Goal: Task Accomplishment & Management: Use online tool/utility

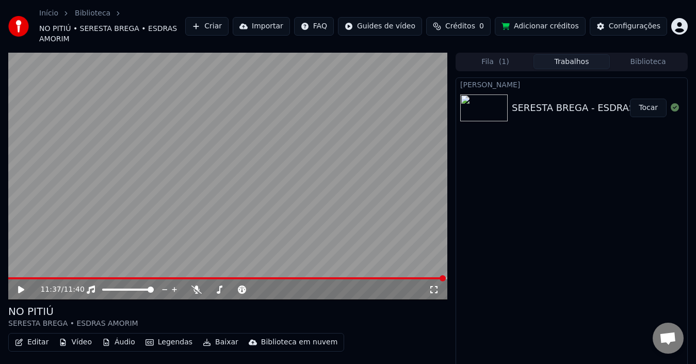
click at [27, 335] on button "Editar" at bounding box center [32, 342] width 42 height 14
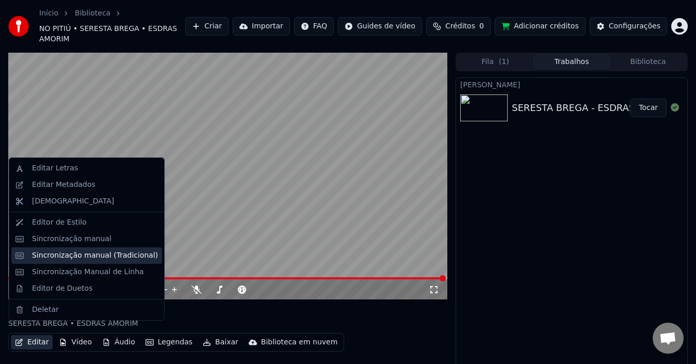
click at [70, 257] on div "Sincronização manual (Tradicional)" at bounding box center [95, 255] width 126 height 10
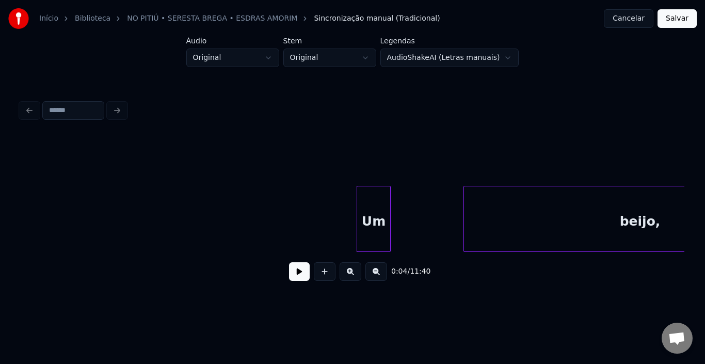
click at [295, 269] on button at bounding box center [299, 271] width 21 height 19
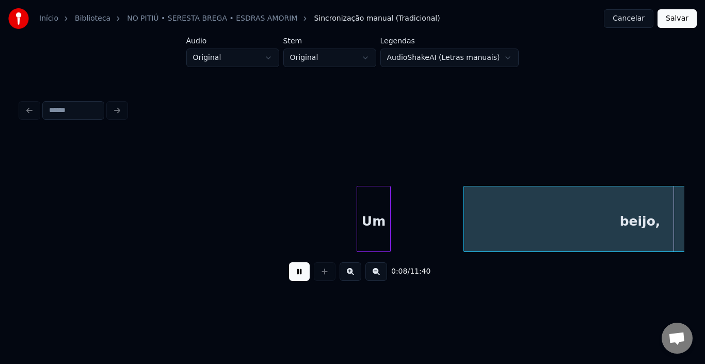
click at [296, 274] on button at bounding box center [299, 271] width 21 height 19
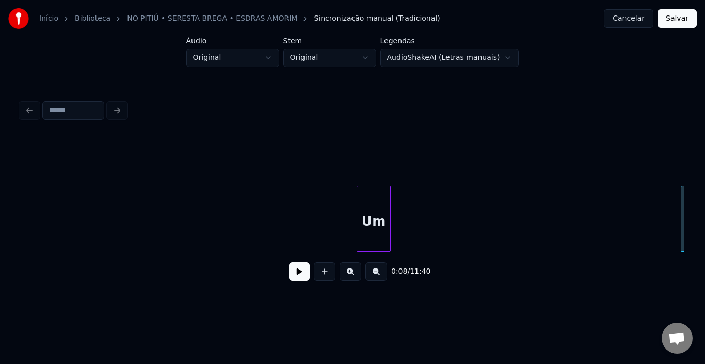
click at [682, 212] on div at bounding box center [682, 218] width 3 height 65
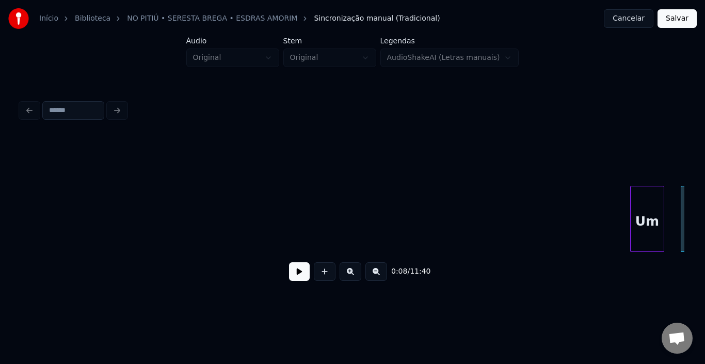
click at [642, 188] on div "Um" at bounding box center [647, 221] width 33 height 70
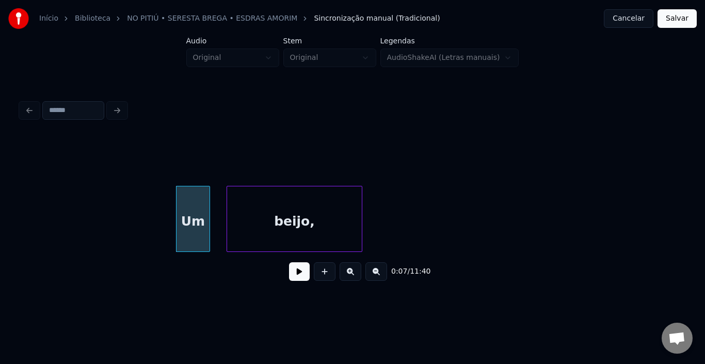
scroll to position [0, 558]
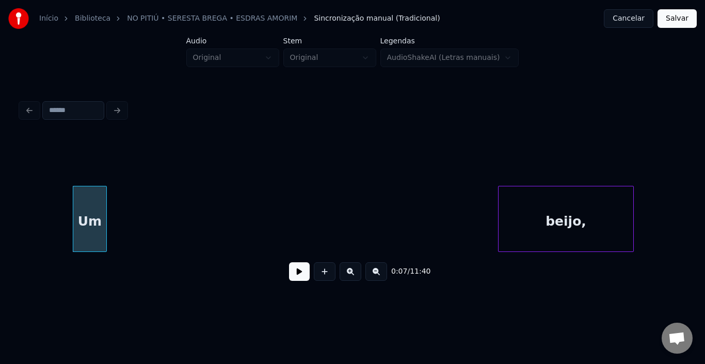
click at [536, 200] on div "beijo," at bounding box center [566, 221] width 135 height 70
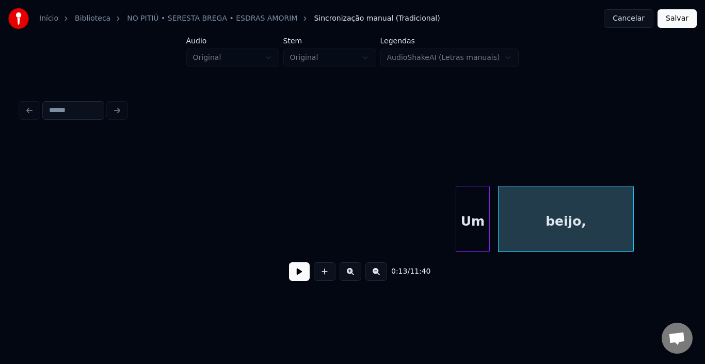
click at [478, 221] on div "Um" at bounding box center [472, 221] width 33 height 70
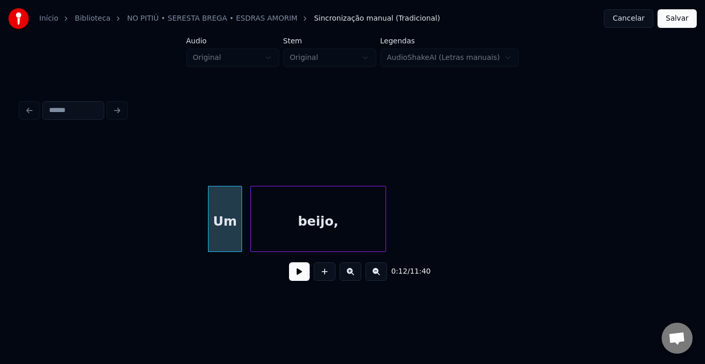
scroll to position [0, 826]
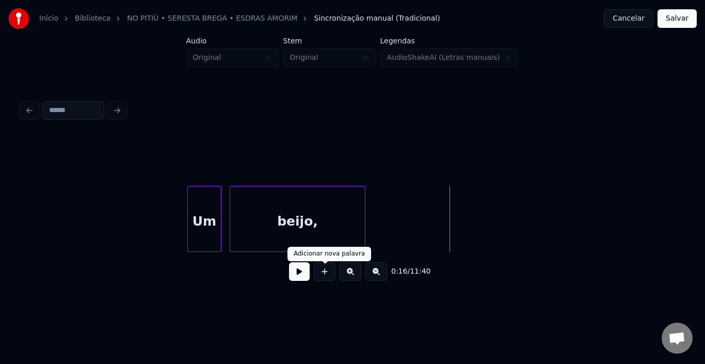
click at [297, 279] on button at bounding box center [299, 271] width 21 height 19
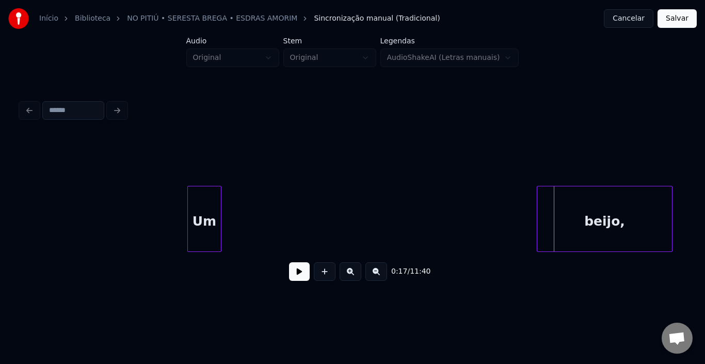
click at [613, 209] on div "beijo," at bounding box center [604, 221] width 135 height 70
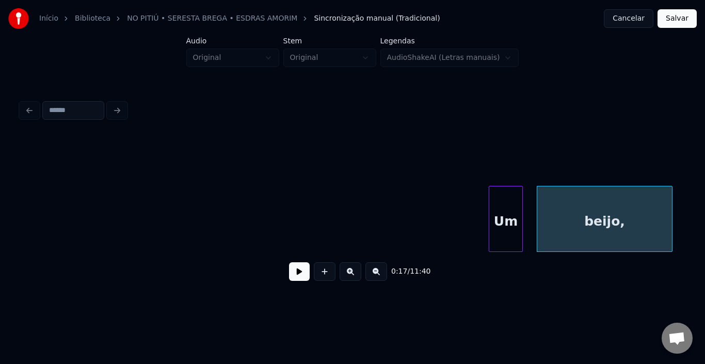
click at [507, 198] on div "Um" at bounding box center [505, 221] width 33 height 70
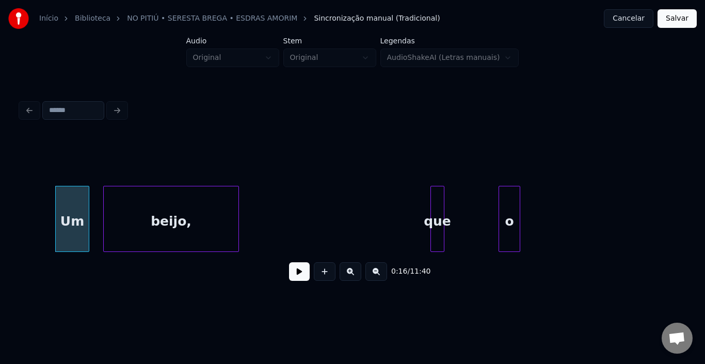
scroll to position [0, 1301]
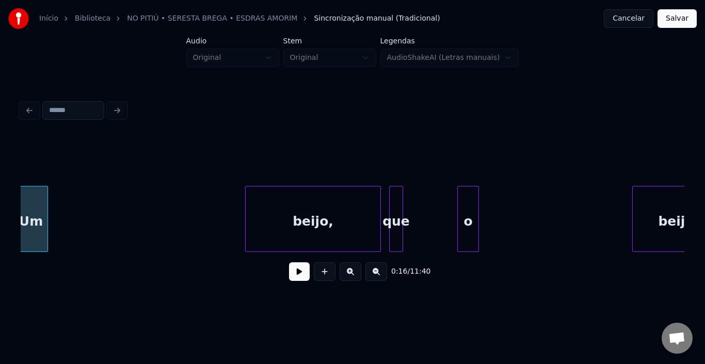
click at [281, 199] on div "beijo," at bounding box center [313, 221] width 135 height 70
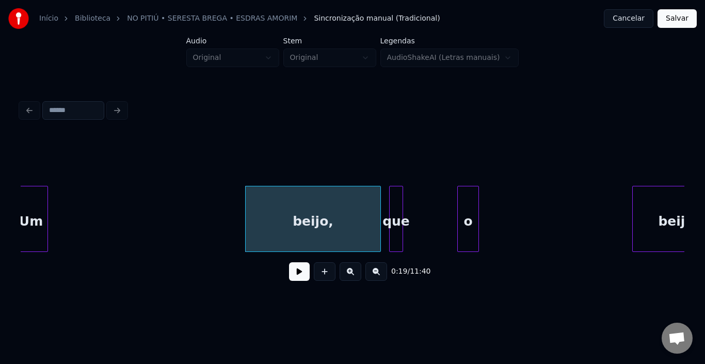
scroll to position [0, 1297]
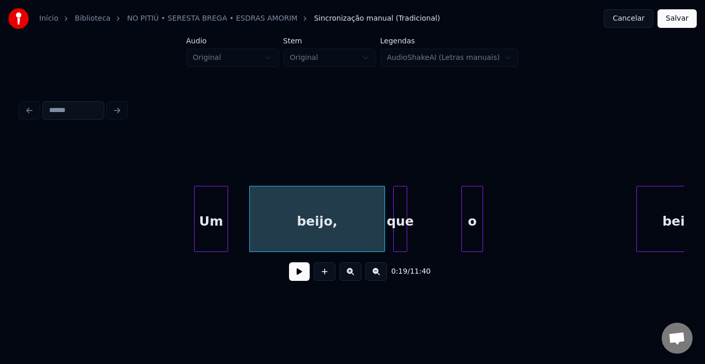
click at [216, 202] on div "Um" at bounding box center [211, 221] width 33 height 70
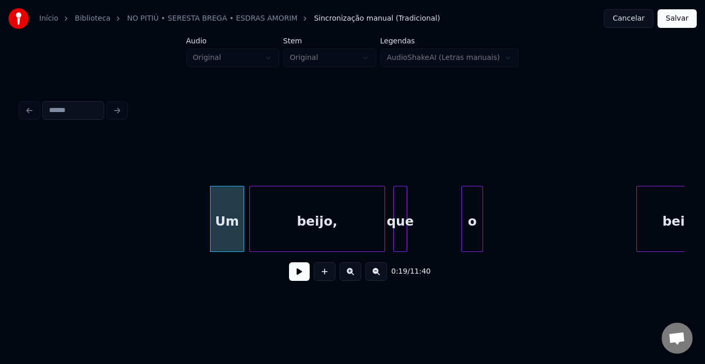
click at [360, 156] on div at bounding box center [353, 160] width 664 height 52
click at [296, 278] on button at bounding box center [299, 271] width 21 height 19
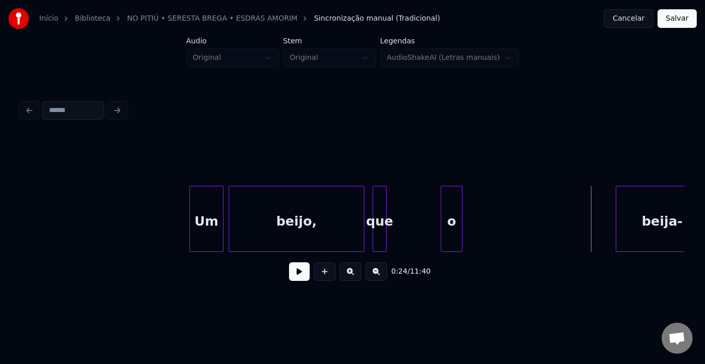
scroll to position [0, 1421]
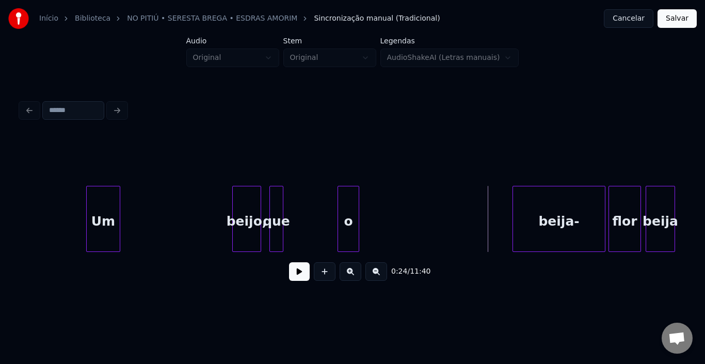
click at [235, 211] on div at bounding box center [234, 218] width 3 height 65
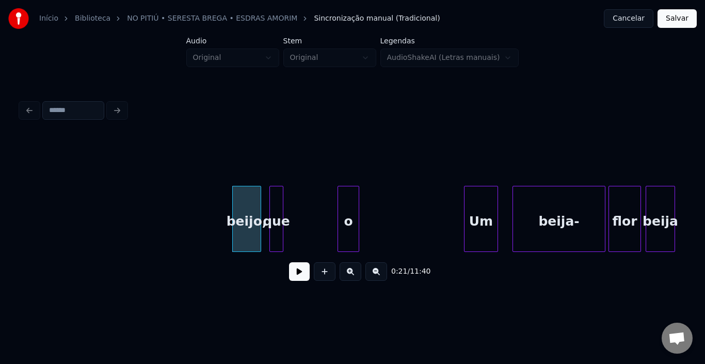
click at [482, 198] on div "Um" at bounding box center [481, 221] width 33 height 70
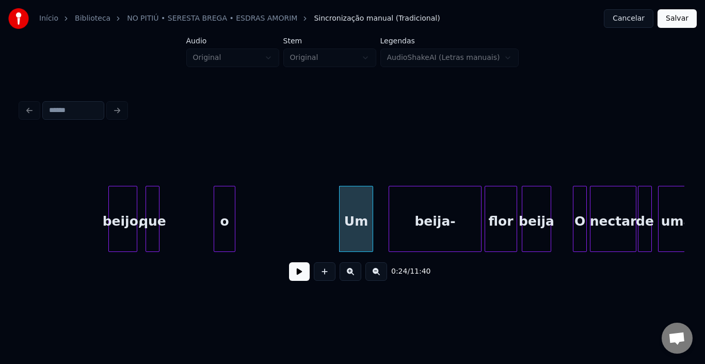
scroll to position [0, 1607]
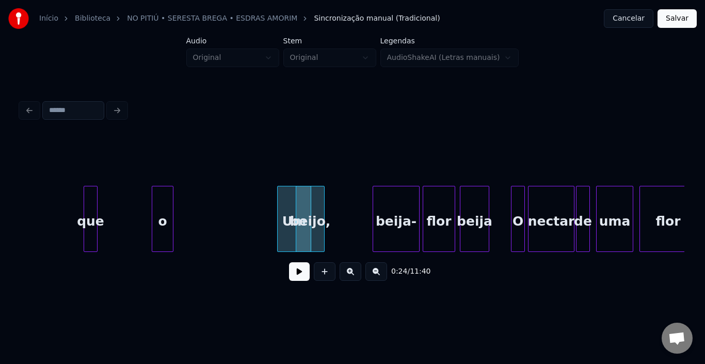
click at [373, 215] on div "beija-" at bounding box center [396, 219] width 47 height 66
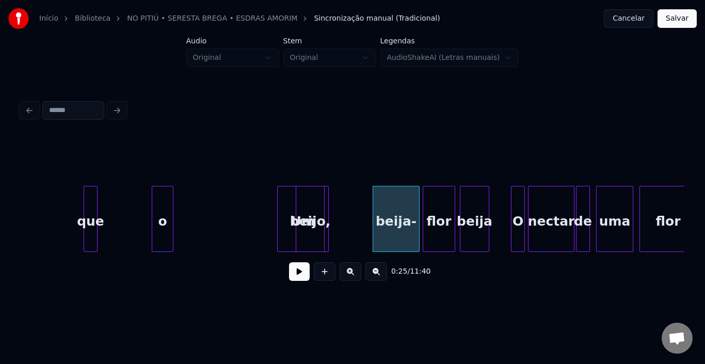
click at [326, 214] on div at bounding box center [326, 218] width 3 height 65
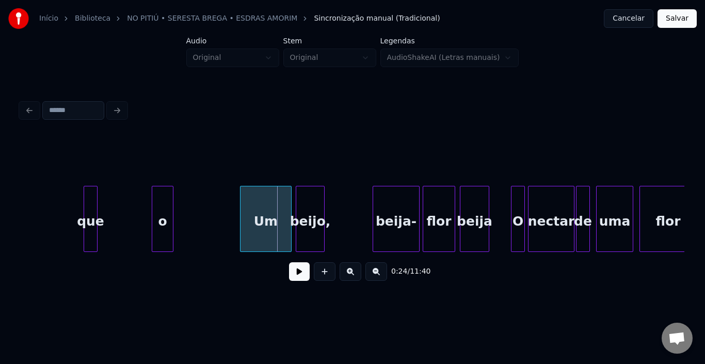
click at [247, 212] on div "Um" at bounding box center [266, 221] width 51 height 70
click at [275, 215] on div at bounding box center [275, 218] width 3 height 65
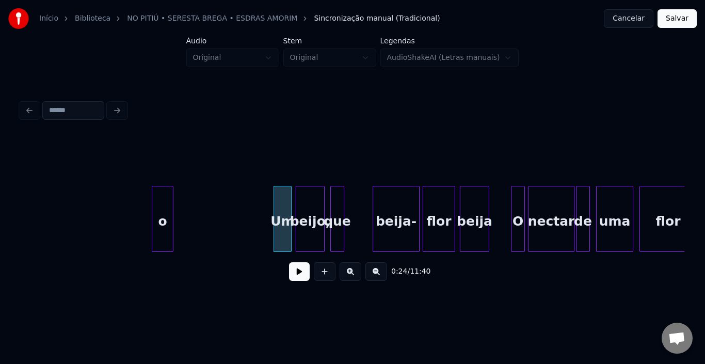
click at [335, 214] on div "que" at bounding box center [337, 221] width 13 height 70
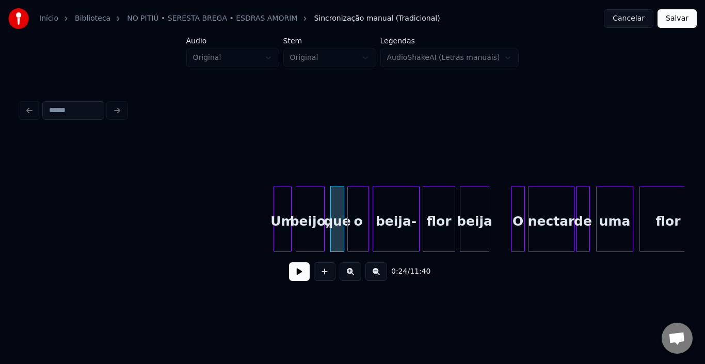
click at [359, 205] on div "o" at bounding box center [358, 221] width 21 height 70
click at [300, 274] on button at bounding box center [299, 271] width 21 height 19
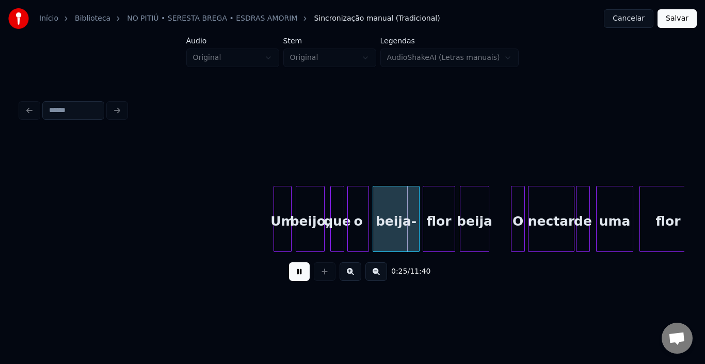
click at [300, 274] on button at bounding box center [299, 271] width 21 height 19
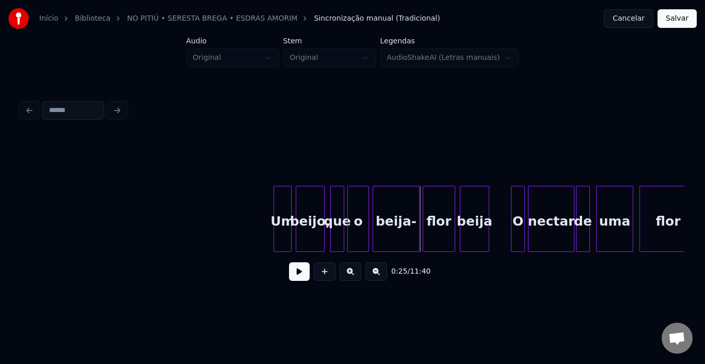
click at [299, 281] on button at bounding box center [299, 271] width 21 height 19
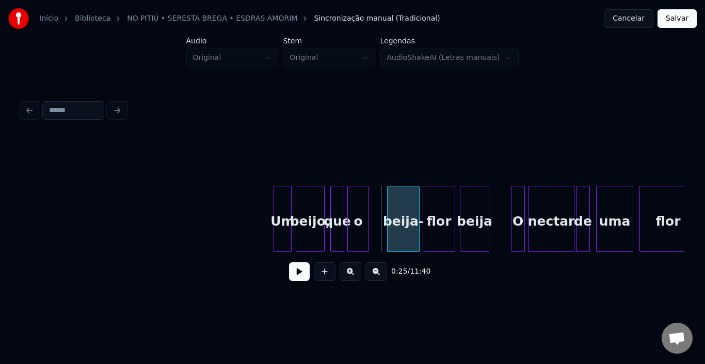
click at [390, 211] on div at bounding box center [389, 218] width 3 height 65
click at [361, 210] on div at bounding box center [362, 218] width 3 height 65
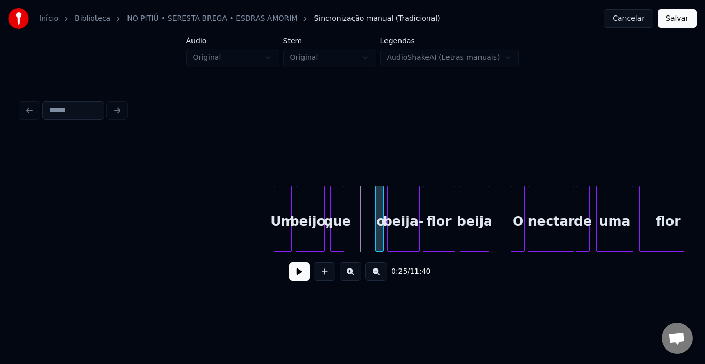
click at [379, 210] on div "o" at bounding box center [381, 221] width 10 height 70
click at [363, 204] on div "que" at bounding box center [363, 221] width 13 height 70
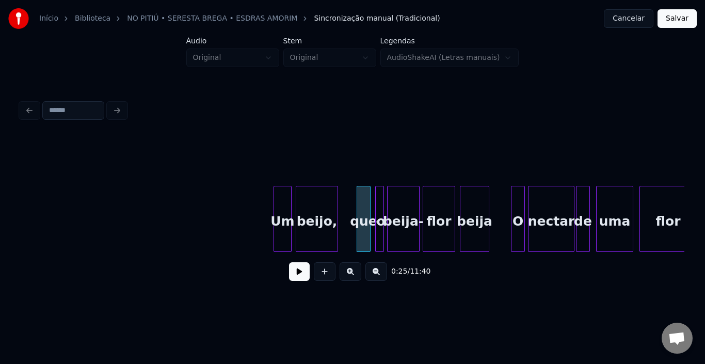
click at [337, 213] on div at bounding box center [336, 218] width 3 height 65
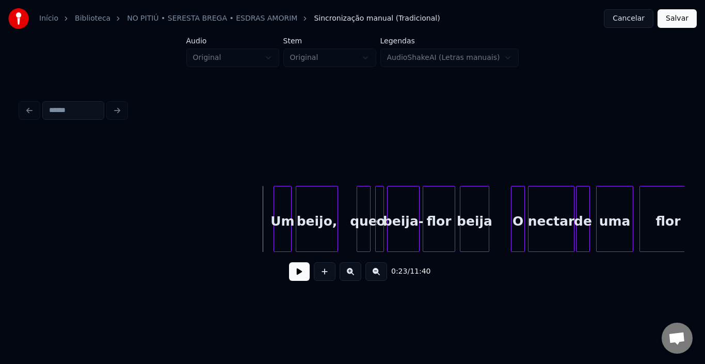
click at [303, 277] on button at bounding box center [299, 271] width 21 height 19
click at [323, 208] on div "beijo," at bounding box center [317, 221] width 41 height 70
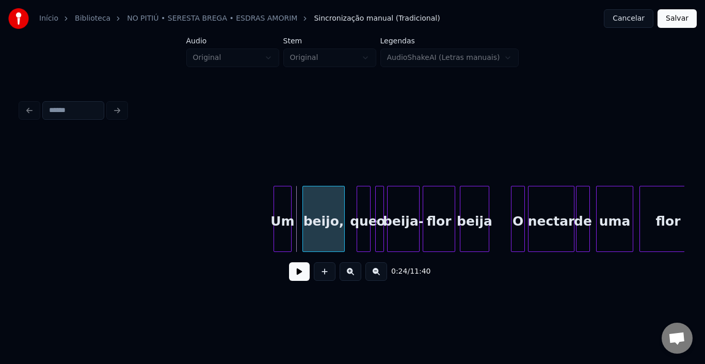
click at [313, 204] on div "beijo," at bounding box center [323, 221] width 41 height 70
click at [291, 202] on div "Um" at bounding box center [290, 221] width 17 height 70
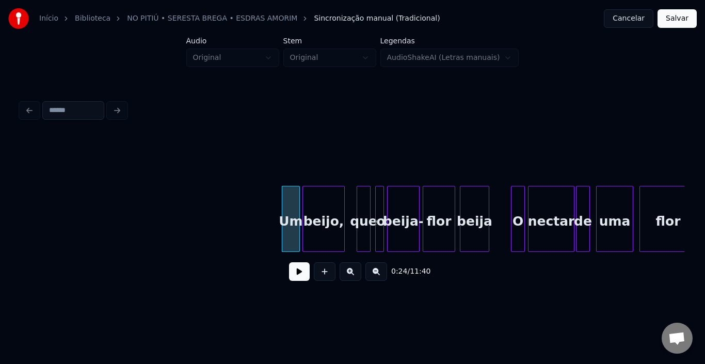
click at [297, 281] on button at bounding box center [299, 271] width 21 height 19
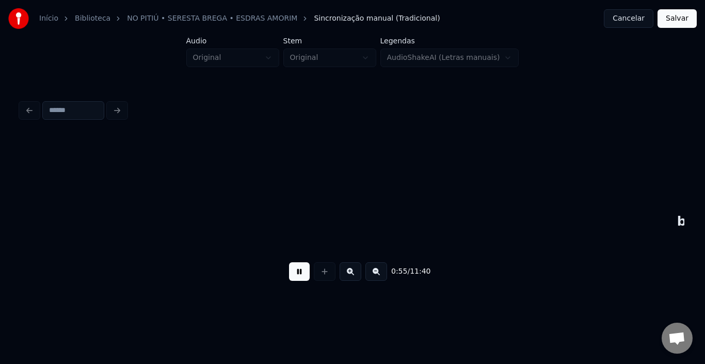
scroll to position [0, 4266]
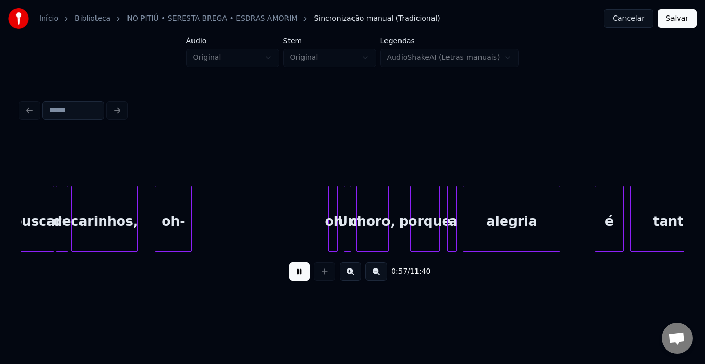
click at [299, 272] on button at bounding box center [299, 271] width 21 height 19
click at [170, 210] on div "oh-" at bounding box center [173, 221] width 36 height 70
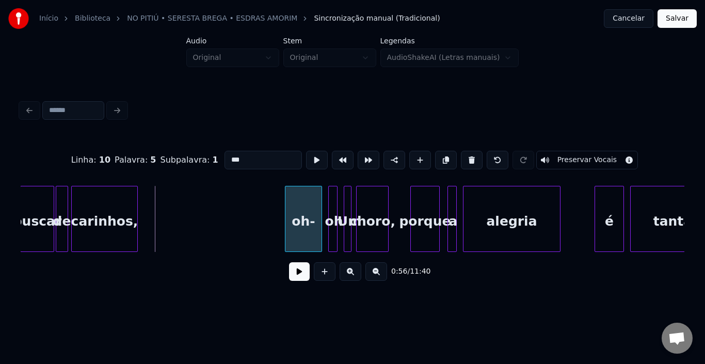
click at [304, 212] on div "oh-" at bounding box center [303, 221] width 36 height 70
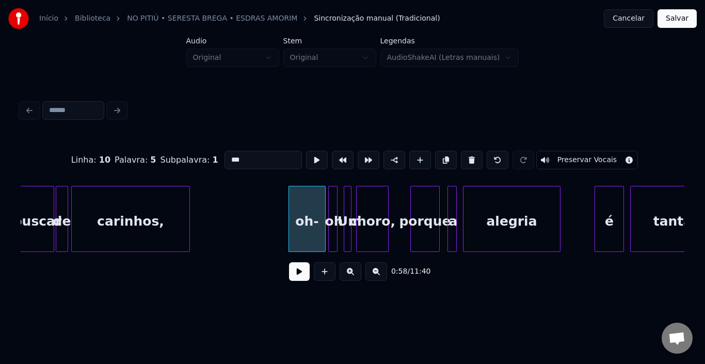
click at [187, 217] on div at bounding box center [187, 218] width 3 height 65
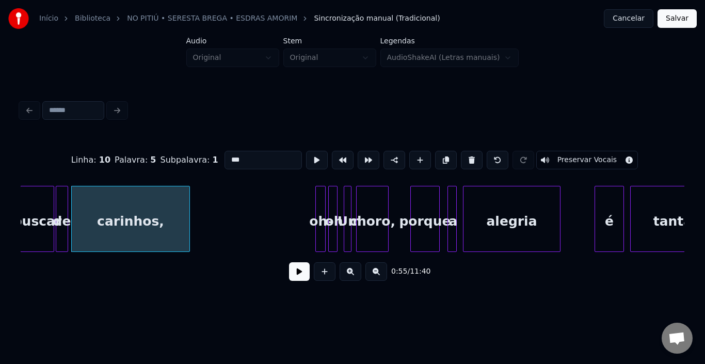
click at [318, 216] on div at bounding box center [317, 218] width 3 height 65
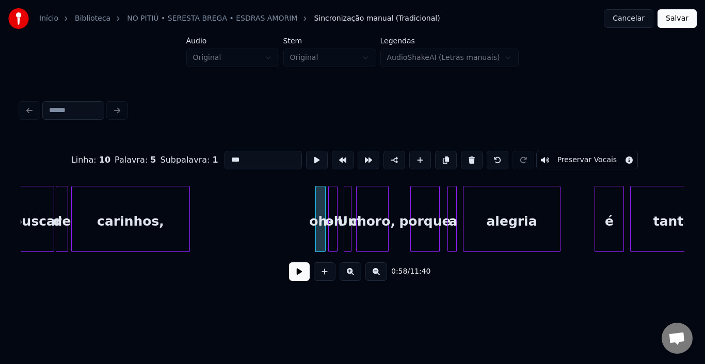
click at [301, 274] on button at bounding box center [299, 271] width 21 height 19
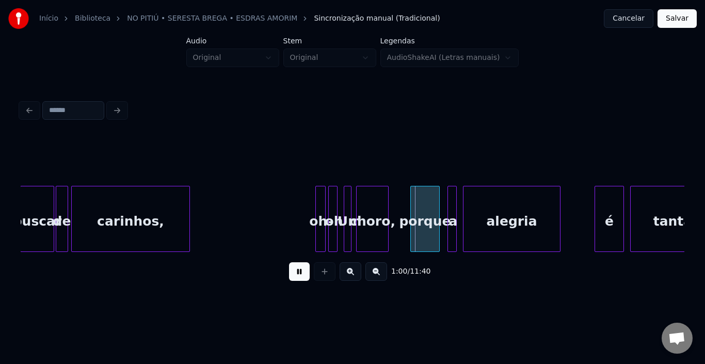
click at [301, 274] on button at bounding box center [299, 271] width 21 height 19
click at [167, 213] on div at bounding box center [167, 218] width 3 height 65
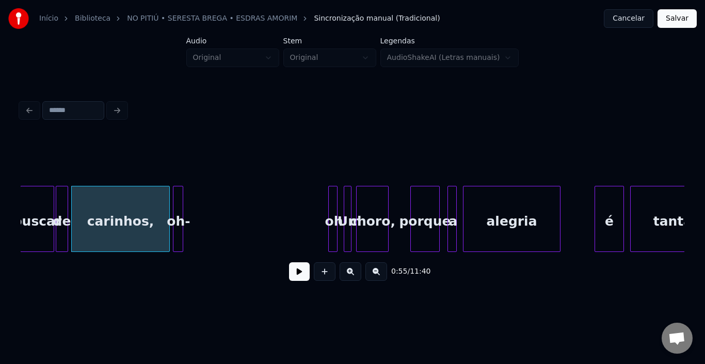
click at [178, 198] on div "oh-" at bounding box center [178, 221] width 10 height 70
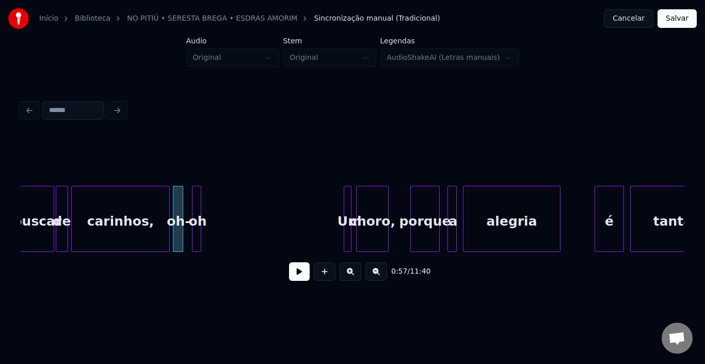
click at [196, 202] on div "oh" at bounding box center [198, 221] width 10 height 70
click at [95, 220] on div "carinhos," at bounding box center [121, 221] width 98 height 70
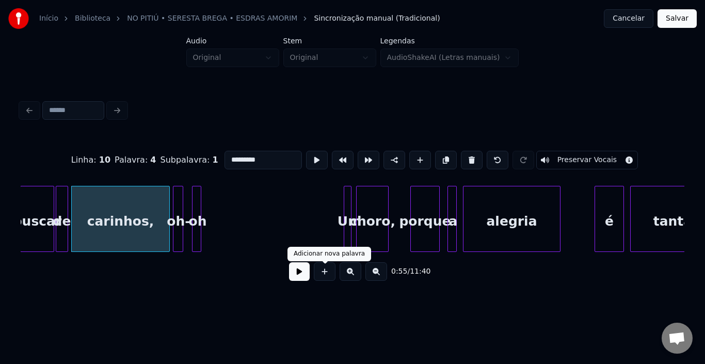
click at [300, 274] on button at bounding box center [299, 271] width 21 height 19
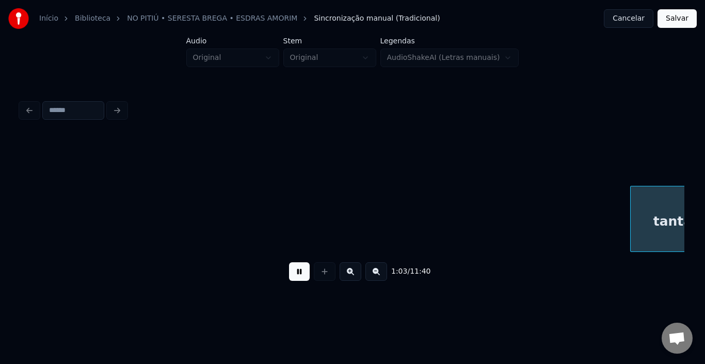
scroll to position [0, 4930]
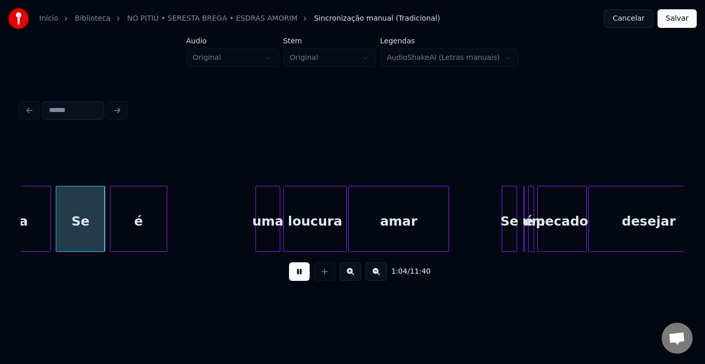
click at [300, 274] on button at bounding box center [299, 271] width 21 height 19
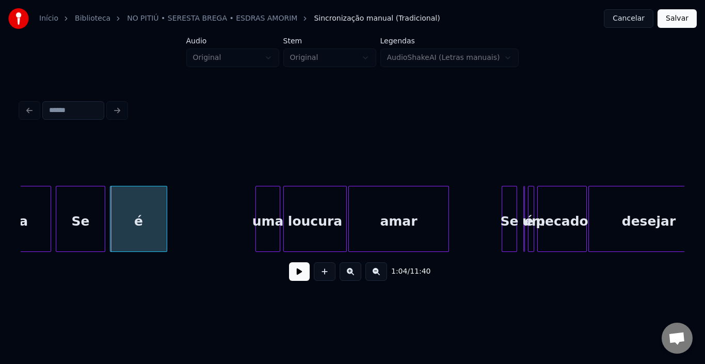
scroll to position [0, 4910]
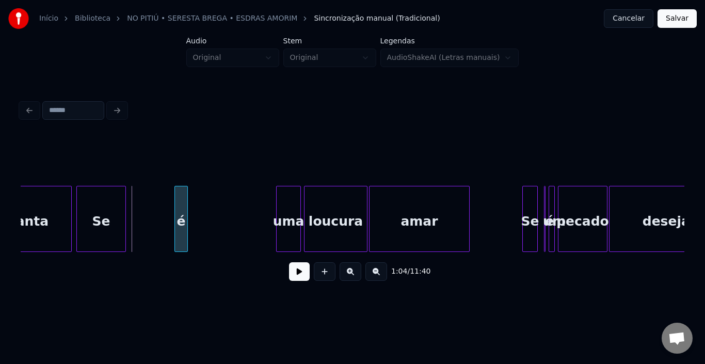
click at [175, 220] on div at bounding box center [176, 218] width 3 height 65
click at [265, 203] on div "é" at bounding box center [267, 221] width 12 height 70
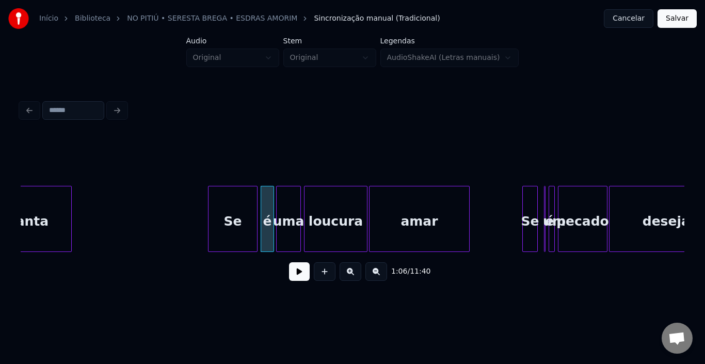
click at [238, 209] on div "Se" at bounding box center [233, 221] width 49 height 70
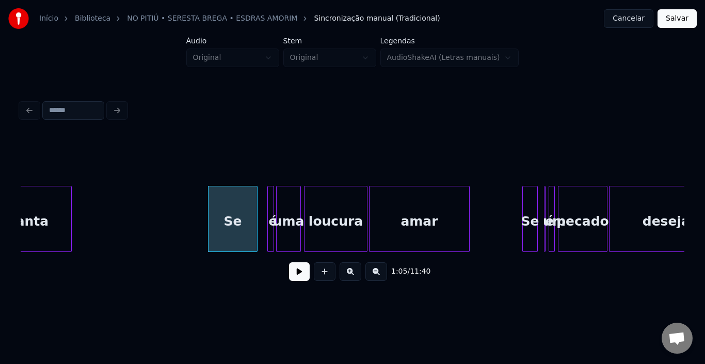
click at [268, 208] on div at bounding box center [269, 218] width 3 height 65
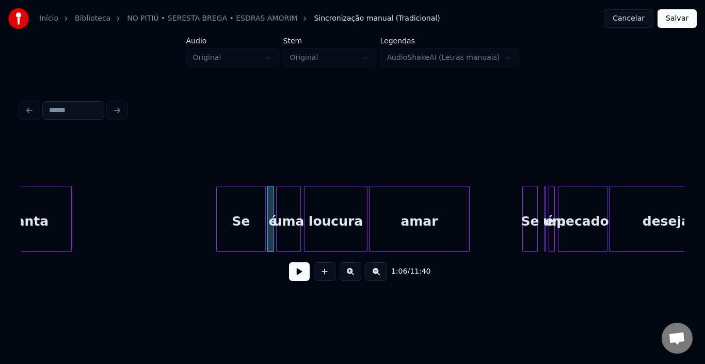
click at [235, 214] on div "Se" at bounding box center [241, 221] width 49 height 70
click at [255, 211] on div at bounding box center [254, 218] width 3 height 65
click at [296, 277] on button at bounding box center [299, 271] width 21 height 19
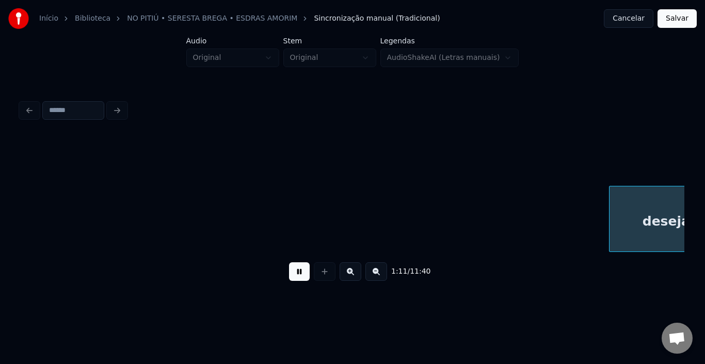
scroll to position [0, 5575]
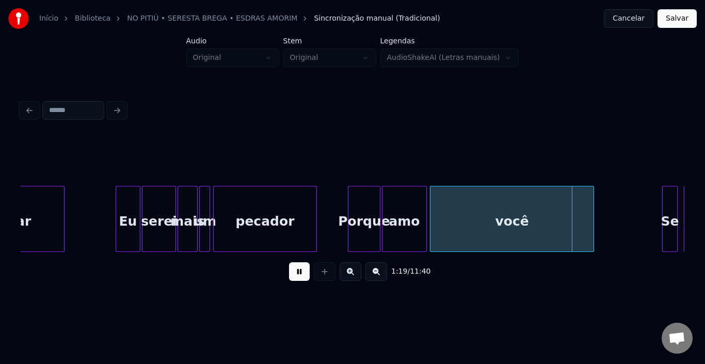
click at [296, 277] on button at bounding box center [299, 271] width 21 height 19
click at [304, 278] on button at bounding box center [299, 271] width 21 height 19
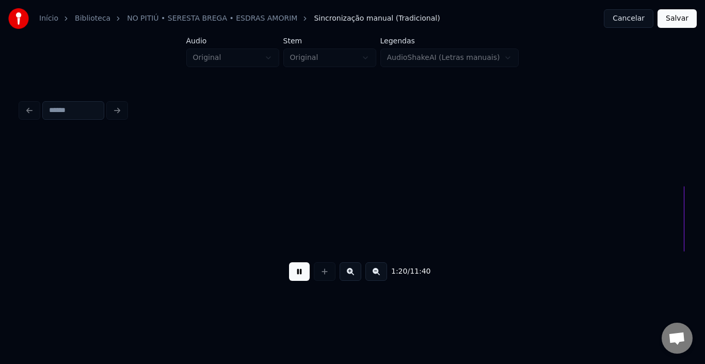
scroll to position [0, 6239]
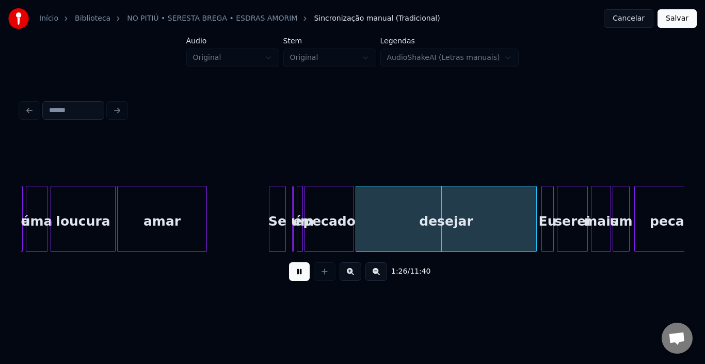
click at [304, 278] on button at bounding box center [299, 271] width 21 height 19
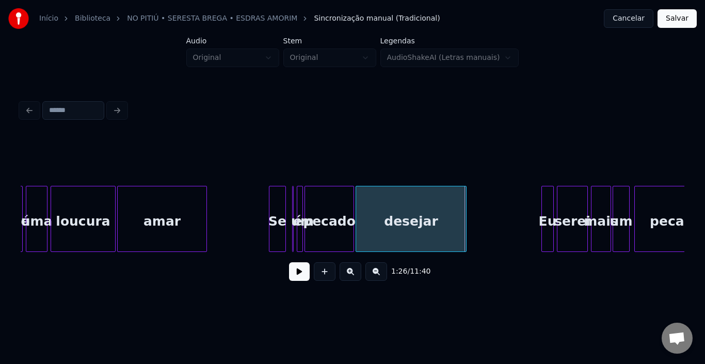
click at [465, 222] on div at bounding box center [464, 218] width 3 height 65
click at [299, 278] on button at bounding box center [299, 271] width 21 height 19
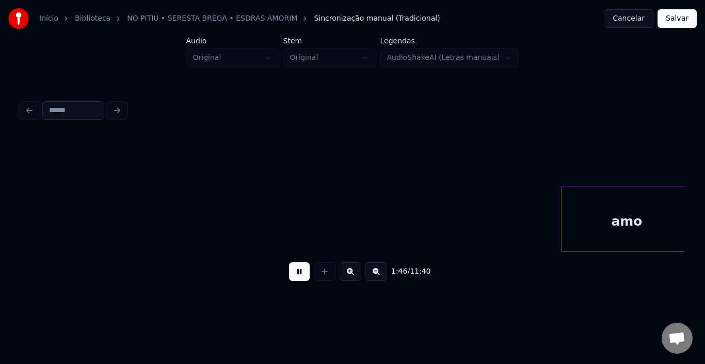
scroll to position [0, 8235]
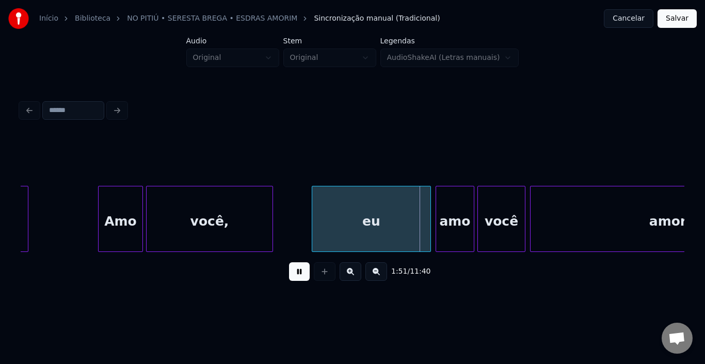
click at [299, 278] on button at bounding box center [299, 271] width 21 height 19
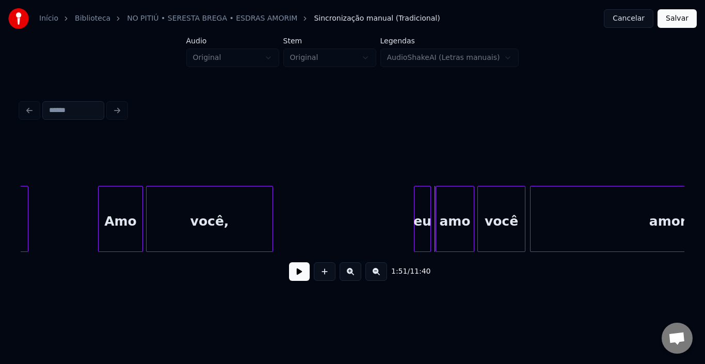
click at [417, 213] on div at bounding box center [416, 218] width 3 height 65
click at [425, 202] on div "eu" at bounding box center [425, 221] width 16 height 70
click at [300, 272] on button at bounding box center [299, 271] width 21 height 19
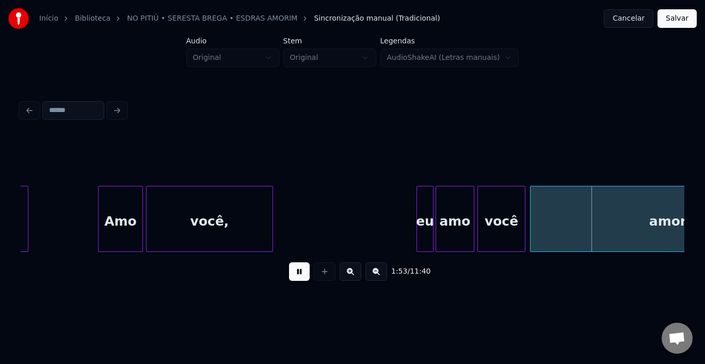
click at [300, 272] on button at bounding box center [299, 271] width 21 height 19
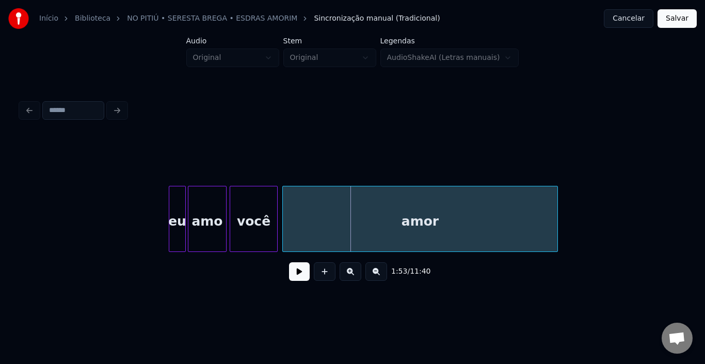
scroll to position [0, 8503]
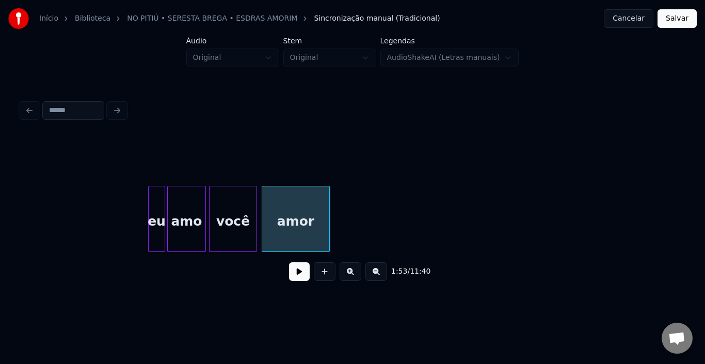
click at [328, 224] on div at bounding box center [327, 218] width 3 height 65
click at [303, 272] on button at bounding box center [299, 271] width 21 height 19
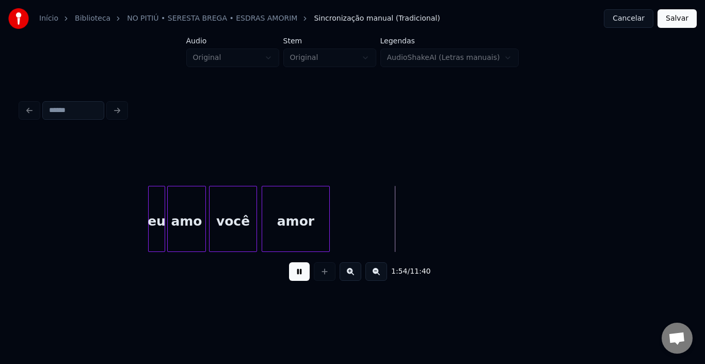
click at [302, 275] on button at bounding box center [299, 271] width 21 height 19
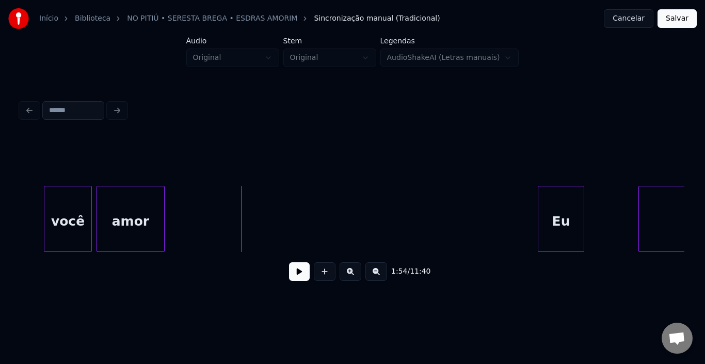
scroll to position [0, 8689]
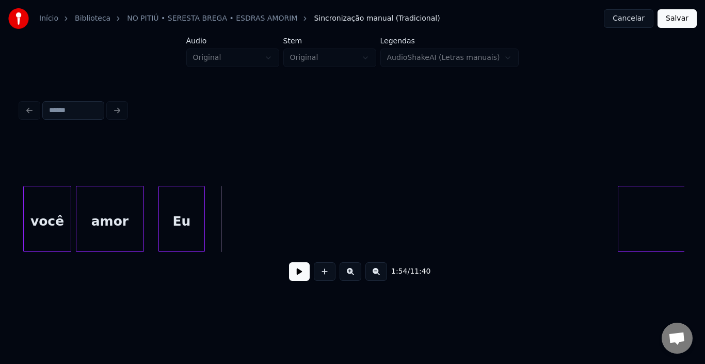
click at [180, 214] on div "Eu" at bounding box center [181, 221] width 45 height 70
click at [187, 213] on div at bounding box center [186, 218] width 3 height 65
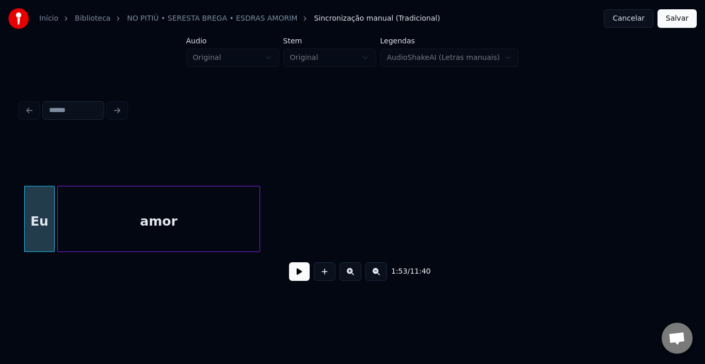
click at [219, 214] on div "amor" at bounding box center [159, 221] width 202 height 70
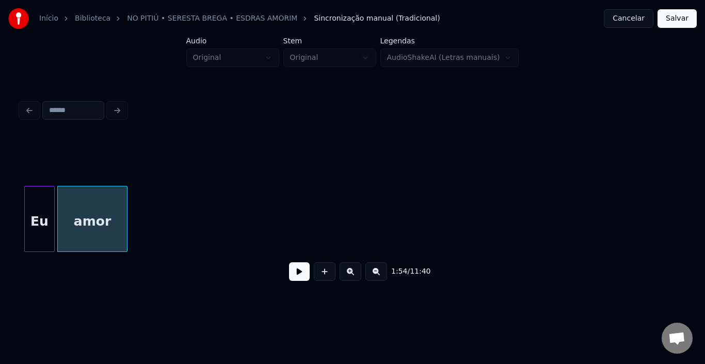
click at [124, 221] on div at bounding box center [125, 218] width 3 height 65
click at [298, 274] on button at bounding box center [299, 271] width 21 height 19
click at [94, 214] on div at bounding box center [93, 218] width 3 height 65
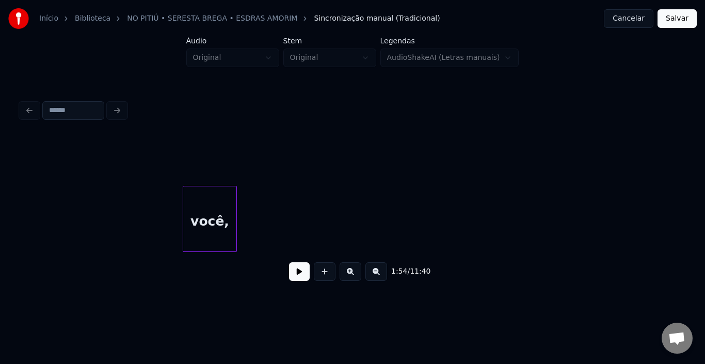
scroll to position [0, 8908]
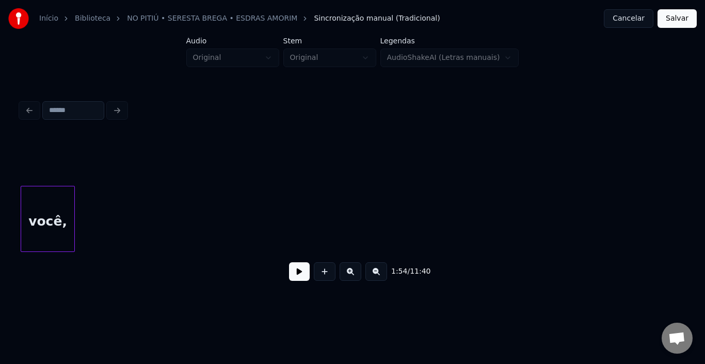
click at [27, 188] on div "você," at bounding box center [47, 221] width 53 height 70
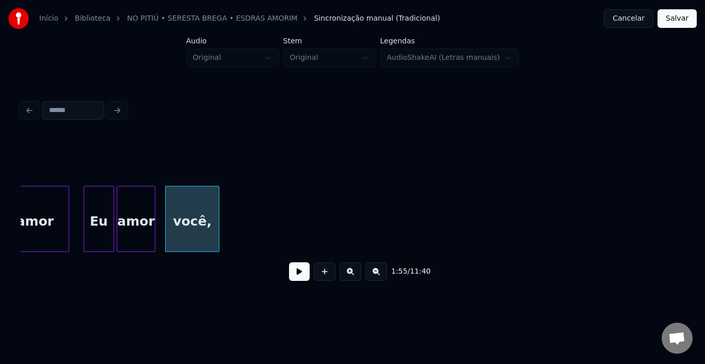
scroll to position [0, 8743]
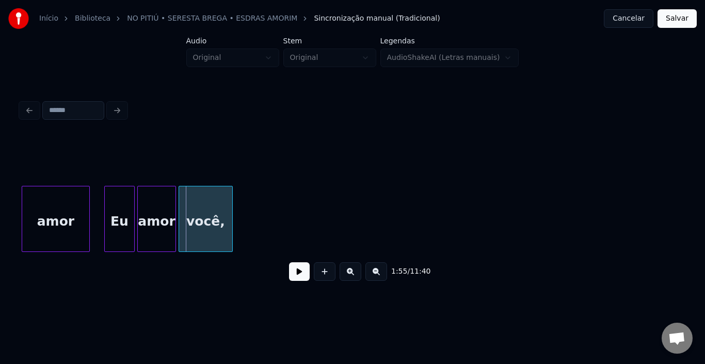
click at [193, 214] on div "você," at bounding box center [205, 221] width 53 height 70
click at [304, 277] on button at bounding box center [299, 271] width 21 height 19
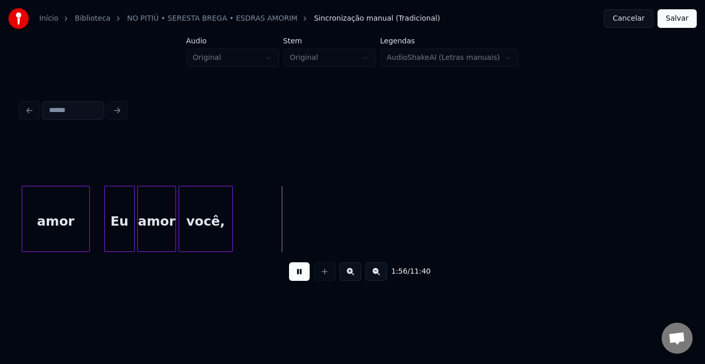
click at [304, 277] on button at bounding box center [299, 271] width 21 height 19
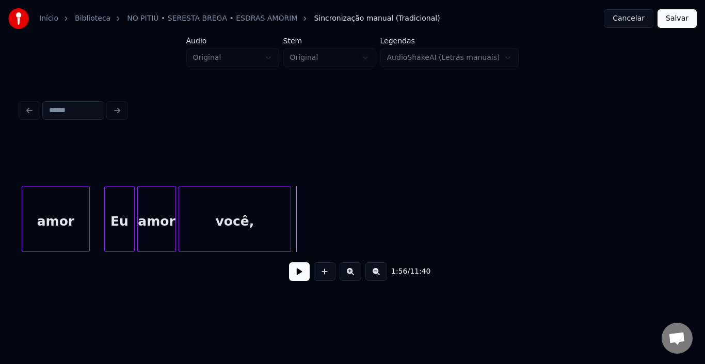
click at [290, 213] on div at bounding box center [289, 218] width 3 height 65
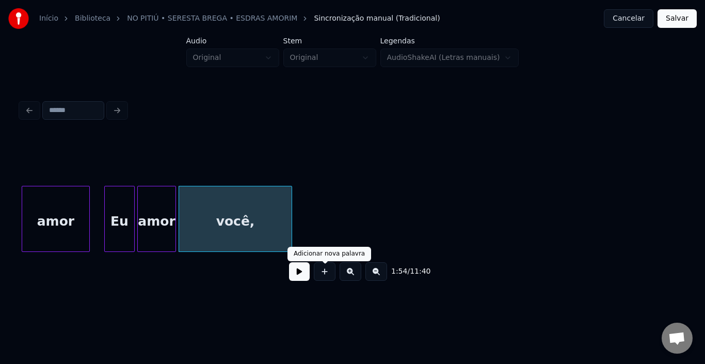
click at [305, 276] on button at bounding box center [299, 271] width 21 height 19
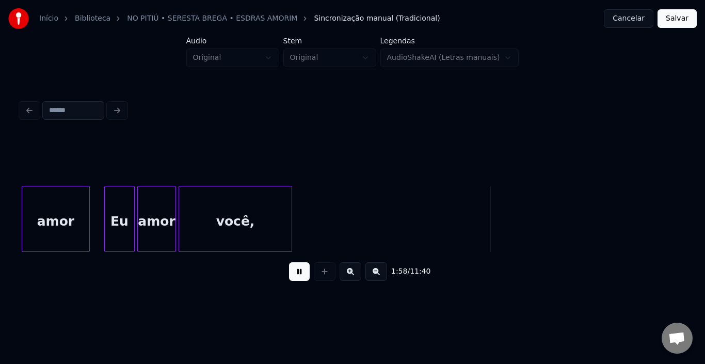
click at [685, 255] on div "1:58 / 11:40" at bounding box center [353, 193] width 672 height 204
click at [304, 276] on button at bounding box center [299, 271] width 21 height 19
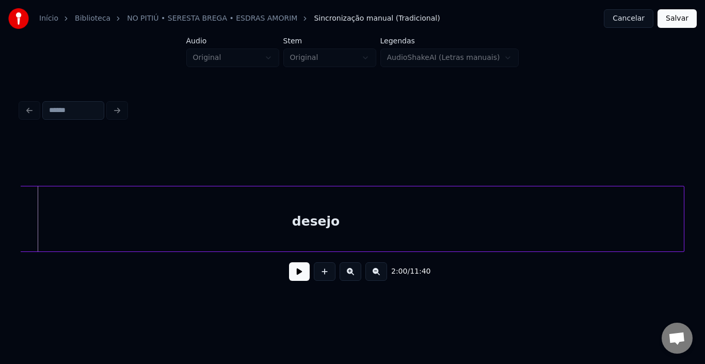
click at [221, 227] on div "desejo" at bounding box center [316, 221] width 736 height 70
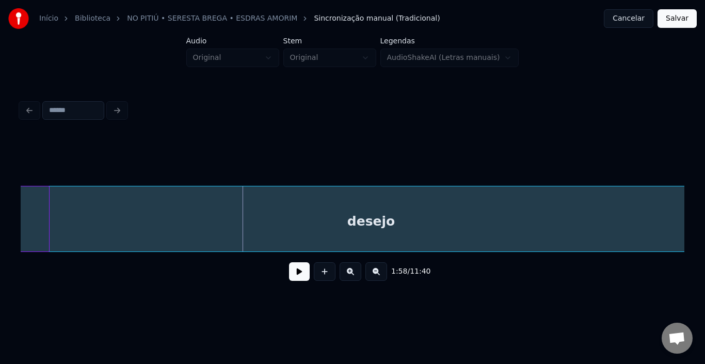
scroll to position [0, 8967]
click at [353, 229] on div "desejo" at bounding box center [389, 221] width 736 height 70
click at [242, 219] on div "desejo" at bounding box center [316, 221] width 736 height 70
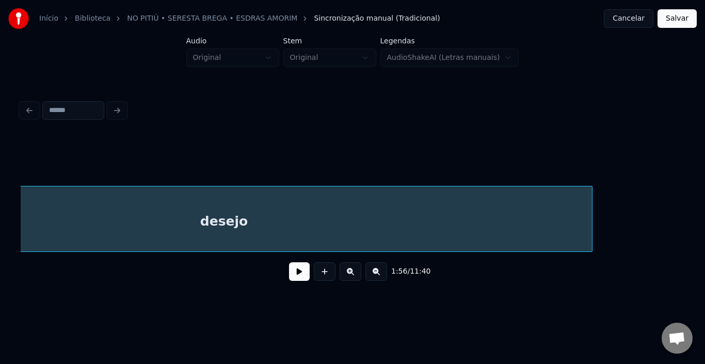
scroll to position [0, 9264]
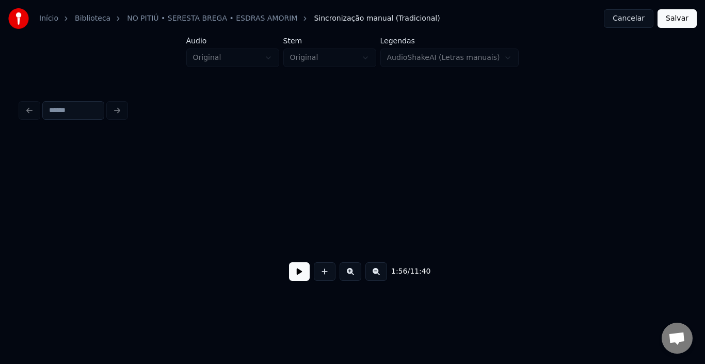
click at [2, 221] on div "Início Biblioteca NO PITIÚ • SERESTA BREGA • ESDRAS AMORIM Sincronização manual…" at bounding box center [352, 151] width 705 height 302
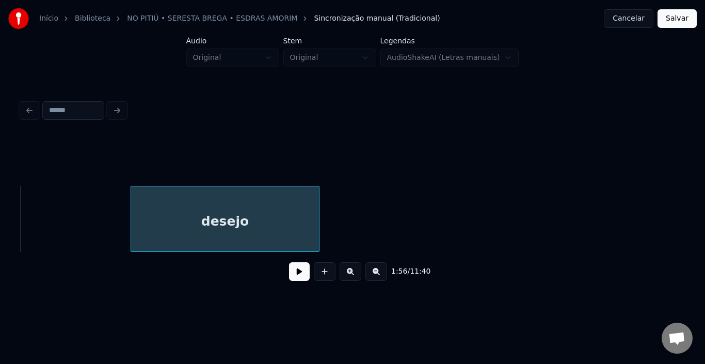
click at [219, 226] on div "desejo" at bounding box center [225, 221] width 188 height 70
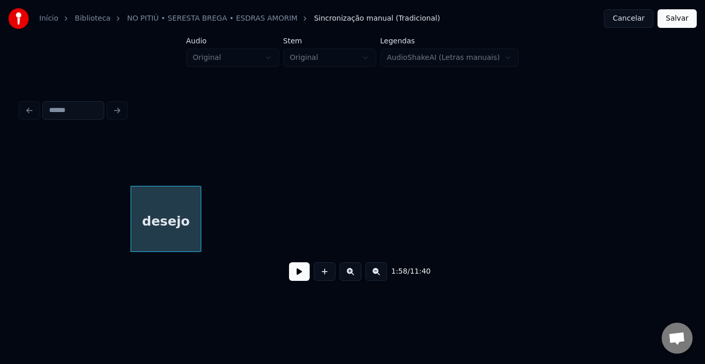
click at [200, 224] on div at bounding box center [199, 218] width 3 height 65
click at [303, 279] on button at bounding box center [299, 271] width 21 height 19
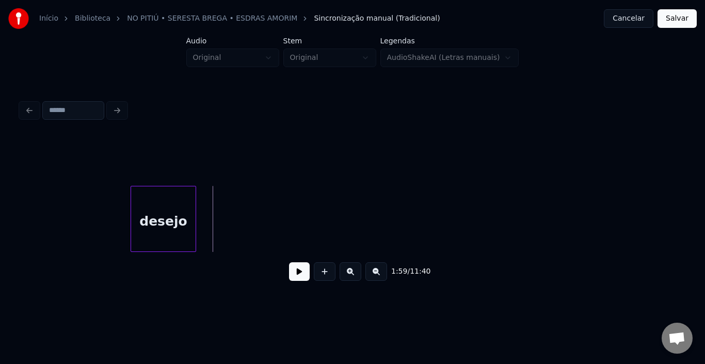
click at [195, 216] on div at bounding box center [194, 218] width 3 height 65
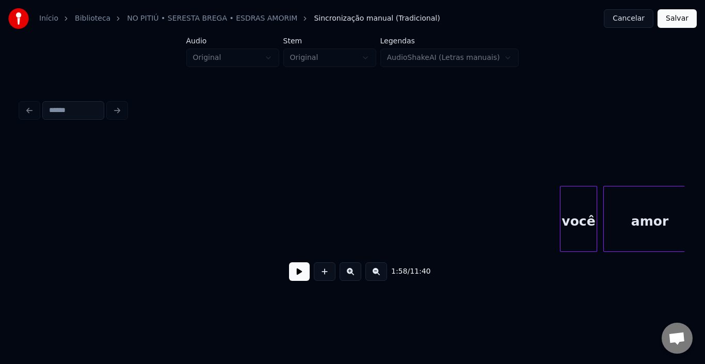
scroll to position [0, 9904]
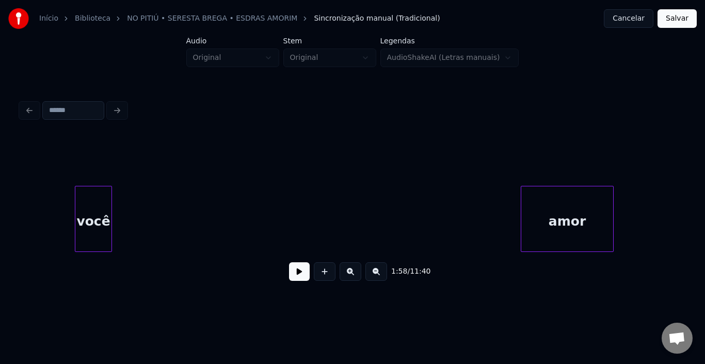
click at [94, 215] on div "você" at bounding box center [93, 221] width 36 height 70
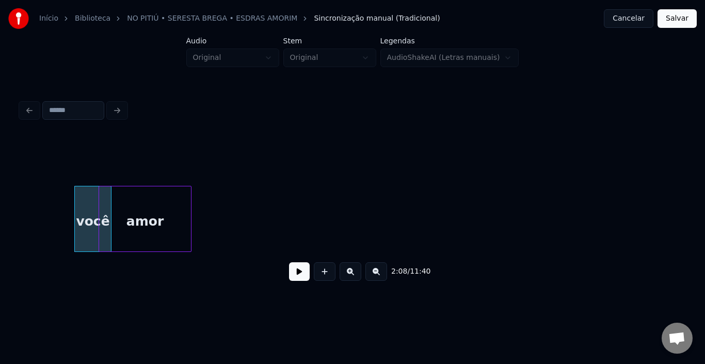
click at [155, 224] on div "amor" at bounding box center [145, 221] width 92 height 70
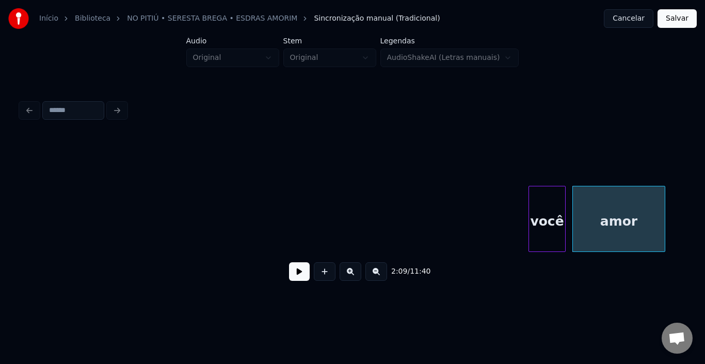
scroll to position [0, 9429]
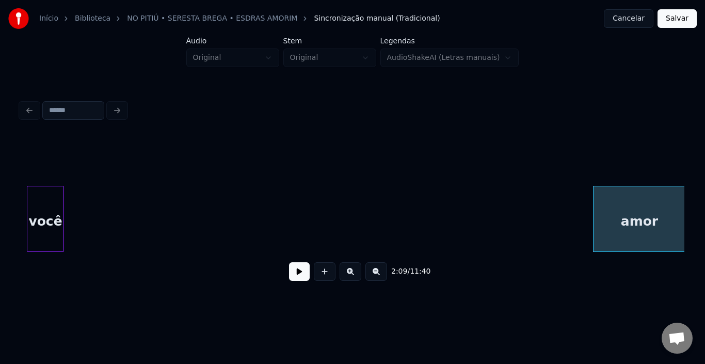
click at [49, 191] on div "você" at bounding box center [45, 221] width 36 height 70
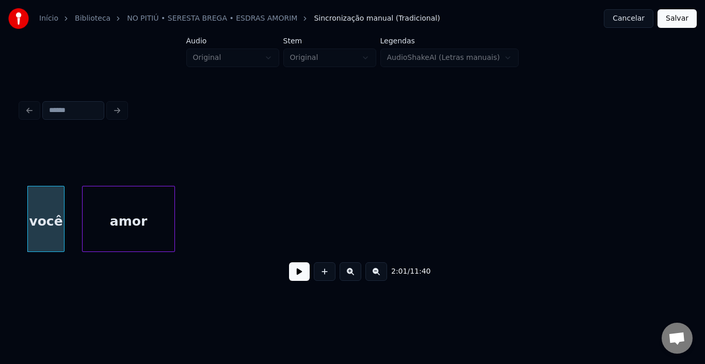
click at [101, 216] on div "amor" at bounding box center [129, 221] width 92 height 70
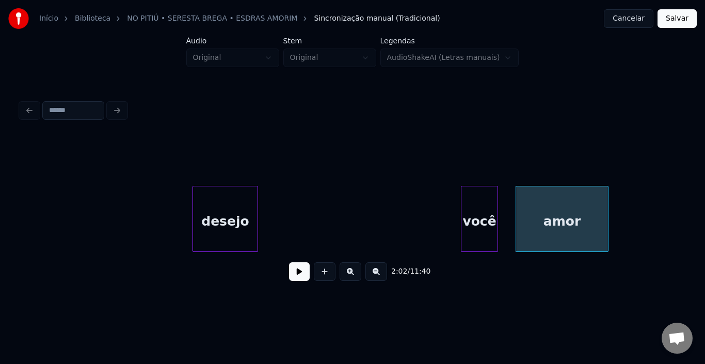
scroll to position [0, 8975]
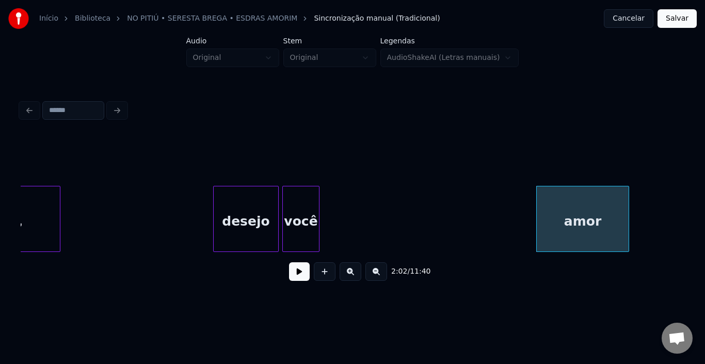
click at [297, 203] on div "você" at bounding box center [301, 221] width 36 height 70
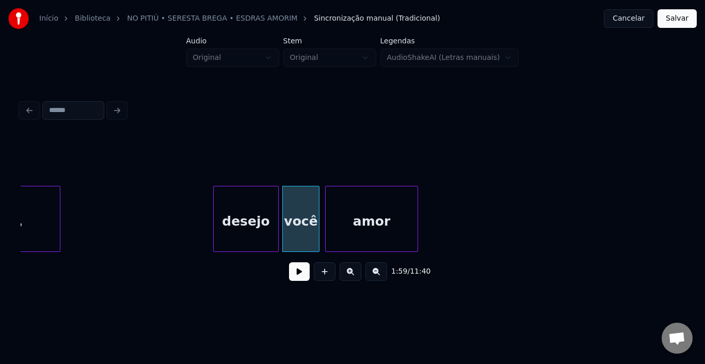
click at [362, 227] on div "amor" at bounding box center [372, 221] width 92 height 70
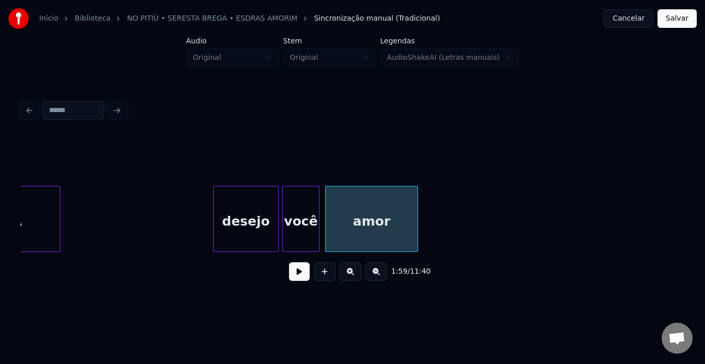
click at [260, 223] on div "desejo" at bounding box center [246, 221] width 65 height 70
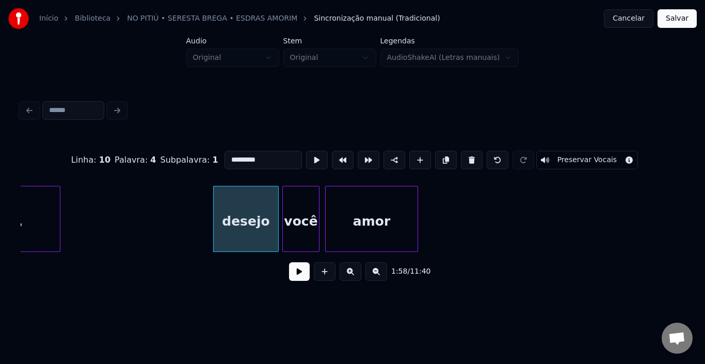
type input "******"
click at [294, 279] on button at bounding box center [299, 271] width 21 height 19
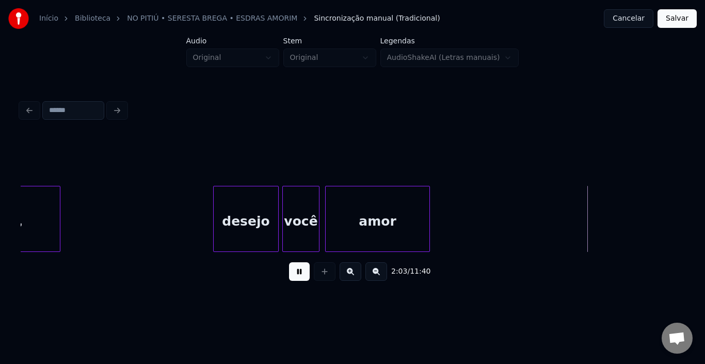
click at [428, 217] on div at bounding box center [427, 218] width 3 height 65
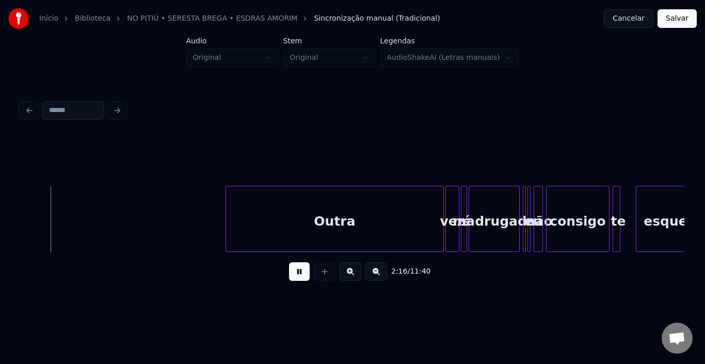
scroll to position [0, 10616]
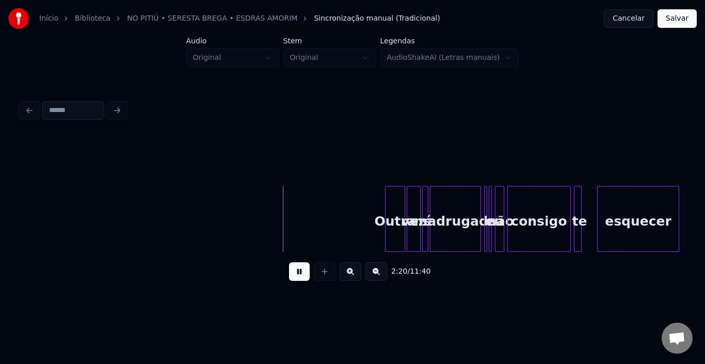
click at [387, 220] on div at bounding box center [387, 218] width 3 height 65
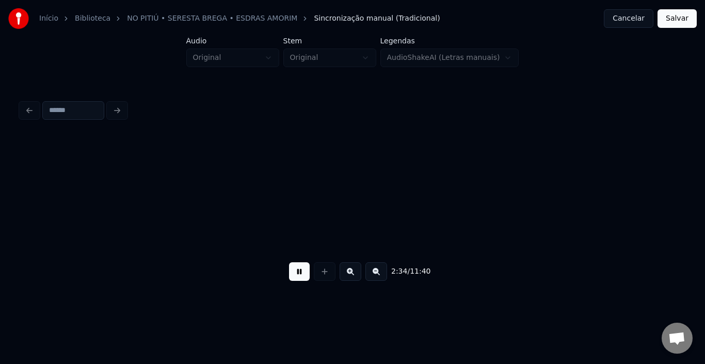
scroll to position [0, 11946]
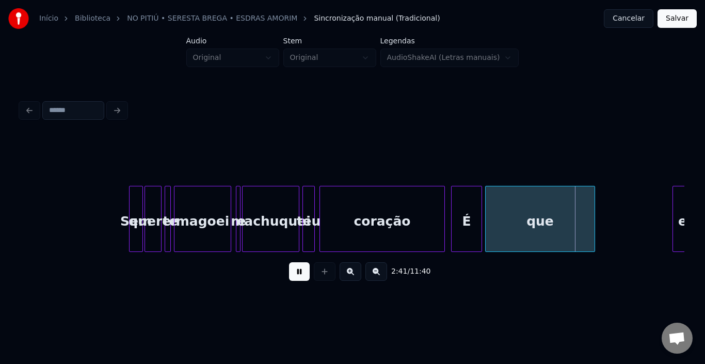
click at [306, 278] on button at bounding box center [299, 271] width 21 height 19
click at [363, 217] on div "coração" at bounding box center [382, 221] width 124 height 70
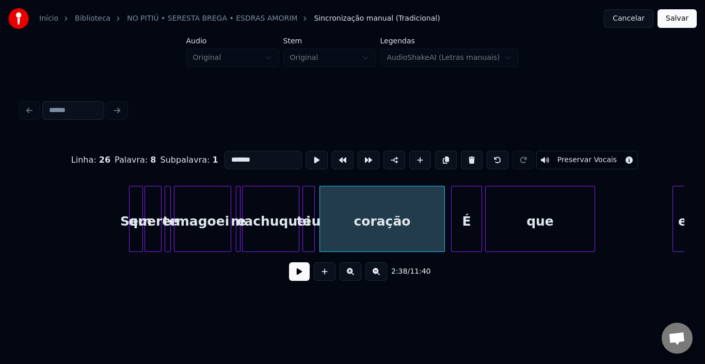
click at [297, 276] on button at bounding box center [299, 271] width 21 height 19
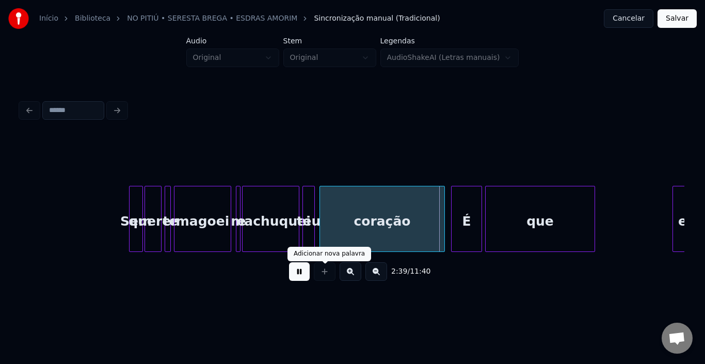
click at [296, 266] on div "2:39 / 11:40" at bounding box center [352, 271] width 647 height 23
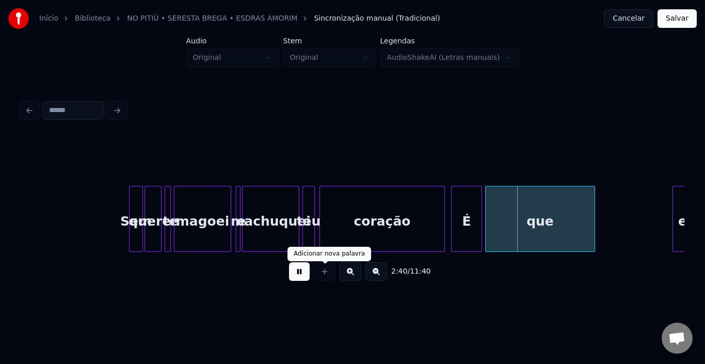
click at [293, 274] on button at bounding box center [299, 271] width 21 height 19
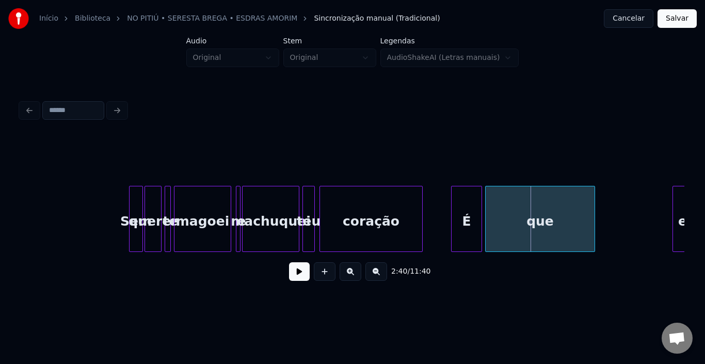
click at [420, 213] on div at bounding box center [420, 218] width 3 height 65
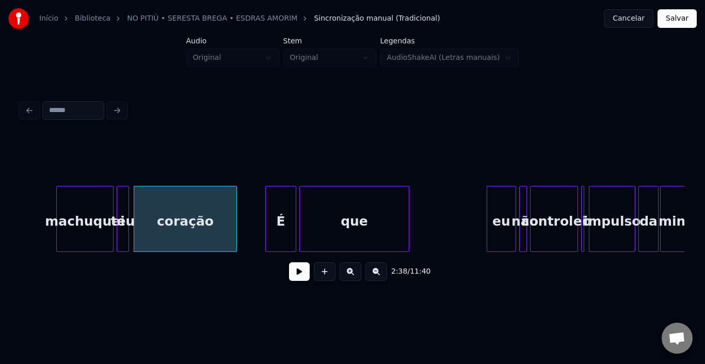
scroll to position [0, 12173]
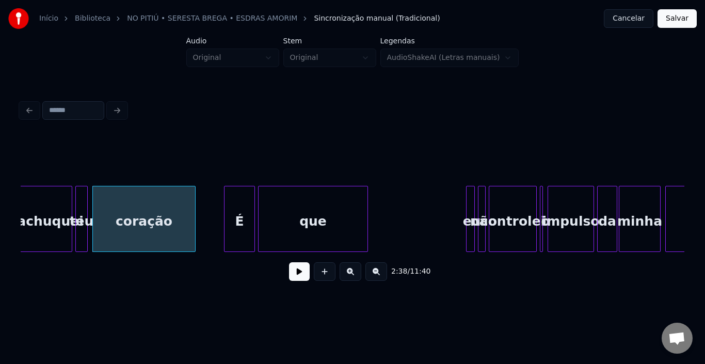
click at [469, 213] on div at bounding box center [468, 218] width 3 height 65
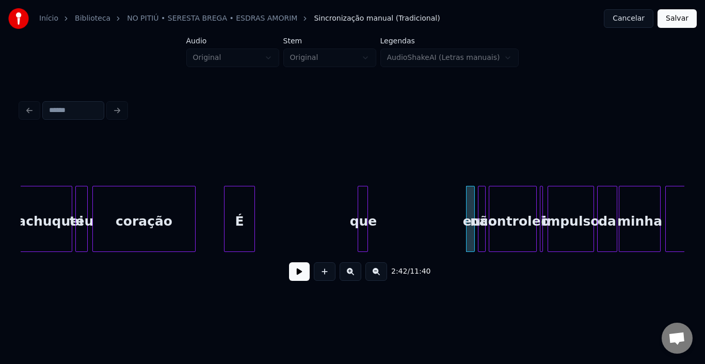
click at [360, 217] on div at bounding box center [359, 218] width 3 height 65
click at [458, 205] on div "que" at bounding box center [459, 221] width 10 height 70
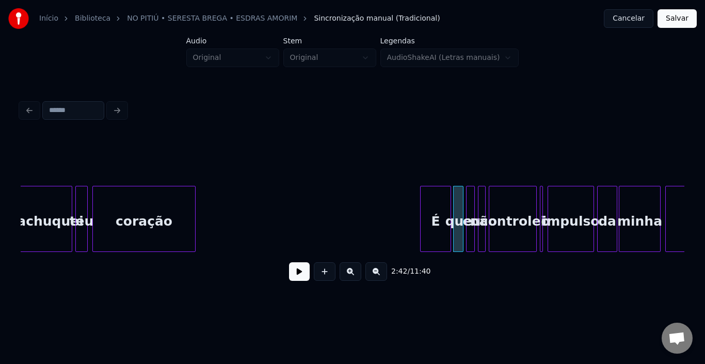
click at [440, 207] on div "É" at bounding box center [436, 221] width 30 height 70
click at [444, 208] on div at bounding box center [445, 218] width 3 height 65
click at [299, 273] on button at bounding box center [299, 271] width 21 height 19
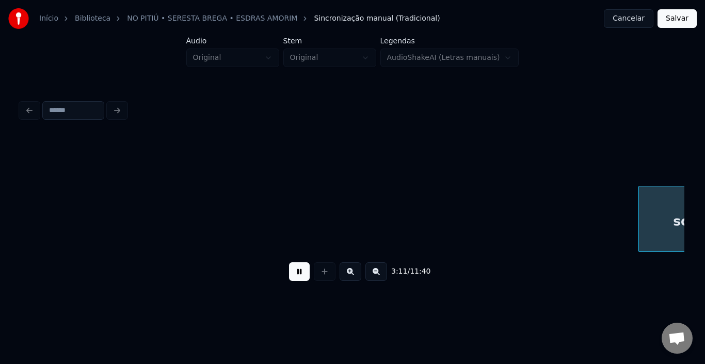
scroll to position [0, 14832]
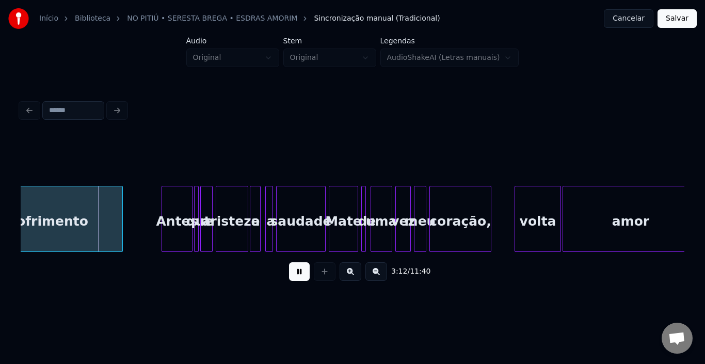
click at [299, 273] on button at bounding box center [299, 271] width 21 height 19
click at [298, 277] on button at bounding box center [299, 271] width 21 height 19
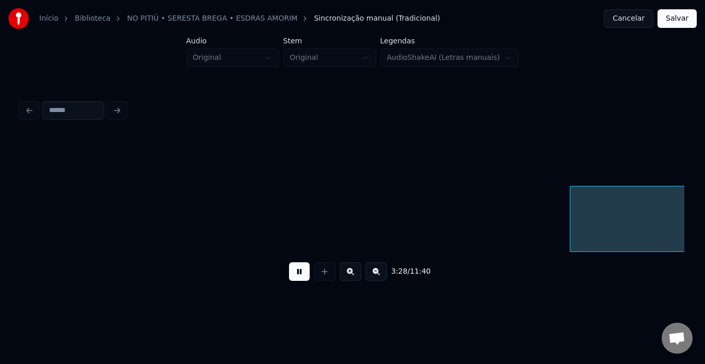
scroll to position [0, 16163]
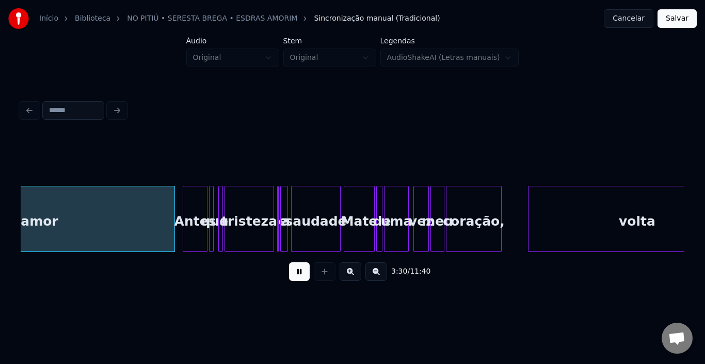
click at [294, 274] on button at bounding box center [299, 271] width 21 height 19
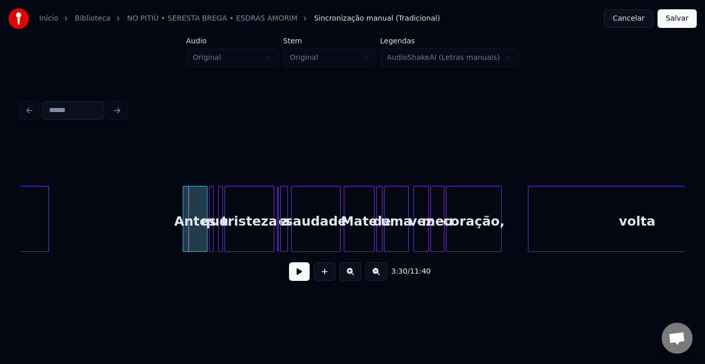
click at [46, 215] on div at bounding box center [46, 218] width 3 height 65
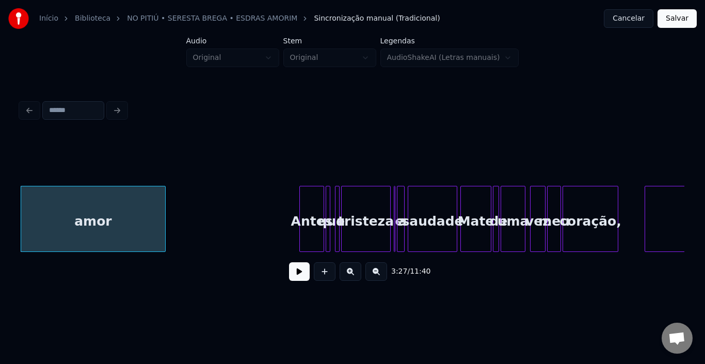
click at [296, 279] on button at bounding box center [299, 271] width 21 height 19
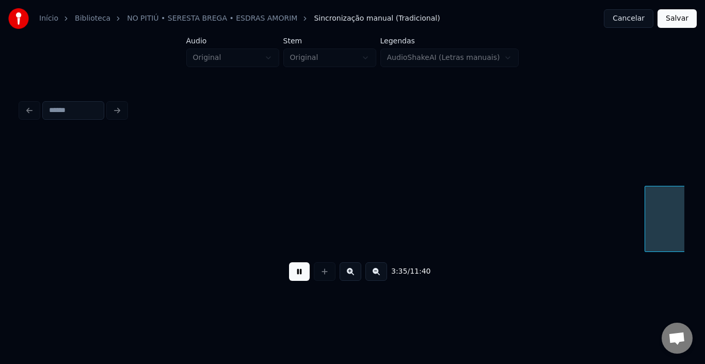
scroll to position [0, 16712]
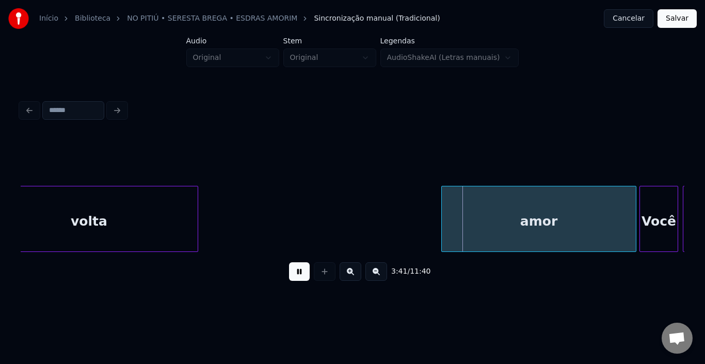
click at [296, 279] on button at bounding box center [299, 271] width 21 height 19
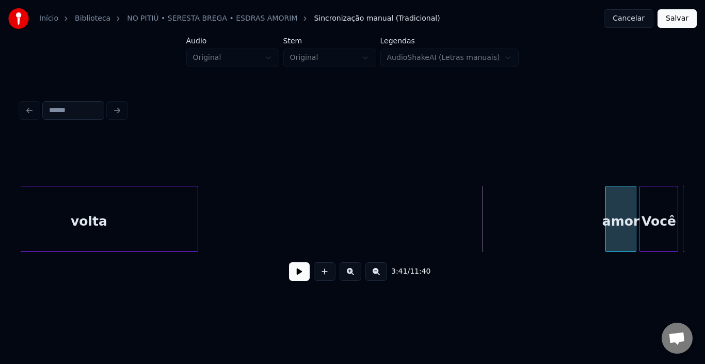
click at [607, 213] on div at bounding box center [607, 218] width 3 height 65
click at [305, 272] on button at bounding box center [299, 271] width 21 height 19
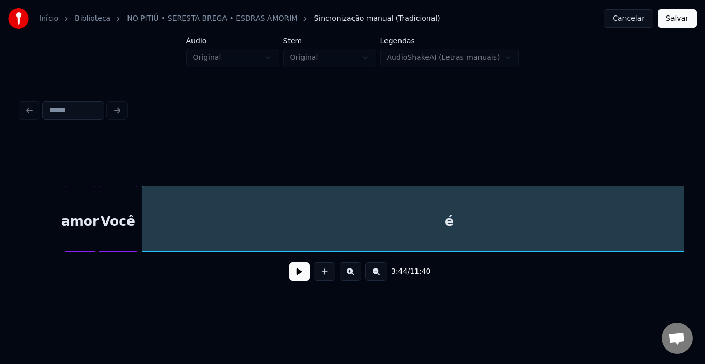
scroll to position [0, 17232]
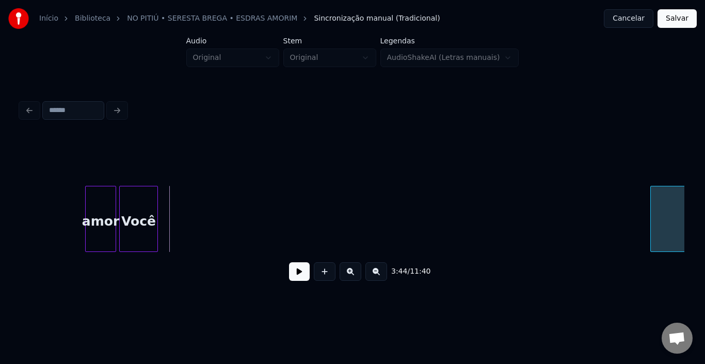
click at [653, 234] on div at bounding box center [652, 218] width 3 height 65
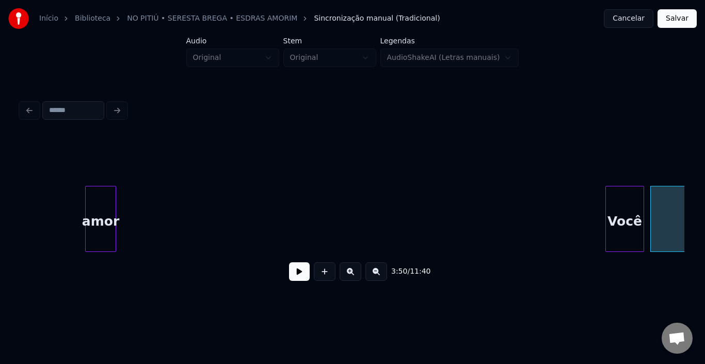
click at [633, 197] on div "Você" at bounding box center [625, 221] width 38 height 70
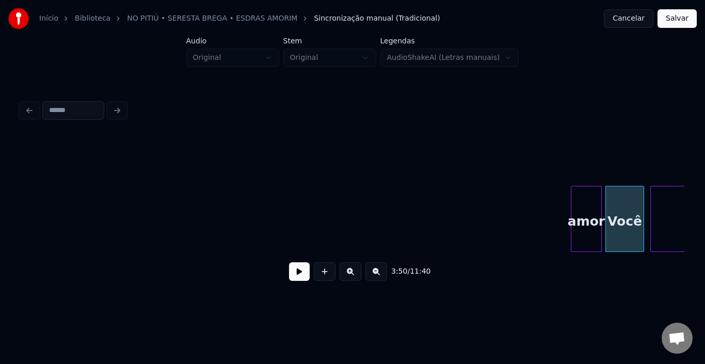
click at [577, 212] on div "amor" at bounding box center [586, 221] width 30 height 70
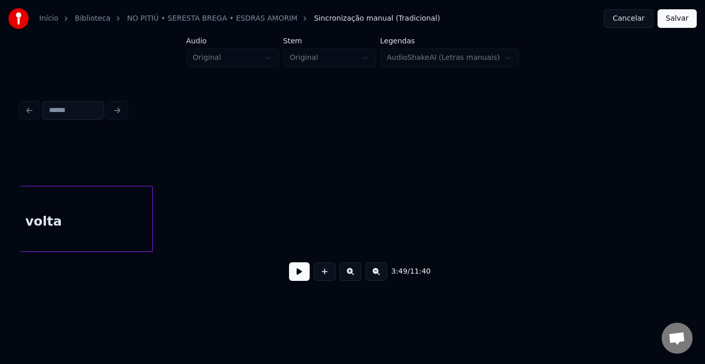
scroll to position [0, 16695]
click at [44, 224] on div "volta" at bounding box center [105, 221] width 217 height 70
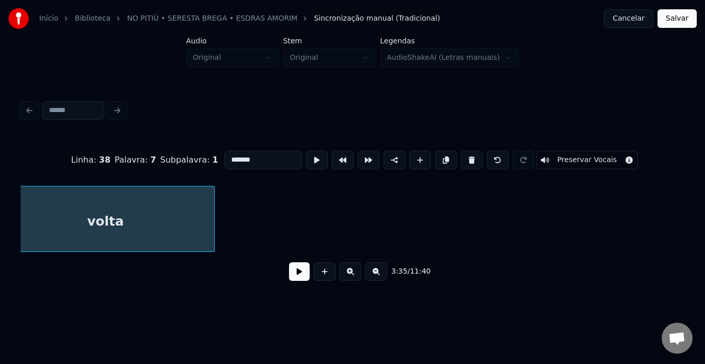
type input "*****"
click at [298, 274] on button at bounding box center [299, 271] width 21 height 19
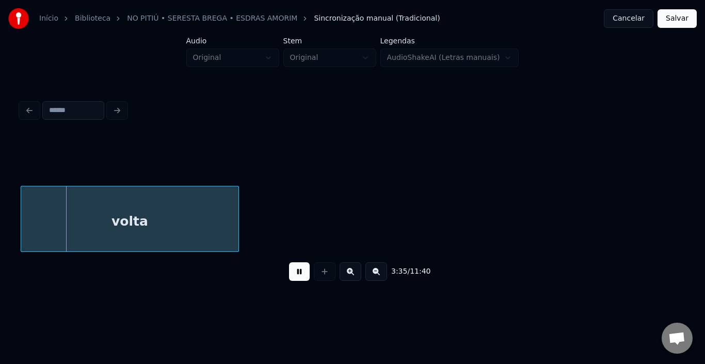
click at [298, 274] on button at bounding box center [299, 271] width 21 height 19
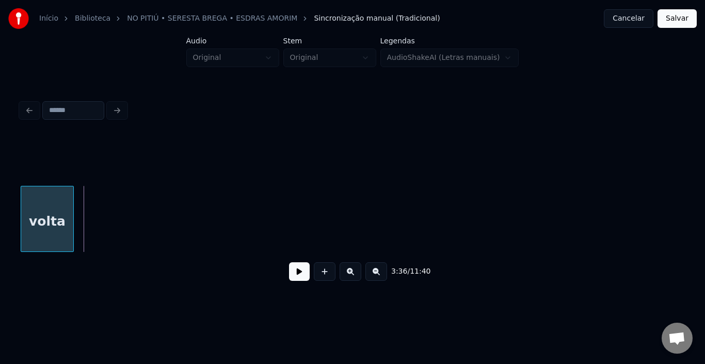
click at [72, 217] on div at bounding box center [71, 218] width 3 height 65
click at [46, 218] on div "volta" at bounding box center [47, 221] width 52 height 70
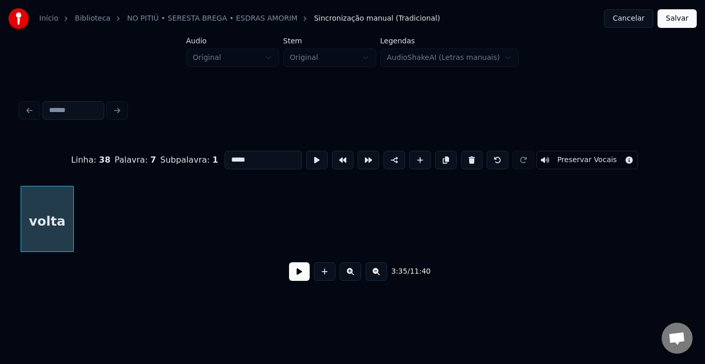
click at [296, 275] on button at bounding box center [299, 271] width 21 height 19
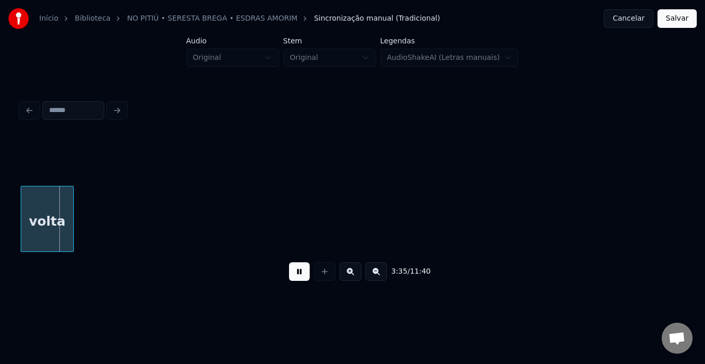
click at [296, 275] on button at bounding box center [299, 271] width 21 height 19
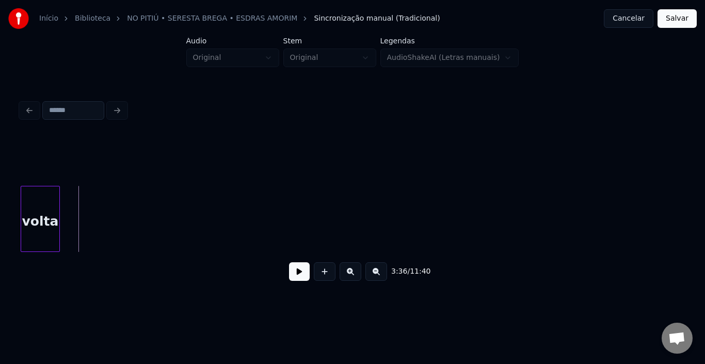
click at [57, 211] on div at bounding box center [57, 218] width 3 height 65
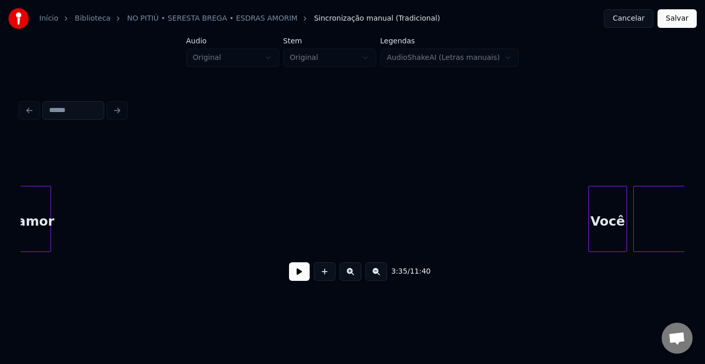
scroll to position [0, 17246]
click at [36, 207] on div "amor" at bounding box center [36, 221] width 30 height 70
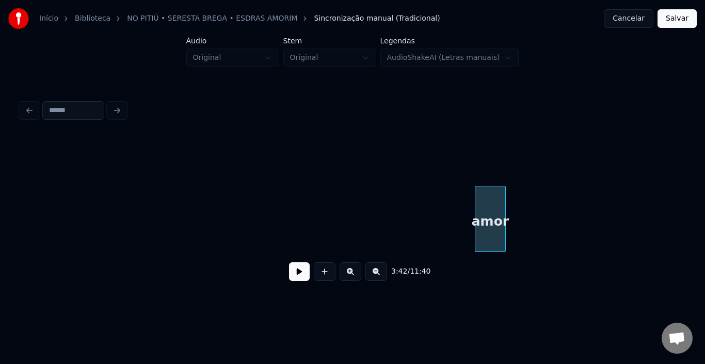
scroll to position [0, 16750]
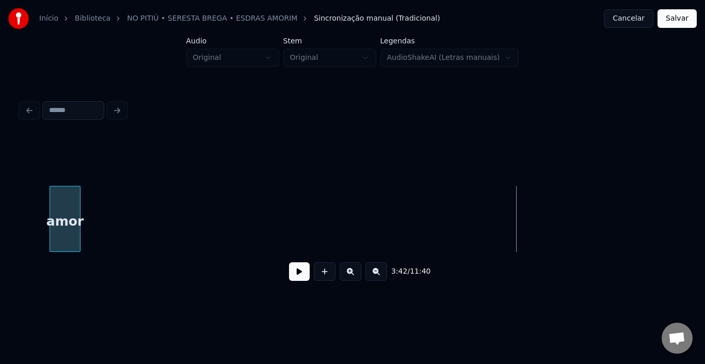
click at [68, 209] on div "amor" at bounding box center [65, 221] width 30 height 70
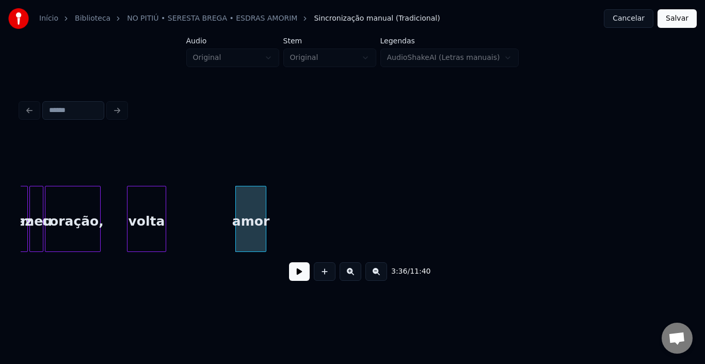
scroll to position [0, 16544]
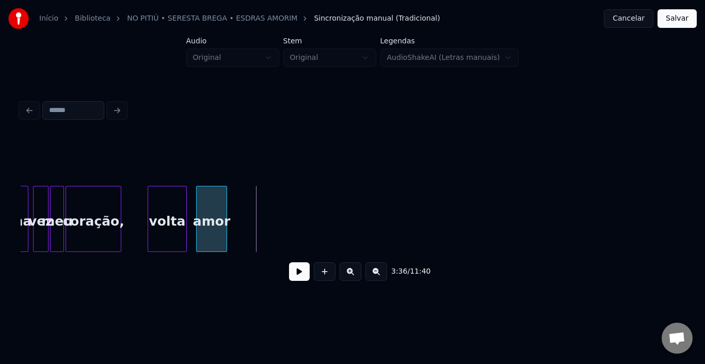
click at [214, 220] on div "amor" at bounding box center [212, 221] width 30 height 70
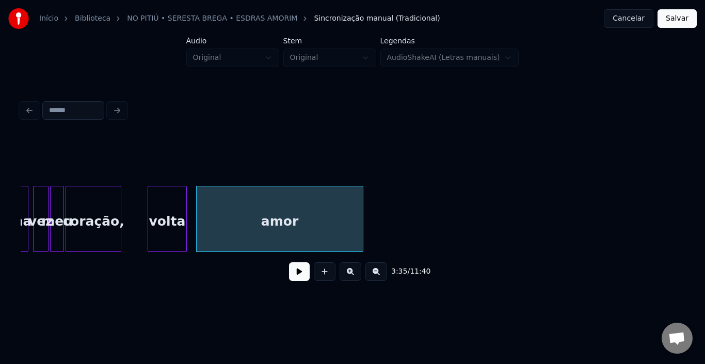
click at [361, 216] on div at bounding box center [361, 218] width 3 height 65
click at [162, 221] on div "volta" at bounding box center [167, 221] width 38 height 70
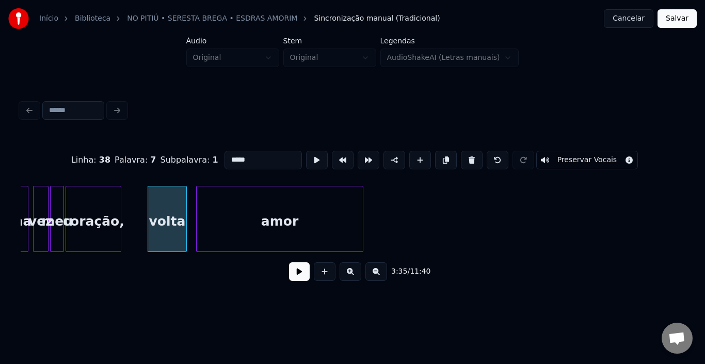
click at [303, 280] on button at bounding box center [299, 271] width 21 height 19
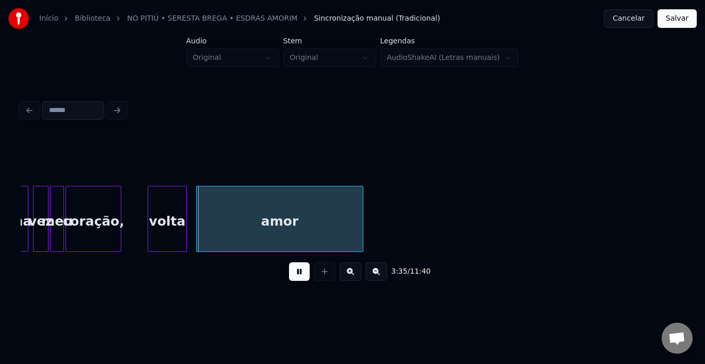
click at [303, 280] on button at bounding box center [299, 271] width 21 height 19
click at [171, 212] on div at bounding box center [169, 218] width 3 height 65
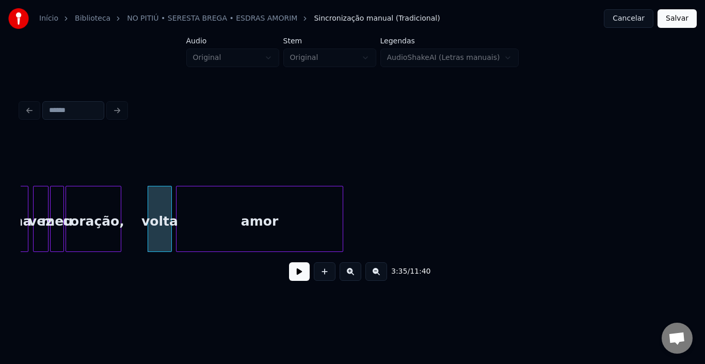
click at [199, 218] on div "amor" at bounding box center [260, 221] width 166 height 70
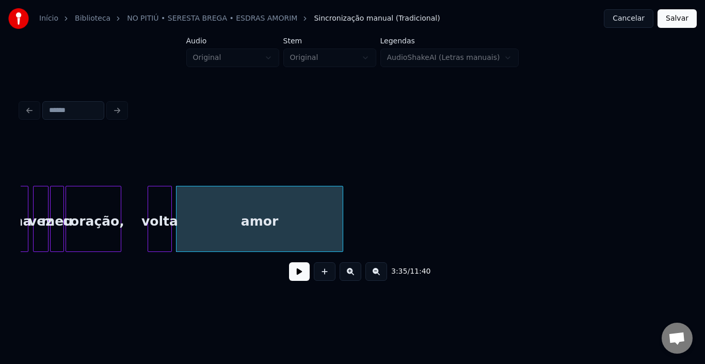
click at [293, 275] on button at bounding box center [299, 271] width 21 height 19
click at [295, 276] on button at bounding box center [299, 271] width 21 height 19
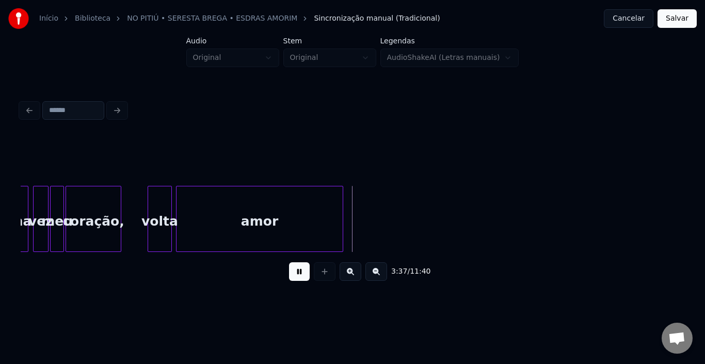
click at [295, 276] on button at bounding box center [299, 271] width 21 height 19
click at [291, 274] on button at bounding box center [299, 271] width 21 height 19
click at [361, 214] on div at bounding box center [359, 218] width 3 height 65
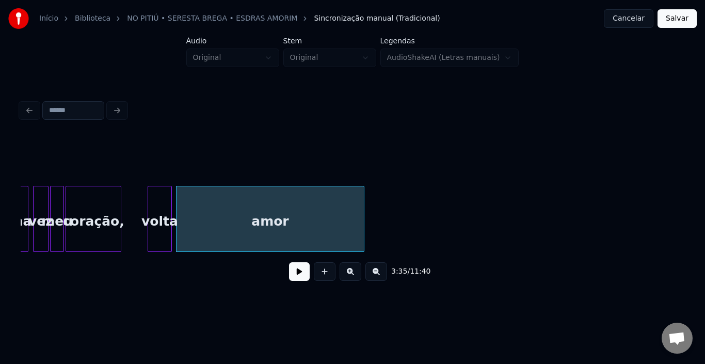
click at [298, 275] on button at bounding box center [299, 271] width 21 height 19
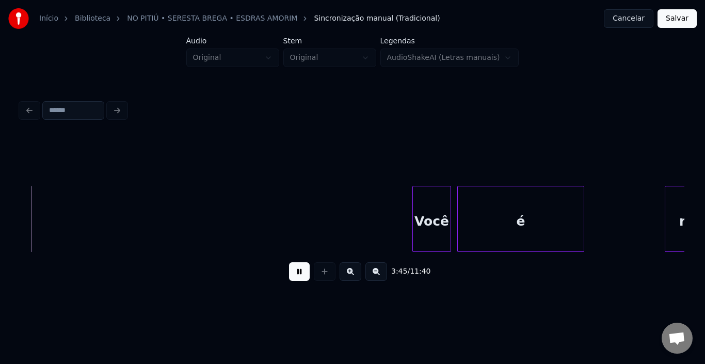
scroll to position [0, 17425]
click at [573, 210] on div at bounding box center [573, 218] width 3 height 65
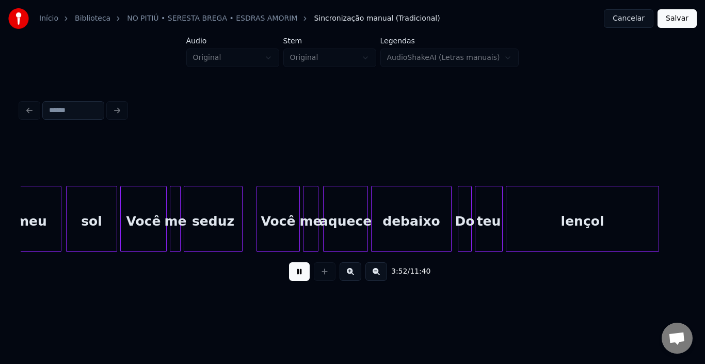
scroll to position [0, 17976]
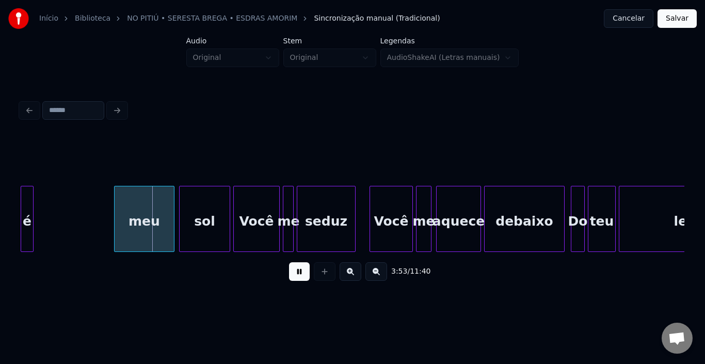
click at [300, 279] on button at bounding box center [299, 271] width 21 height 19
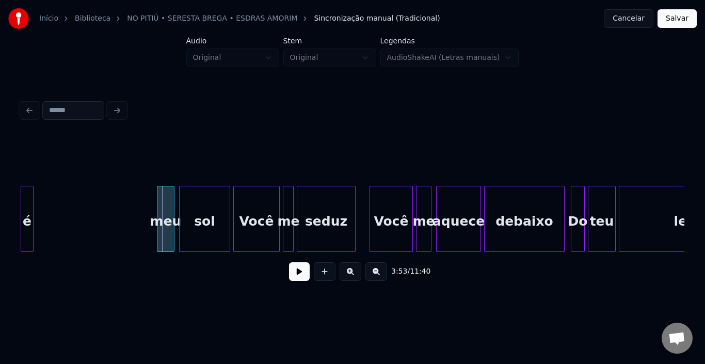
click at [159, 208] on div at bounding box center [158, 218] width 3 height 65
click at [144, 207] on div "é" at bounding box center [143, 221] width 12 height 70
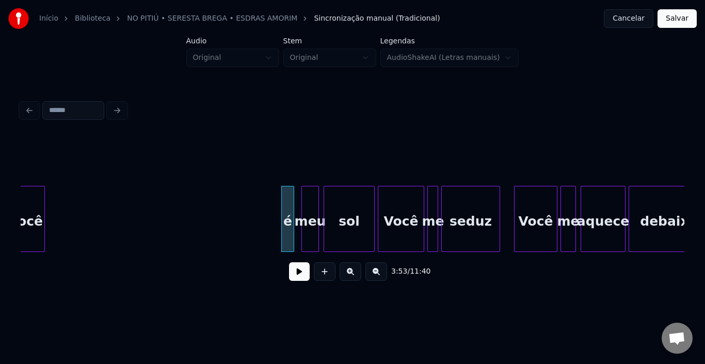
scroll to position [0, 17819]
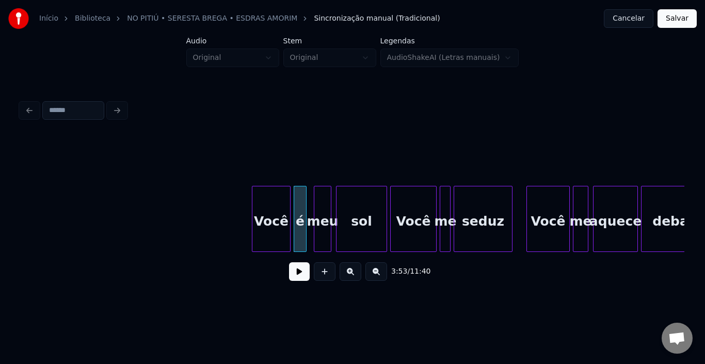
click at [264, 213] on div "Você" at bounding box center [271, 221] width 38 height 70
click at [269, 213] on div at bounding box center [270, 218] width 3 height 65
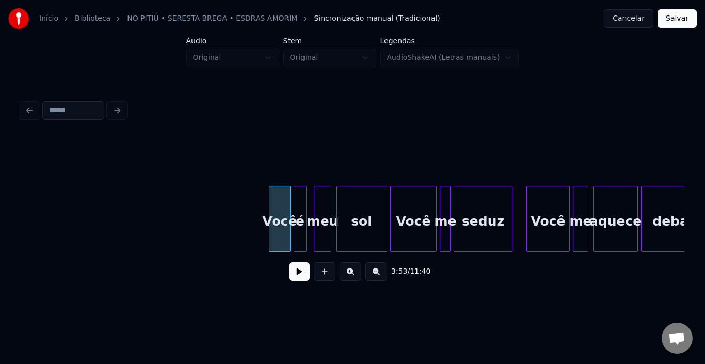
click at [294, 274] on button at bounding box center [299, 271] width 21 height 19
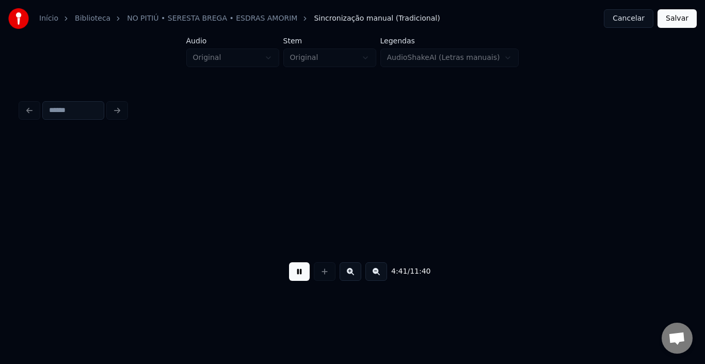
scroll to position [0, 21805]
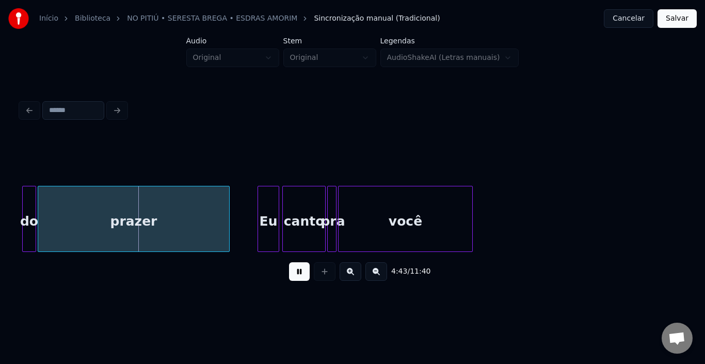
click at [294, 274] on button at bounding box center [299, 271] width 21 height 19
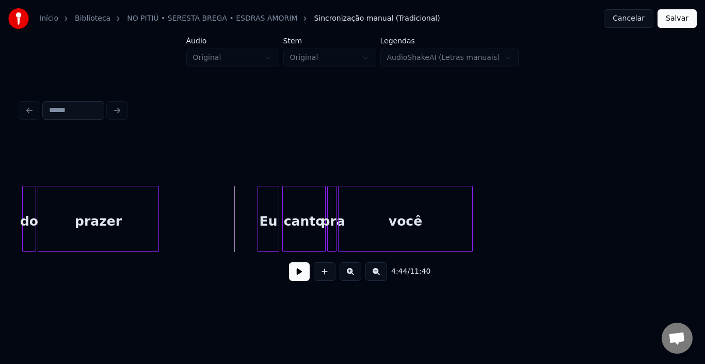
click at [156, 214] on div at bounding box center [156, 218] width 3 height 65
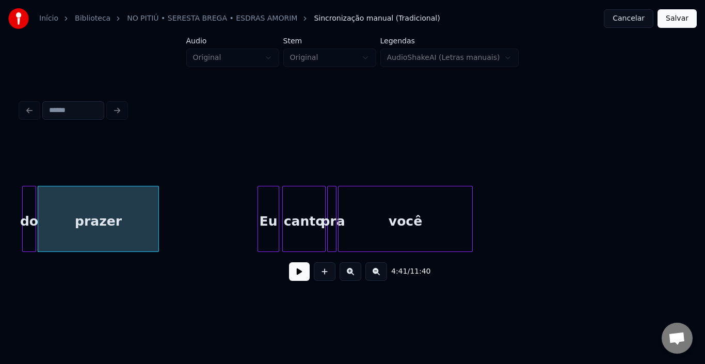
click at [302, 277] on button at bounding box center [299, 271] width 21 height 19
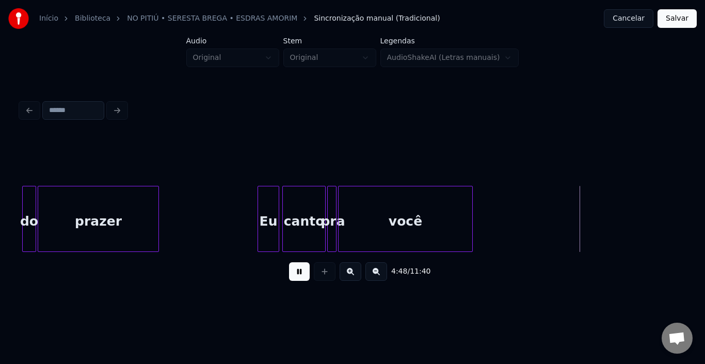
click at [302, 277] on button at bounding box center [299, 271] width 21 height 19
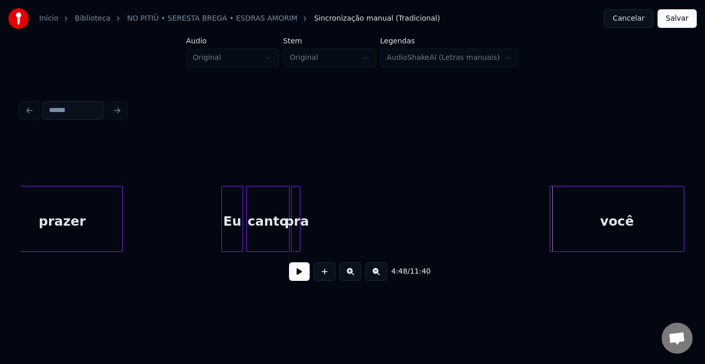
scroll to position [0, 21844]
click at [662, 226] on div "você" at bounding box center [617, 221] width 134 height 70
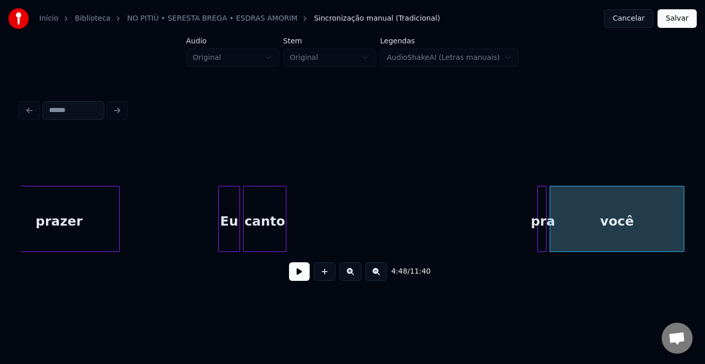
click at [542, 211] on div "pra" at bounding box center [543, 221] width 10 height 70
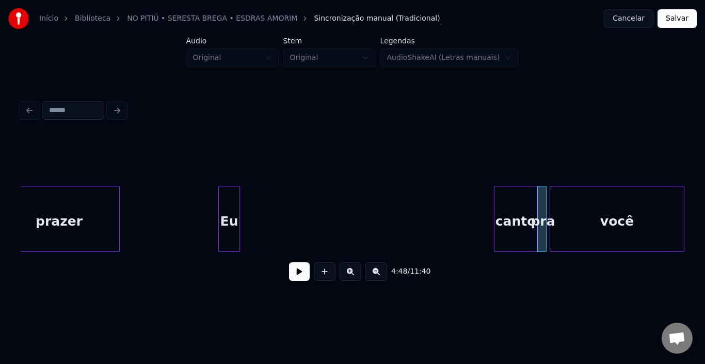
click at [507, 209] on div "canto" at bounding box center [516, 221] width 42 height 70
click at [516, 210] on div at bounding box center [516, 218] width 3 height 65
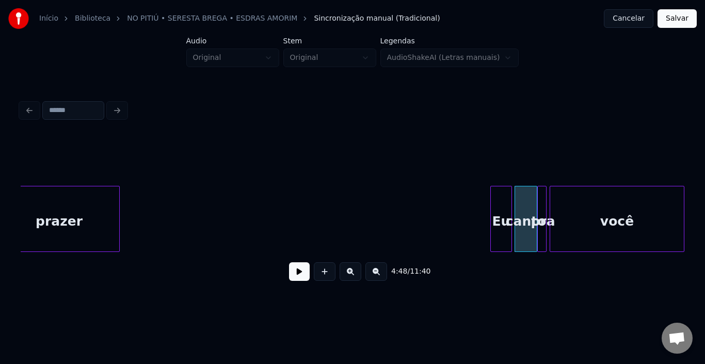
click at [505, 205] on div "Eu" at bounding box center [501, 221] width 21 height 70
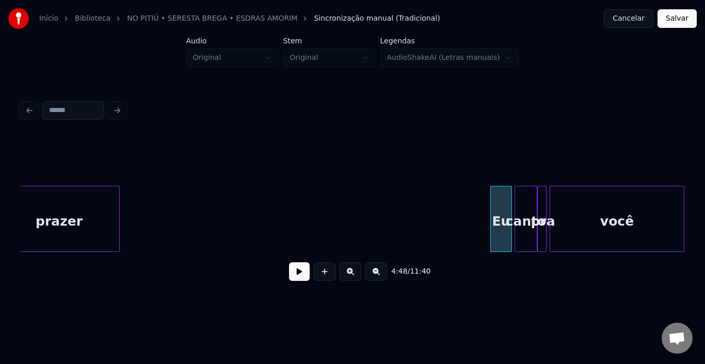
click at [304, 275] on button at bounding box center [299, 271] width 21 height 19
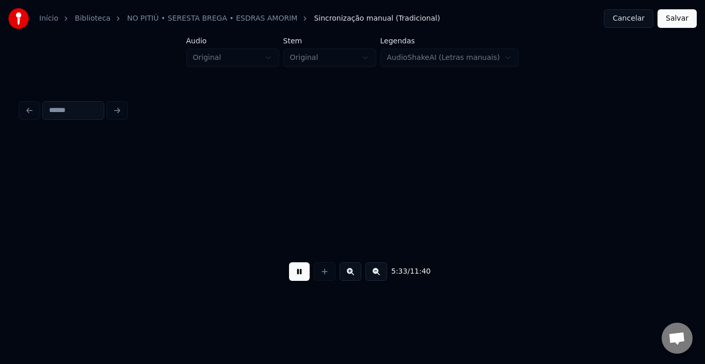
scroll to position [0, 25835]
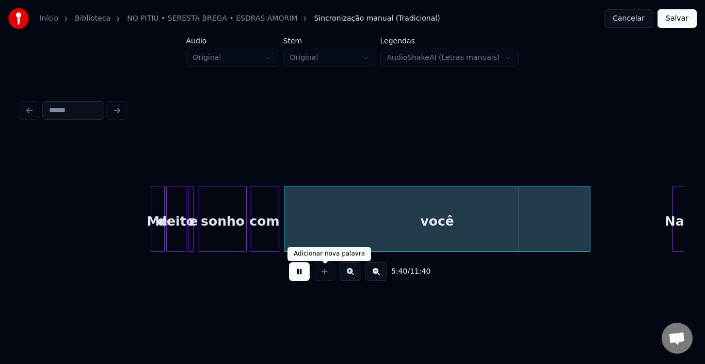
click at [300, 272] on button at bounding box center [299, 271] width 21 height 19
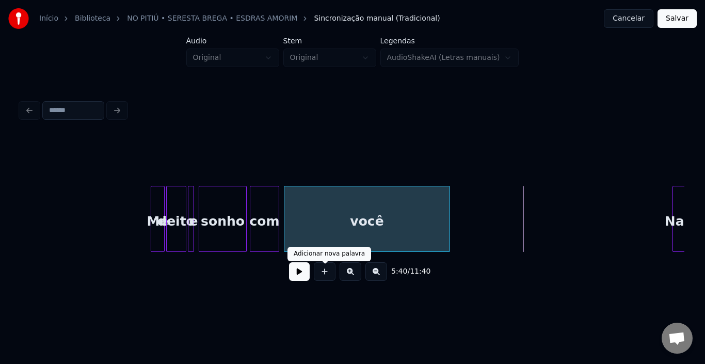
click at [447, 215] on div at bounding box center [448, 218] width 3 height 65
click at [296, 276] on button at bounding box center [299, 271] width 21 height 19
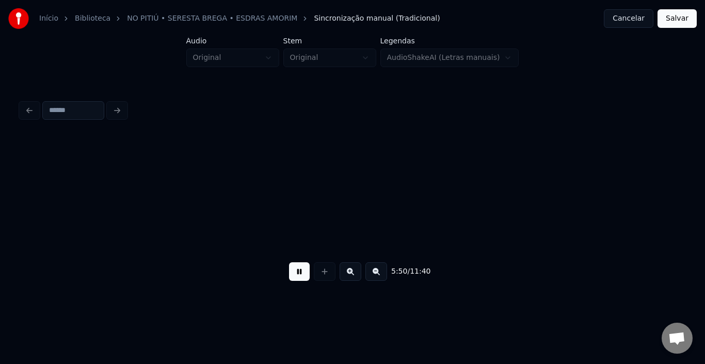
scroll to position [0, 27164]
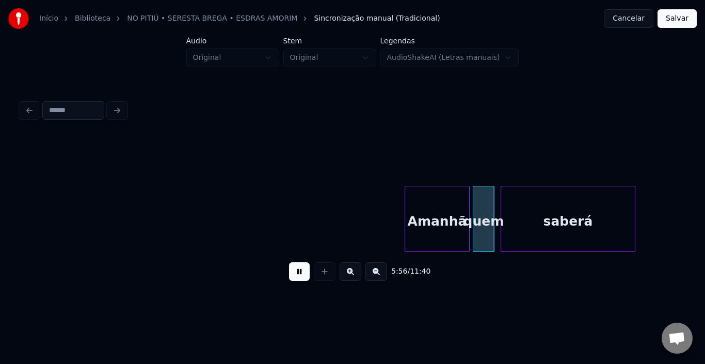
click at [407, 205] on div at bounding box center [406, 218] width 3 height 65
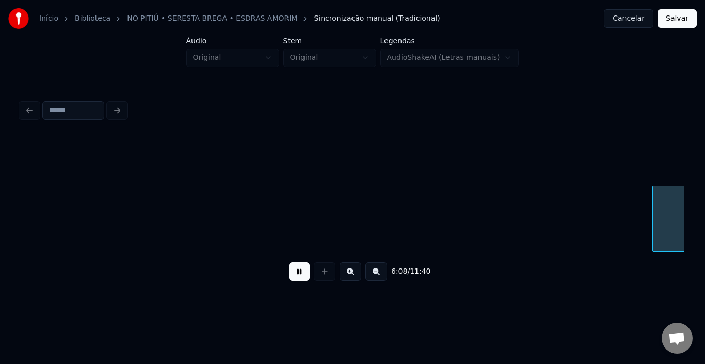
scroll to position [0, 28495]
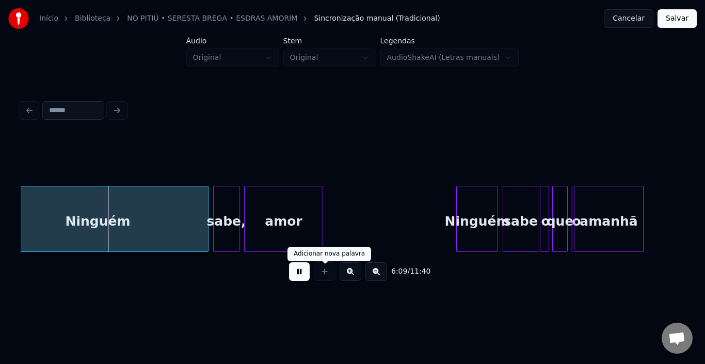
click at [304, 276] on button at bounding box center [299, 271] width 21 height 19
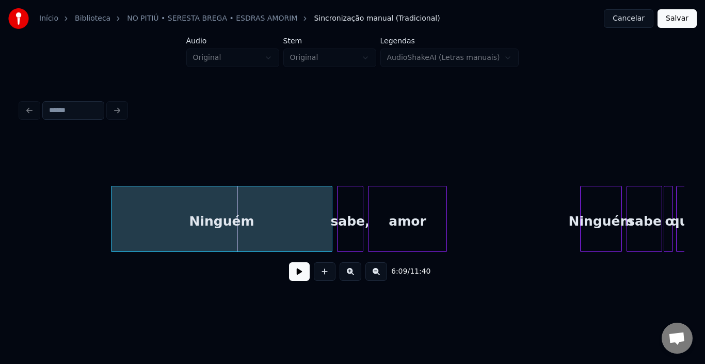
scroll to position [0, 28350]
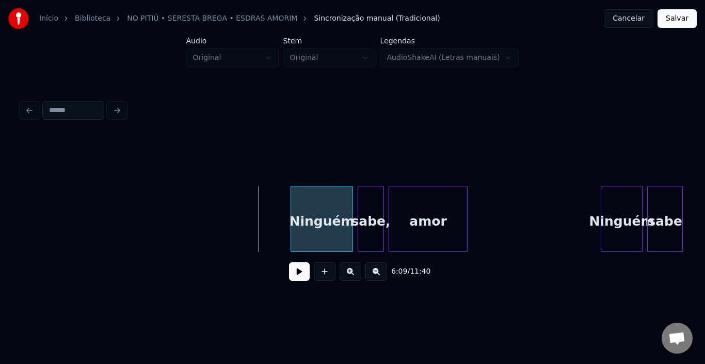
click at [293, 214] on div at bounding box center [292, 218] width 3 height 65
click at [302, 279] on button at bounding box center [299, 271] width 21 height 19
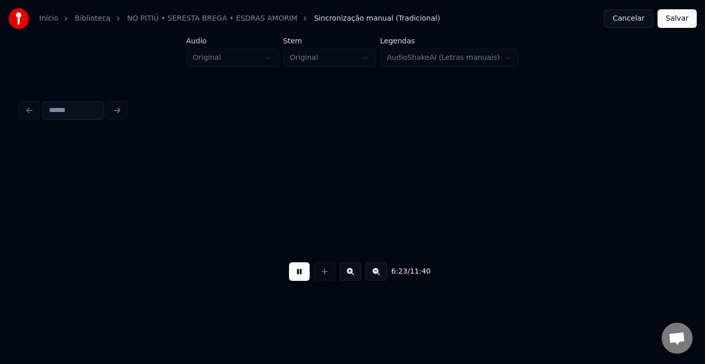
scroll to position [0, 29680]
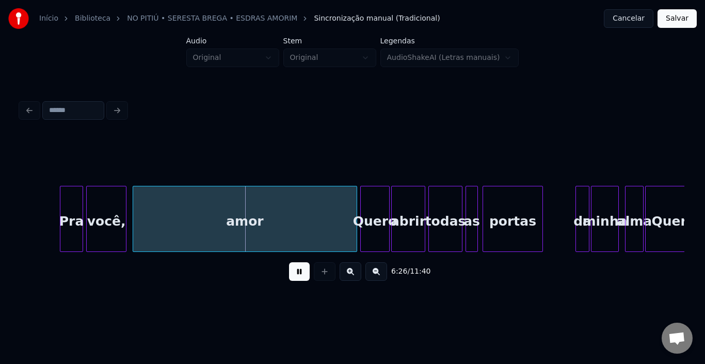
click at [303, 278] on button at bounding box center [299, 271] width 21 height 19
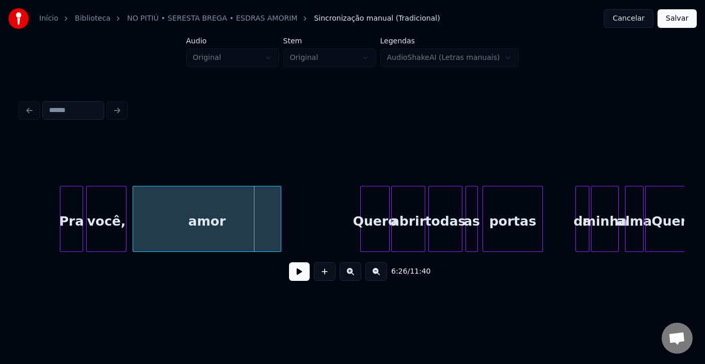
click at [278, 212] on div at bounding box center [279, 218] width 3 height 65
click at [298, 271] on button at bounding box center [299, 271] width 21 height 19
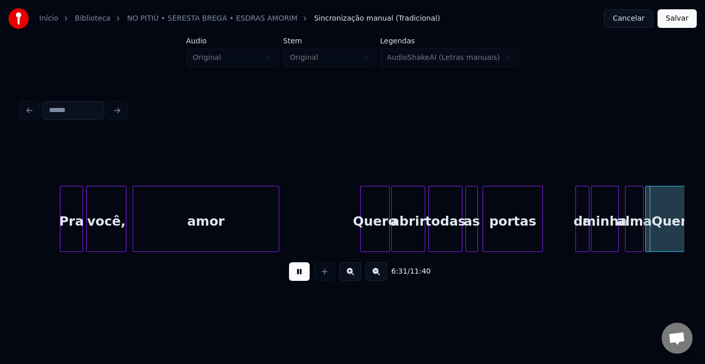
click at [300, 272] on button at bounding box center [299, 271] width 21 height 19
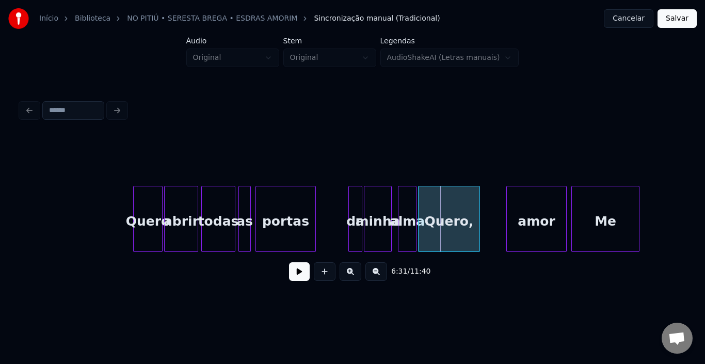
scroll to position [0, 29990]
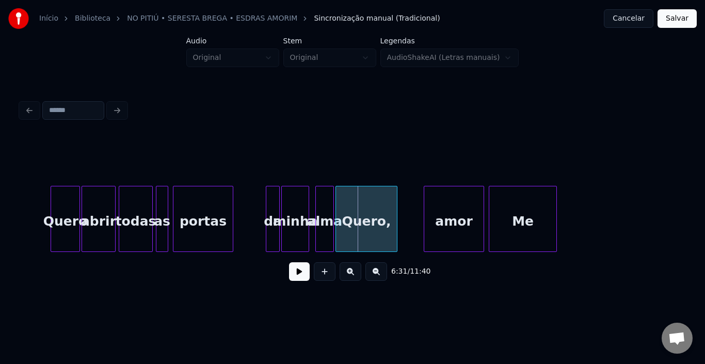
click at [294, 274] on button at bounding box center [299, 271] width 21 height 19
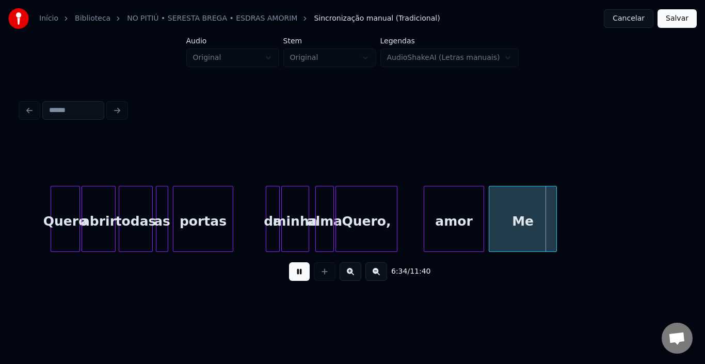
click at [294, 274] on button at bounding box center [299, 271] width 21 height 19
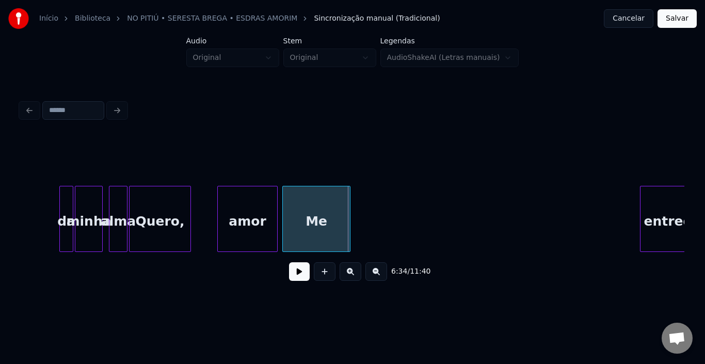
scroll to position [0, 30237]
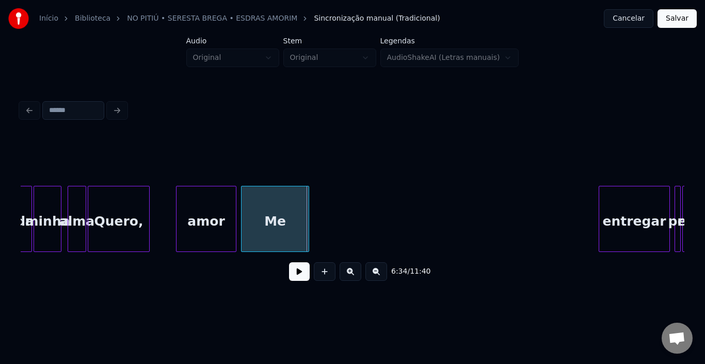
click at [306, 278] on button at bounding box center [299, 271] width 21 height 19
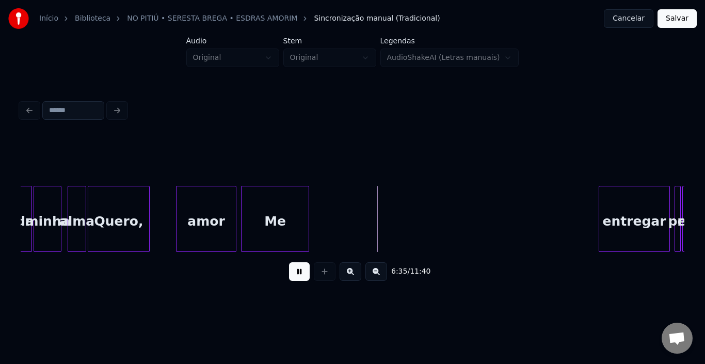
click at [306, 278] on button at bounding box center [299, 271] width 21 height 19
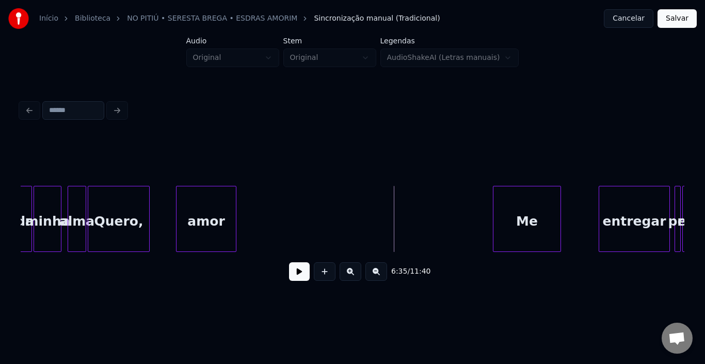
click at [539, 224] on div "Me" at bounding box center [527, 221] width 67 height 70
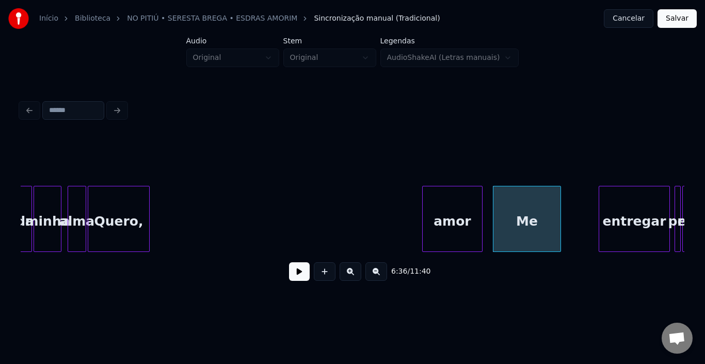
click at [462, 214] on div "amor" at bounding box center [452, 221] width 59 height 70
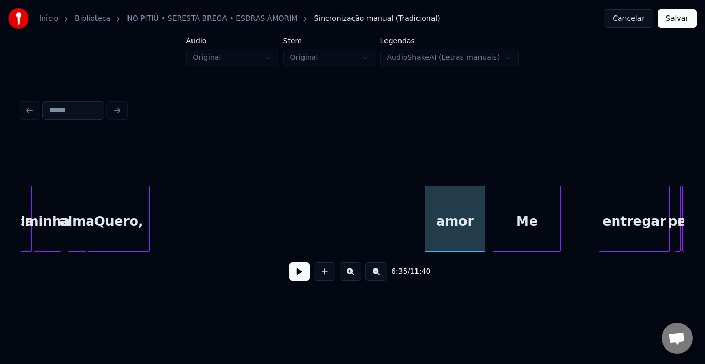
click at [124, 219] on div "Quero," at bounding box center [118, 221] width 61 height 70
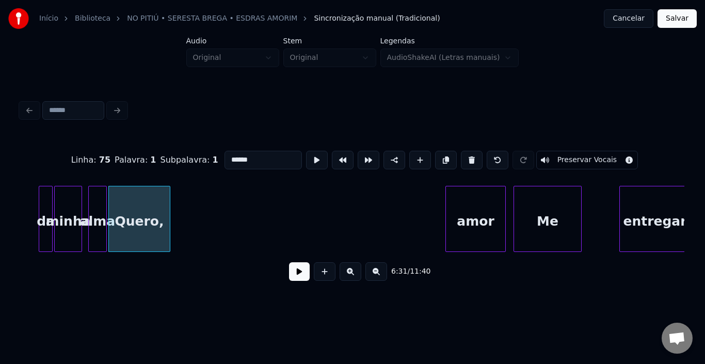
scroll to position [0, 30113]
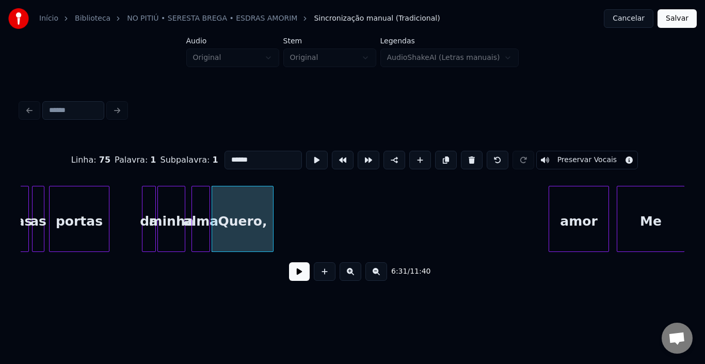
click at [86, 225] on div "portas" at bounding box center [79, 221] width 59 height 70
type input "******"
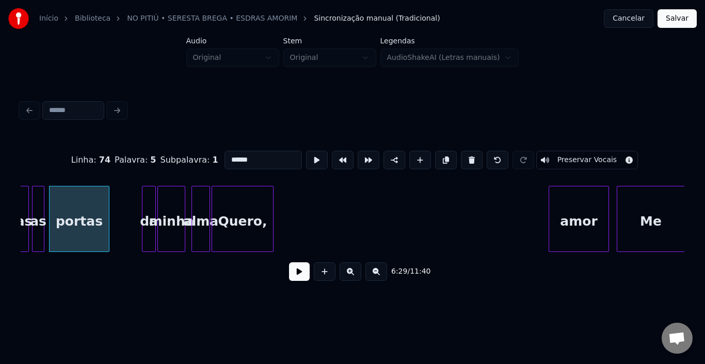
click at [292, 274] on button at bounding box center [299, 271] width 21 height 19
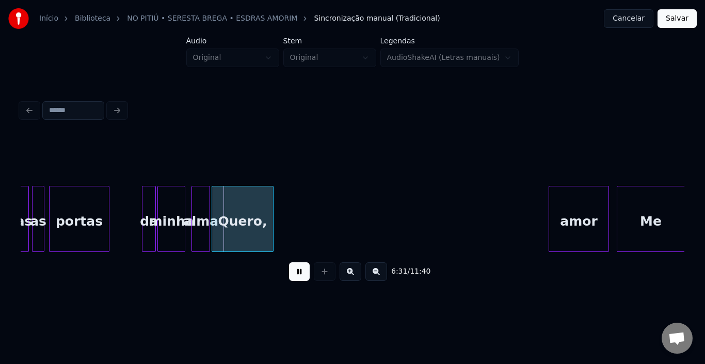
click at [292, 274] on button at bounding box center [299, 271] width 21 height 19
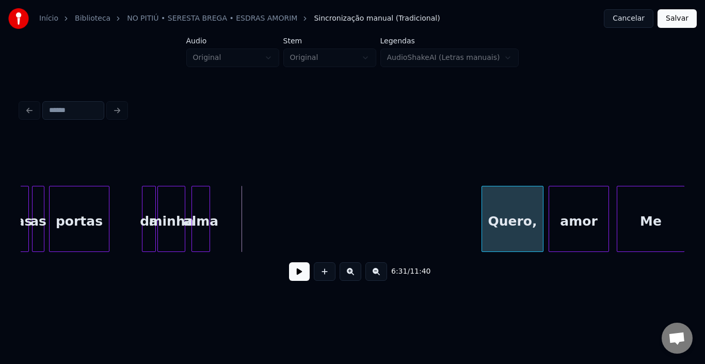
click at [503, 215] on div "Quero," at bounding box center [512, 221] width 61 height 70
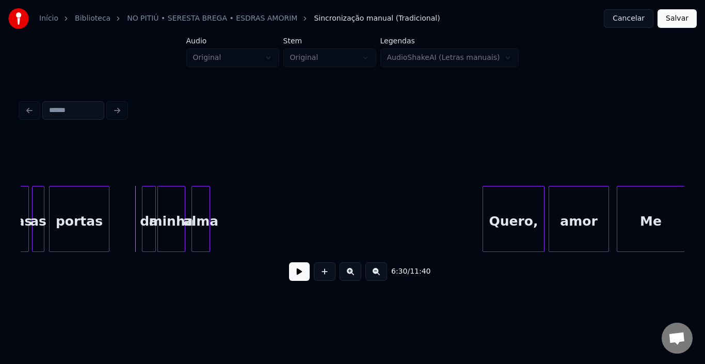
click at [304, 279] on button at bounding box center [299, 271] width 21 height 19
click at [306, 279] on button at bounding box center [299, 271] width 21 height 19
click at [268, 211] on div at bounding box center [266, 218] width 3 height 65
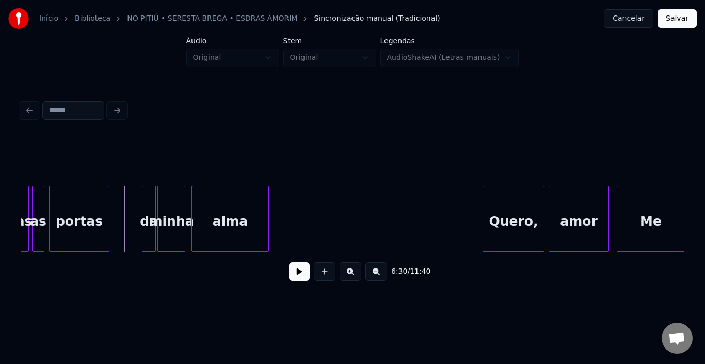
click at [295, 272] on button at bounding box center [299, 271] width 21 height 19
click at [316, 211] on div at bounding box center [316, 218] width 3 height 65
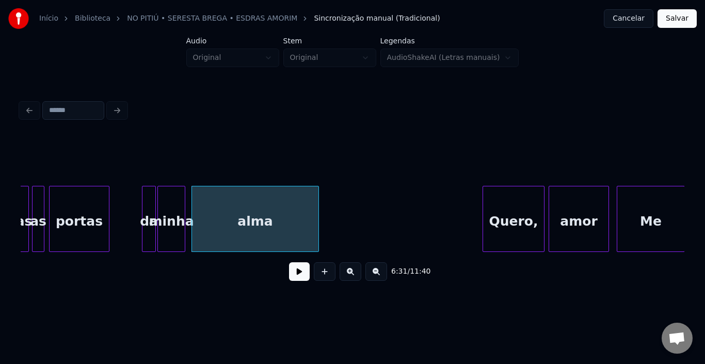
click at [301, 278] on button at bounding box center [299, 271] width 21 height 19
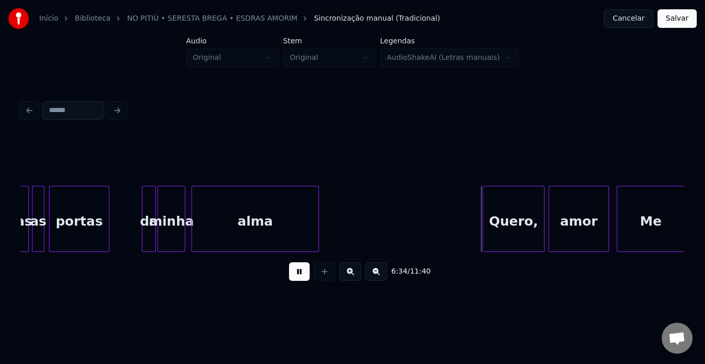
click at [301, 278] on button at bounding box center [299, 271] width 21 height 19
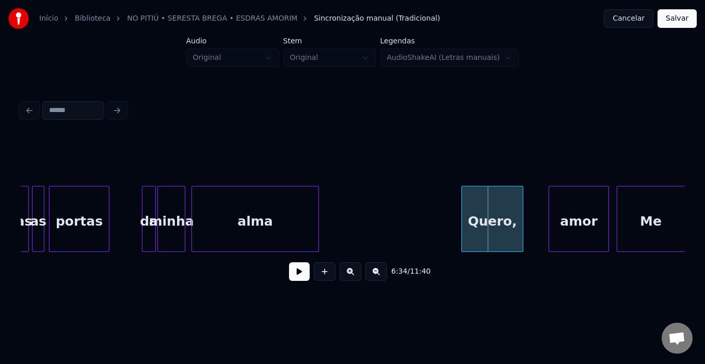
click at [480, 213] on div "Quero," at bounding box center [492, 221] width 61 height 70
click at [491, 212] on div at bounding box center [490, 218] width 3 height 65
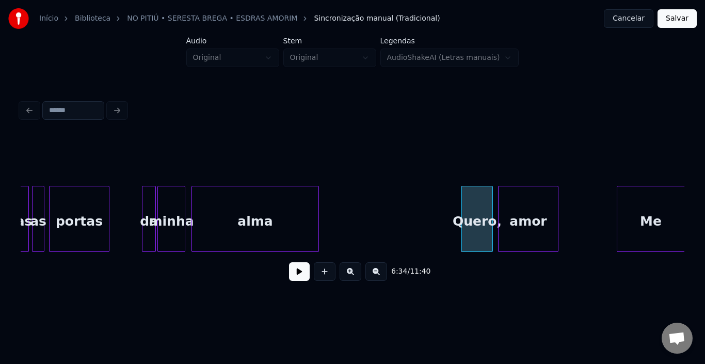
click at [520, 213] on div "amor" at bounding box center [528, 221] width 59 height 70
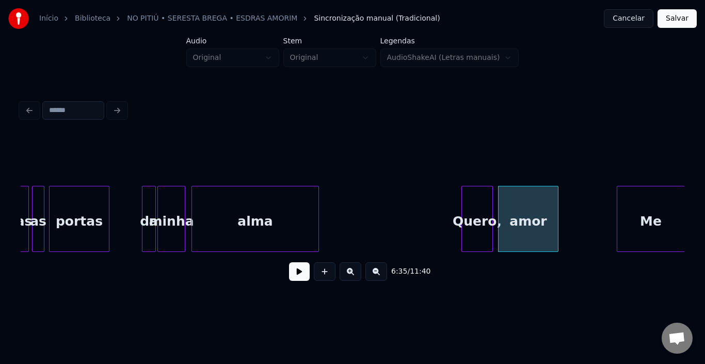
click at [294, 273] on button at bounding box center [299, 271] width 21 height 19
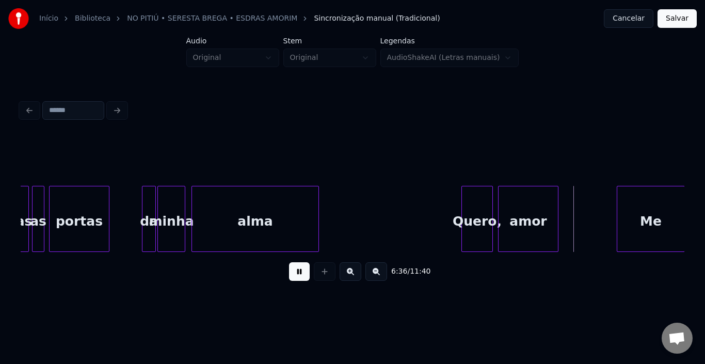
click at [368, 267] on button at bounding box center [377, 271] width 22 height 19
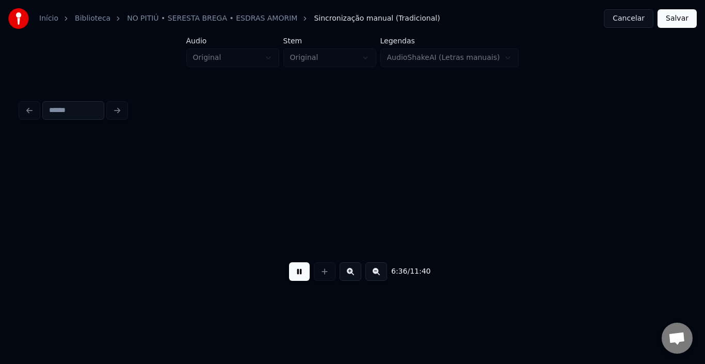
scroll to position [0, 19880]
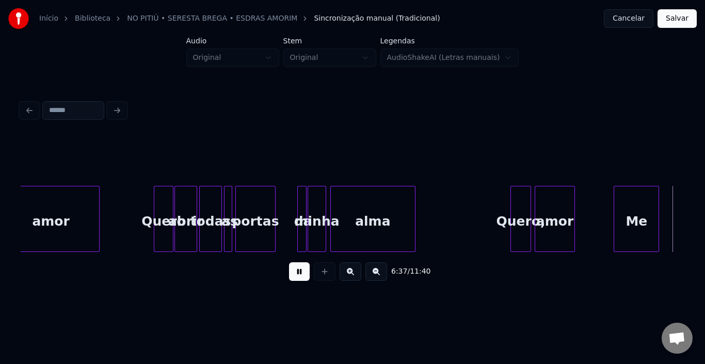
click at [300, 279] on button at bounding box center [299, 271] width 21 height 19
click at [595, 213] on div at bounding box center [594, 218] width 3 height 65
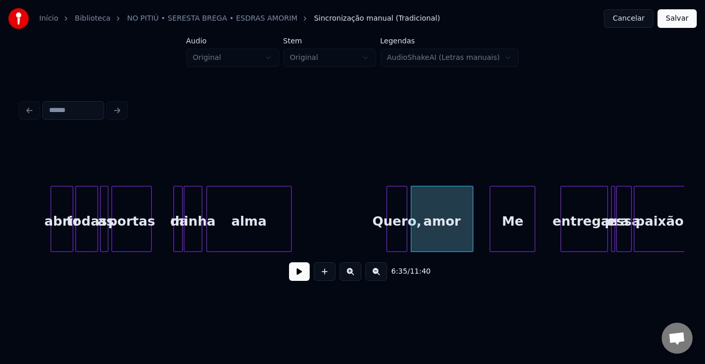
scroll to position [0, 20107]
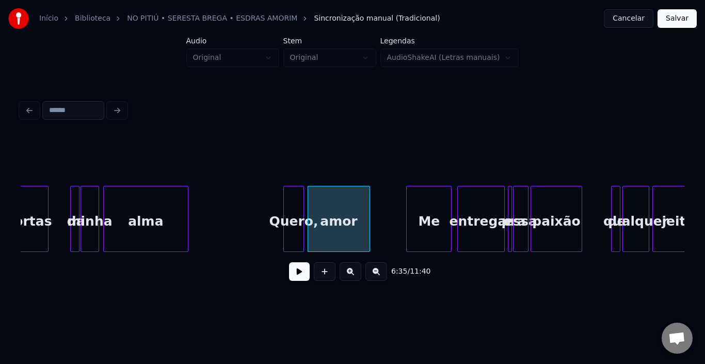
click at [426, 212] on div "Me" at bounding box center [429, 221] width 44 height 70
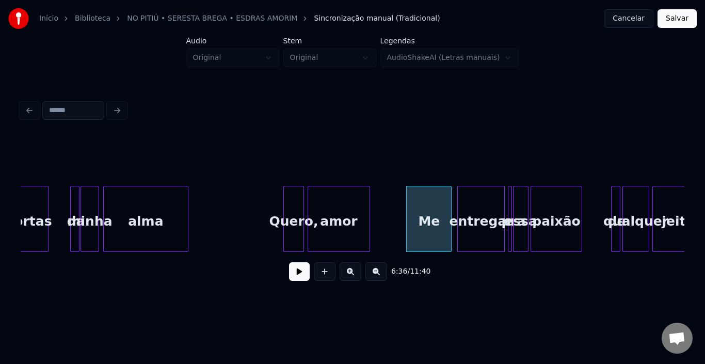
click at [304, 272] on button at bounding box center [299, 271] width 21 height 19
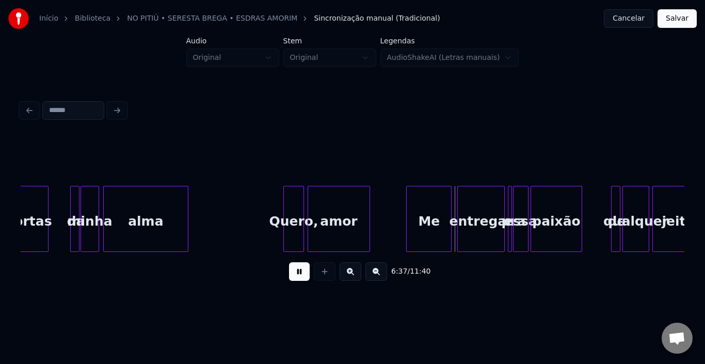
click at [304, 272] on button at bounding box center [299, 271] width 21 height 19
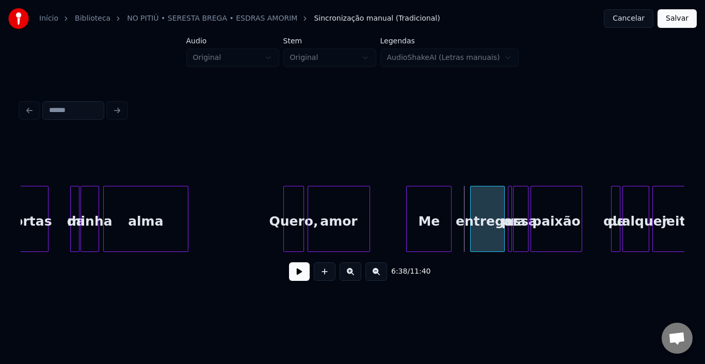
click at [473, 206] on div at bounding box center [472, 218] width 3 height 65
click at [450, 208] on div "Me" at bounding box center [445, 221] width 44 height 70
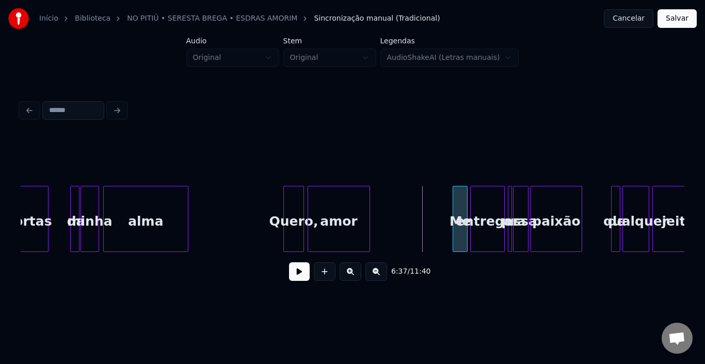
click at [453, 206] on div at bounding box center [454, 218] width 3 height 65
drag, startPoint x: 261, startPoint y: 216, endPoint x: 293, endPoint y: 248, distance: 45.3
click at [296, 276] on button at bounding box center [299, 271] width 21 height 19
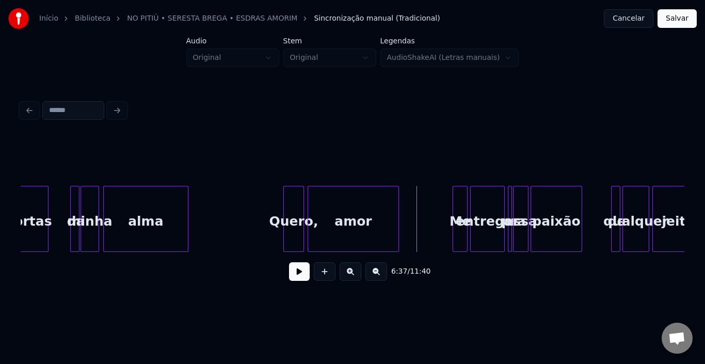
click at [395, 214] on div at bounding box center [396, 218] width 3 height 65
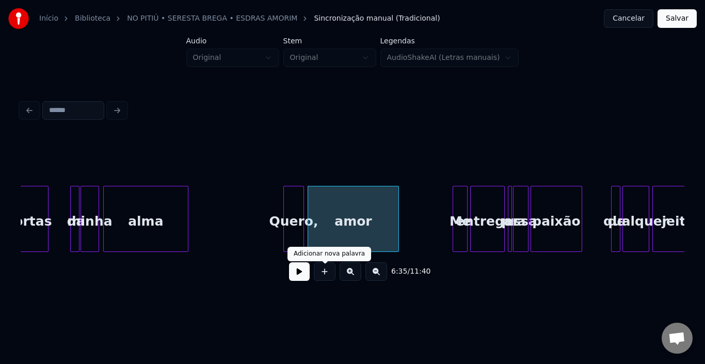
click at [307, 278] on button at bounding box center [299, 271] width 21 height 19
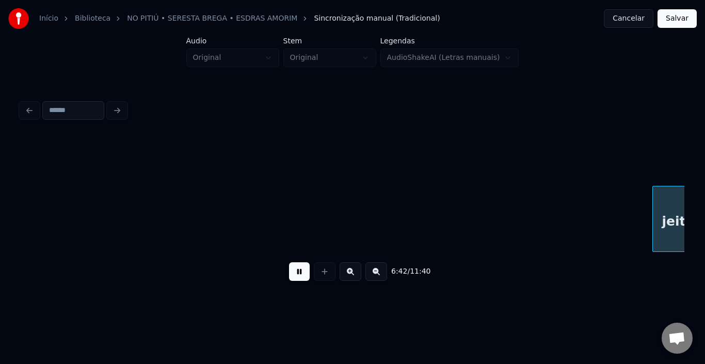
scroll to position [0, 20771]
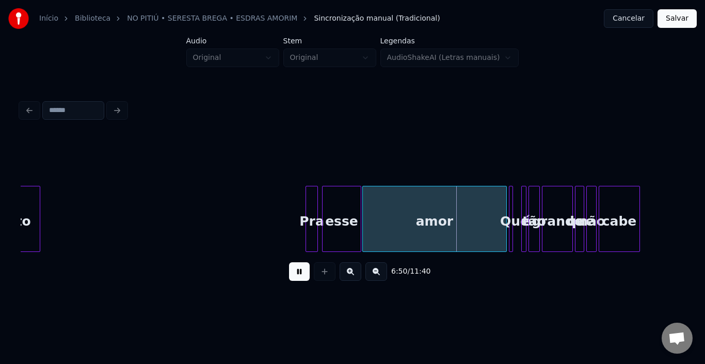
click at [307, 278] on button at bounding box center [299, 271] width 21 height 19
click at [480, 212] on div at bounding box center [479, 218] width 3 height 65
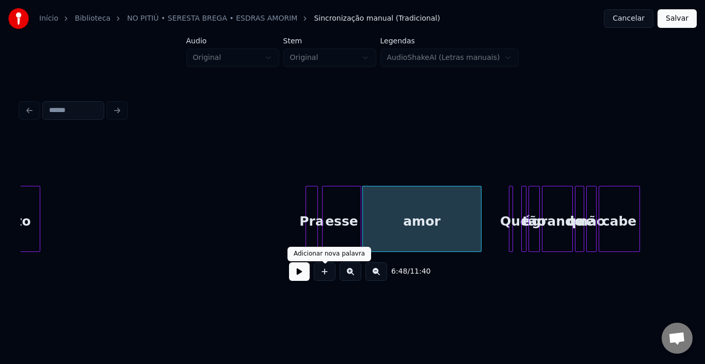
click at [299, 276] on button at bounding box center [299, 271] width 21 height 19
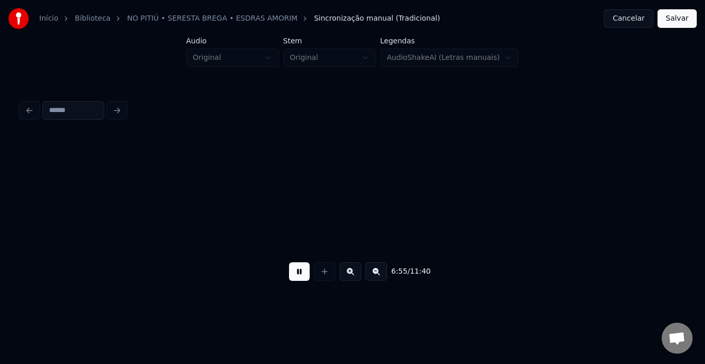
scroll to position [0, 21435]
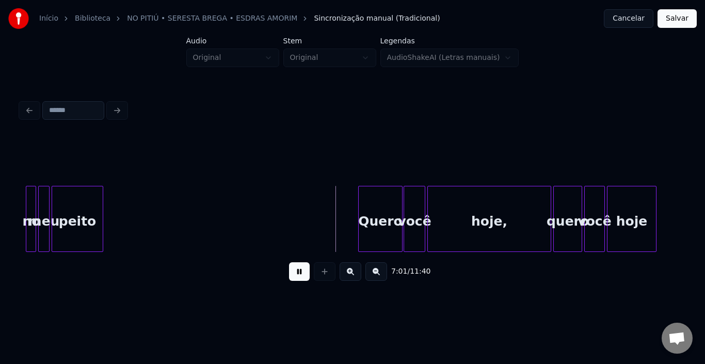
click at [389, 216] on div "Quero" at bounding box center [380, 221] width 43 height 70
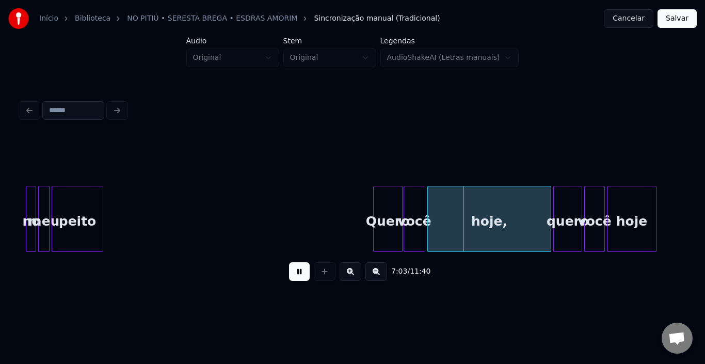
click at [376, 217] on div at bounding box center [375, 218] width 3 height 65
click at [303, 276] on button at bounding box center [299, 271] width 21 height 19
click at [548, 213] on div "hoje," at bounding box center [489, 221] width 123 height 70
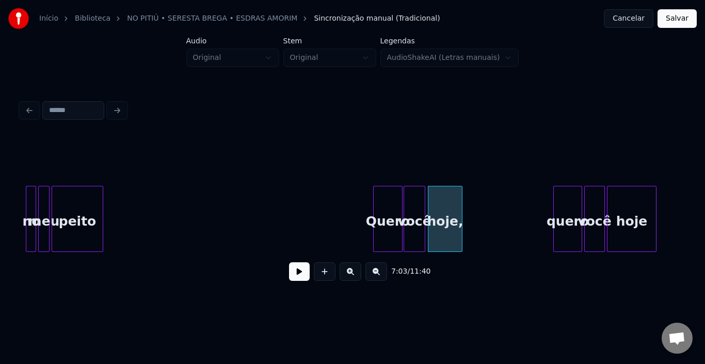
click at [460, 218] on div at bounding box center [460, 218] width 3 height 65
click at [295, 281] on button at bounding box center [299, 271] width 21 height 19
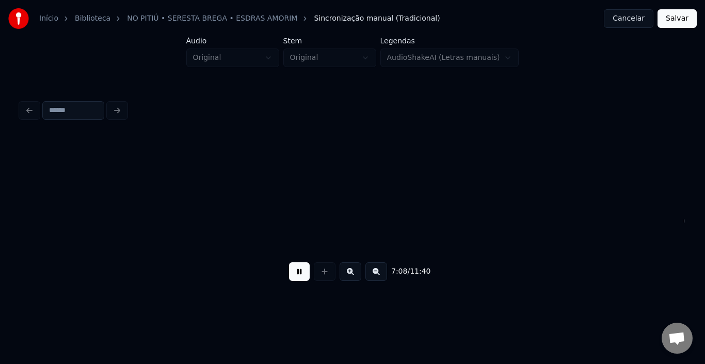
scroll to position [0, 22100]
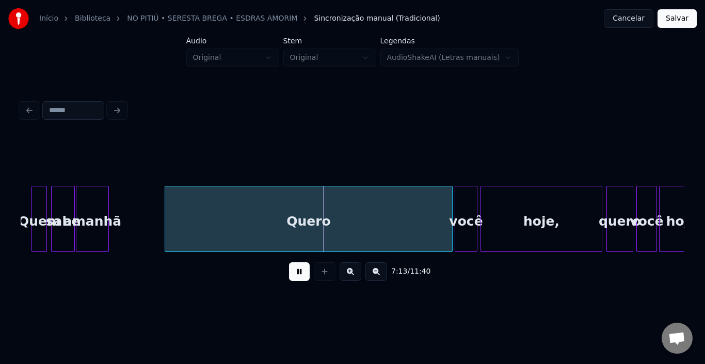
click at [168, 199] on div "Quero" at bounding box center [308, 221] width 287 height 70
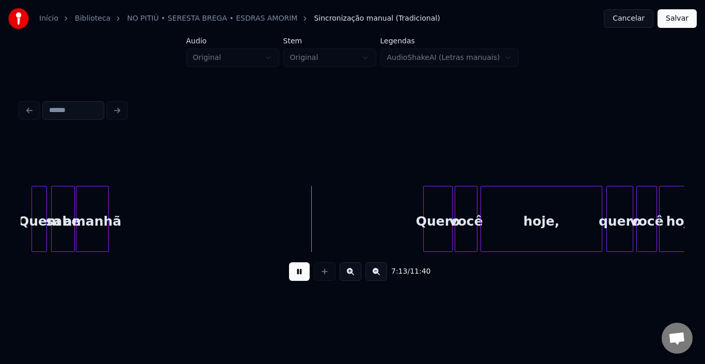
click at [424, 210] on div at bounding box center [425, 218] width 3 height 65
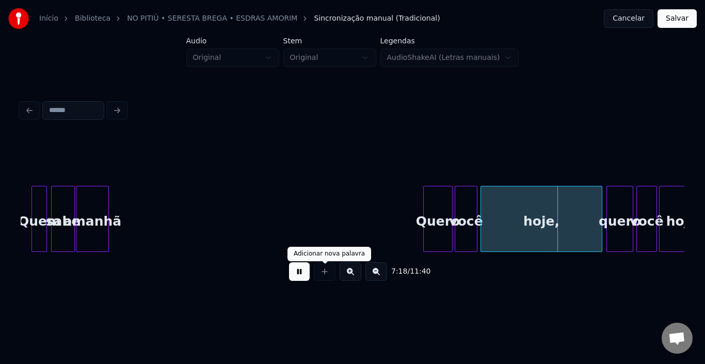
click at [297, 273] on button at bounding box center [299, 271] width 21 height 19
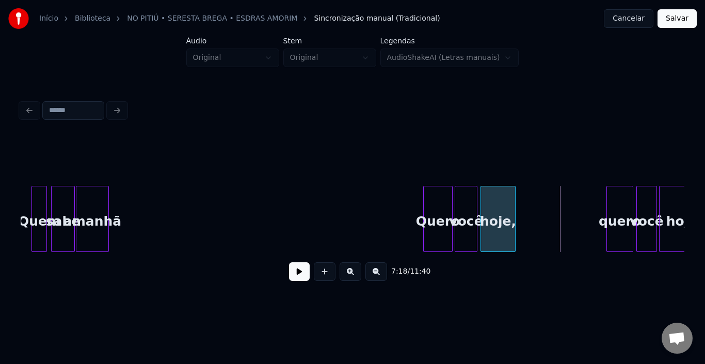
click at [513, 217] on div at bounding box center [513, 218] width 3 height 65
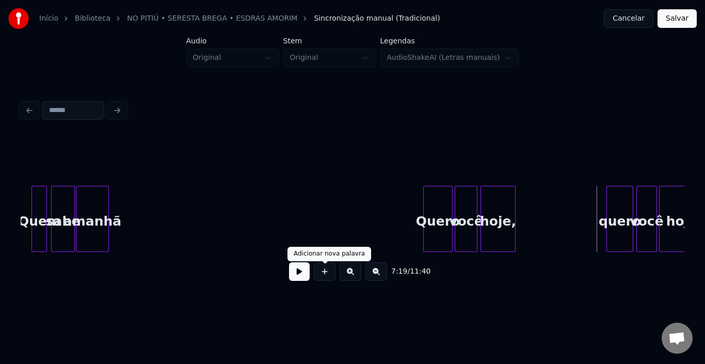
click at [304, 276] on button at bounding box center [299, 271] width 21 height 19
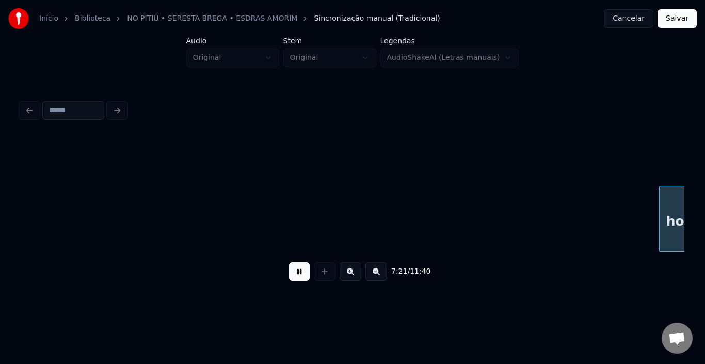
scroll to position [0, 22764]
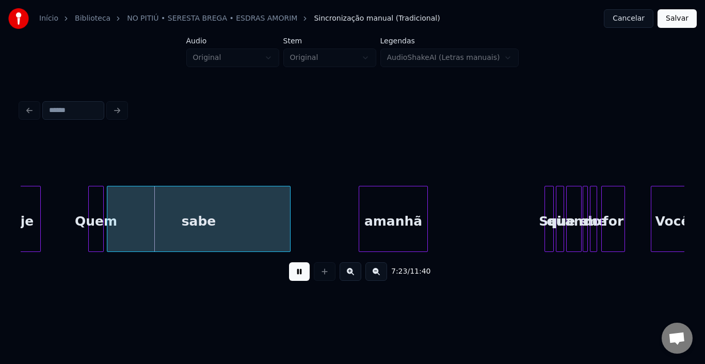
click at [295, 279] on button at bounding box center [299, 271] width 21 height 19
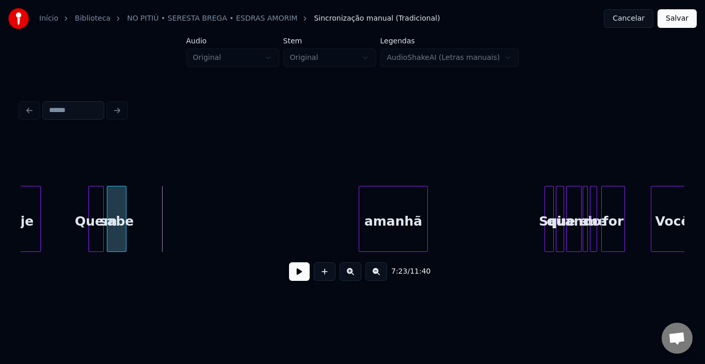
click at [123, 214] on div at bounding box center [124, 218] width 3 height 65
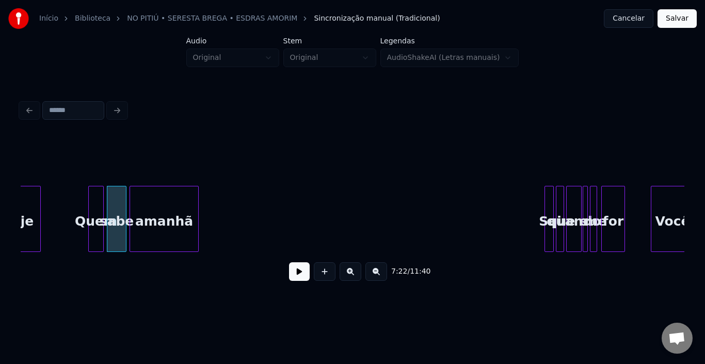
click at [142, 209] on div "amanhã" at bounding box center [164, 221] width 68 height 70
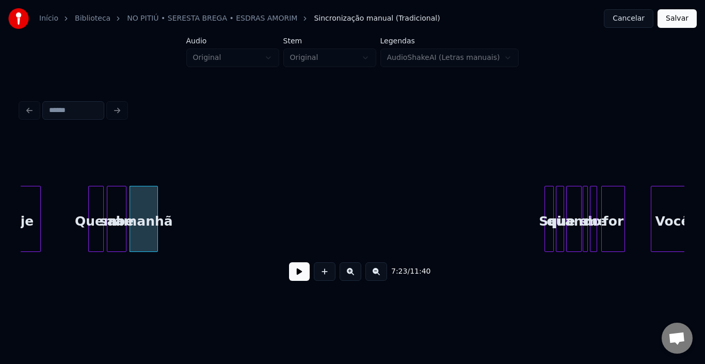
click at [157, 212] on div at bounding box center [155, 218] width 3 height 65
click at [293, 270] on button at bounding box center [299, 271] width 21 height 19
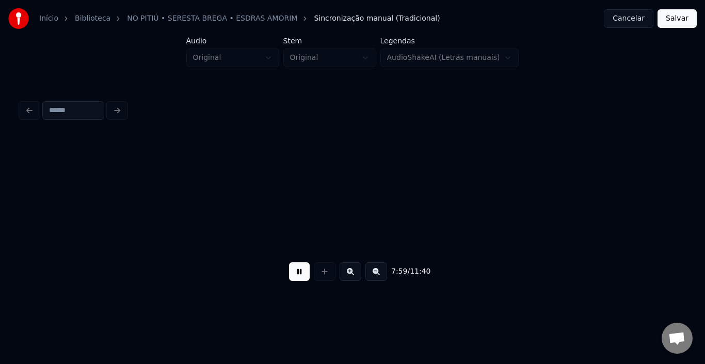
scroll to position [0, 24757]
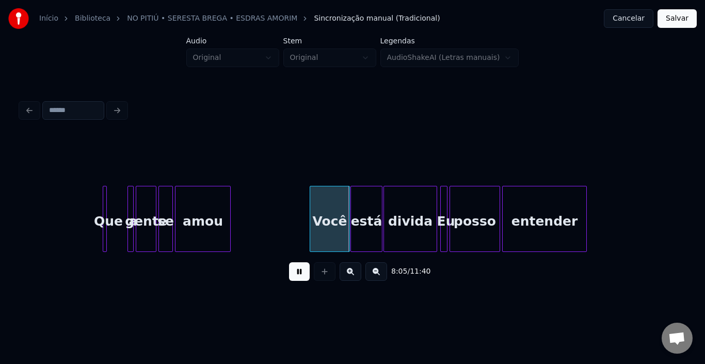
click at [323, 213] on div "Você" at bounding box center [329, 221] width 39 height 70
click at [297, 273] on button at bounding box center [299, 271] width 21 height 19
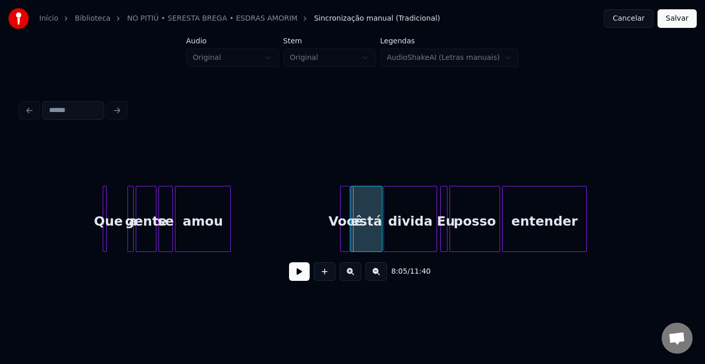
click at [341, 212] on div at bounding box center [342, 218] width 3 height 65
click at [343, 209] on div "Você" at bounding box center [344, 221] width 10 height 70
click at [303, 271] on button at bounding box center [299, 271] width 21 height 19
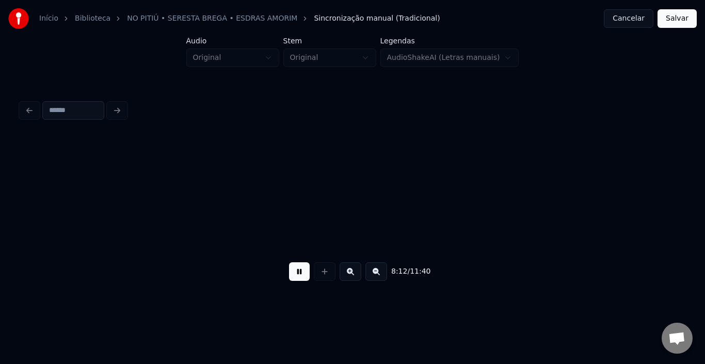
scroll to position [0, 25421]
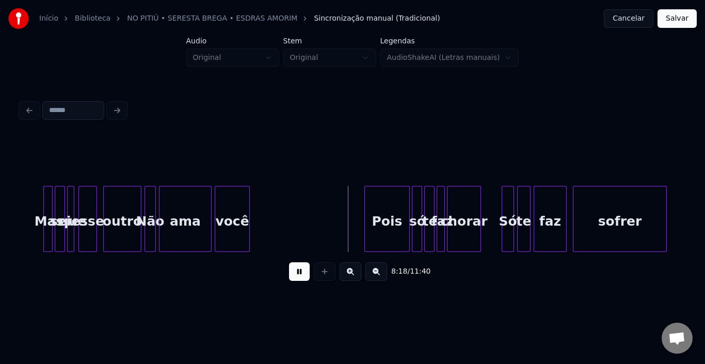
click at [387, 198] on div "Pois" at bounding box center [387, 221] width 44 height 70
click at [401, 205] on div at bounding box center [401, 218] width 3 height 65
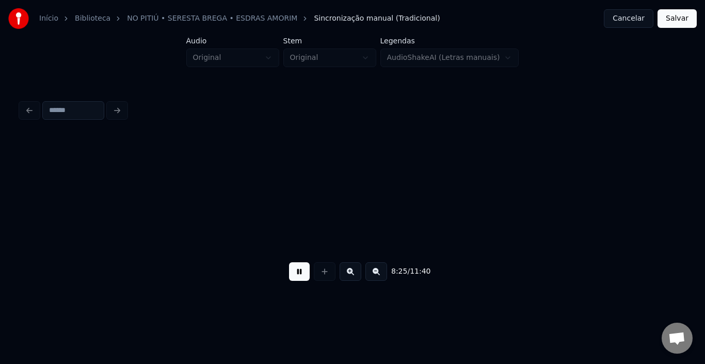
scroll to position [0, 26086]
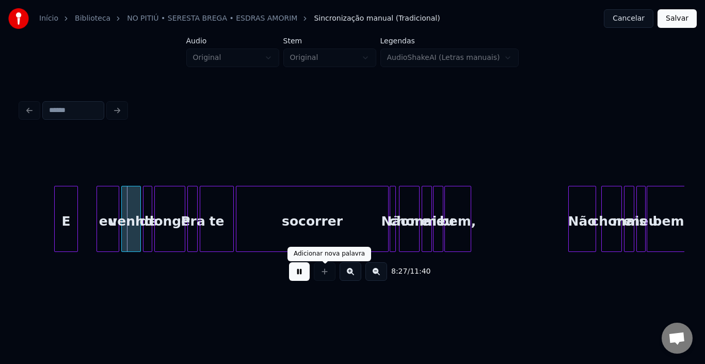
click at [300, 273] on button at bounding box center [299, 271] width 21 height 19
click at [109, 210] on div at bounding box center [110, 218] width 3 height 65
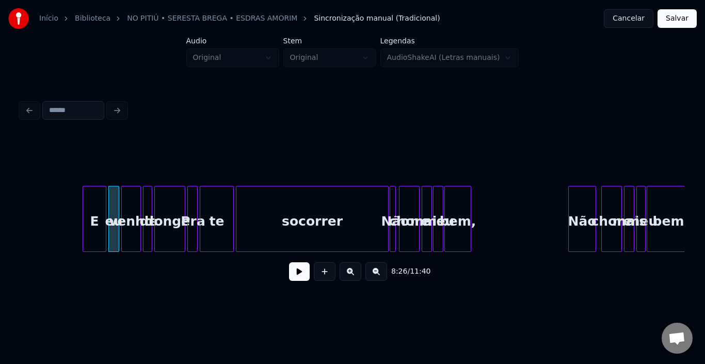
click at [98, 206] on div "E" at bounding box center [94, 221] width 23 height 70
click at [94, 200] on div at bounding box center [94, 218] width 3 height 65
click at [294, 274] on button at bounding box center [299, 271] width 21 height 19
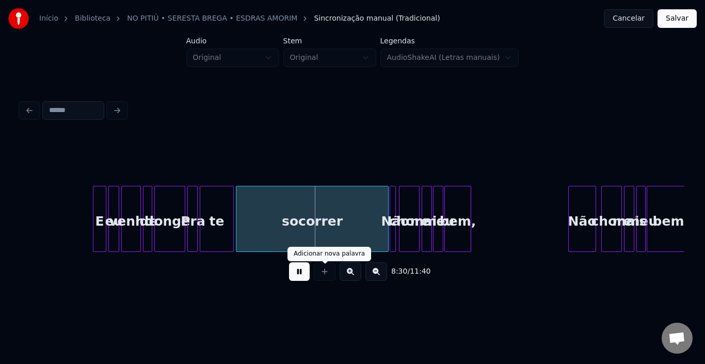
click at [295, 275] on button at bounding box center [299, 271] width 21 height 19
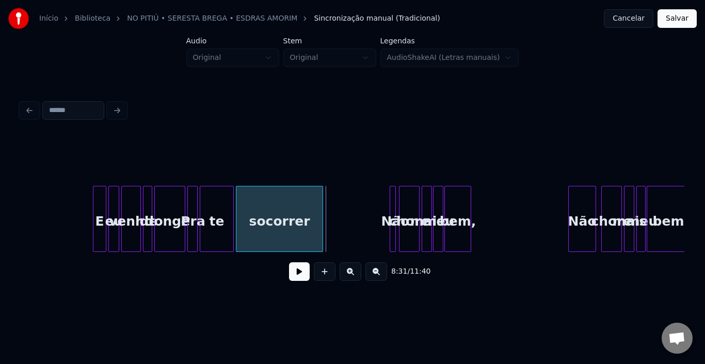
click at [321, 211] on div at bounding box center [321, 218] width 3 height 65
click at [390, 209] on div "Não" at bounding box center [395, 221] width 10 height 70
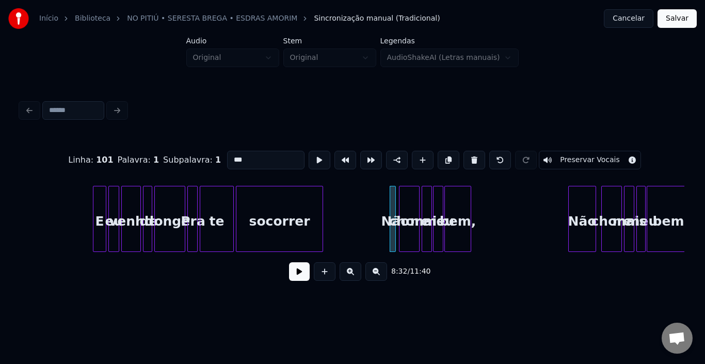
click at [297, 281] on button at bounding box center [299, 271] width 21 height 19
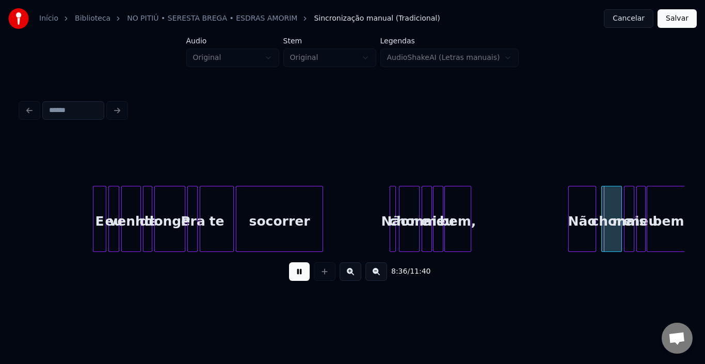
click at [297, 281] on button at bounding box center [299, 271] width 21 height 19
click at [393, 205] on div at bounding box center [394, 218] width 3 height 65
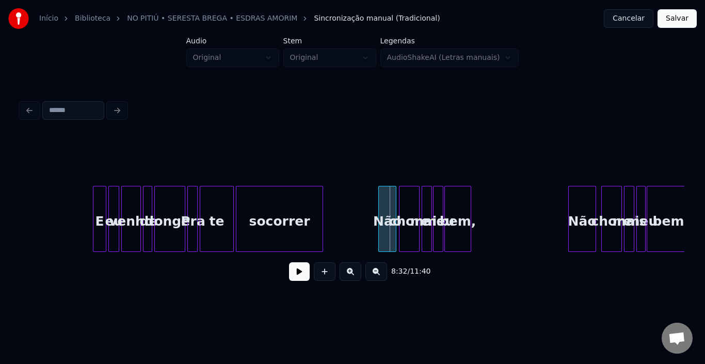
click at [379, 205] on div at bounding box center [380, 218] width 3 height 65
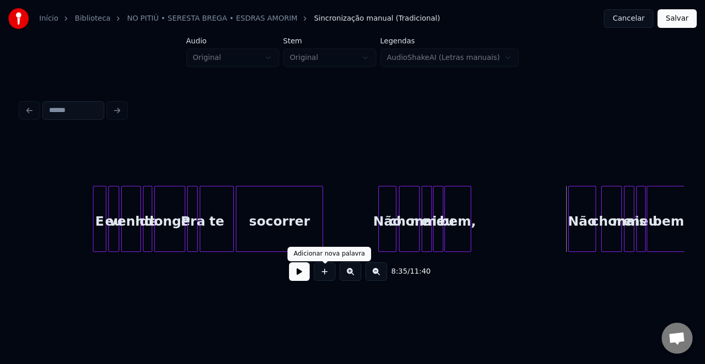
click at [297, 277] on button at bounding box center [299, 271] width 21 height 19
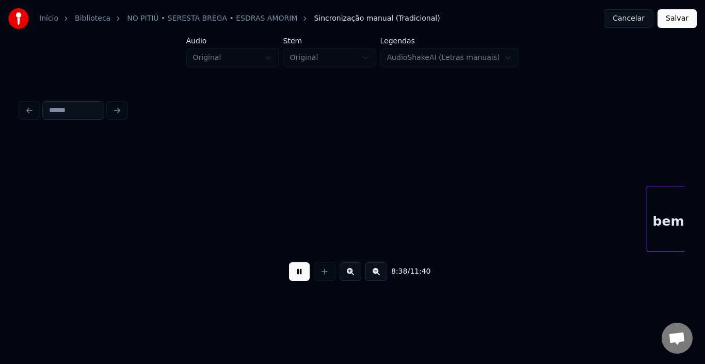
scroll to position [0, 26751]
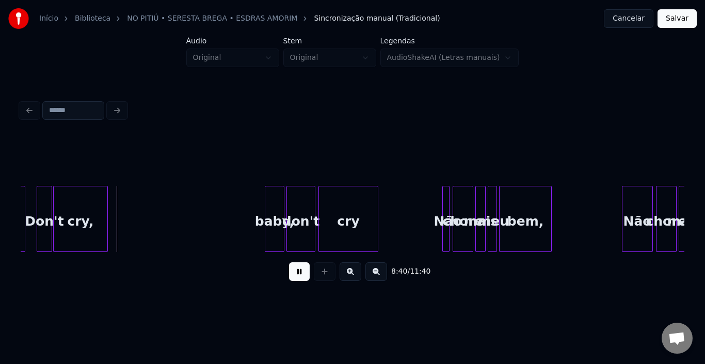
click at [297, 274] on button at bounding box center [299, 271] width 21 height 19
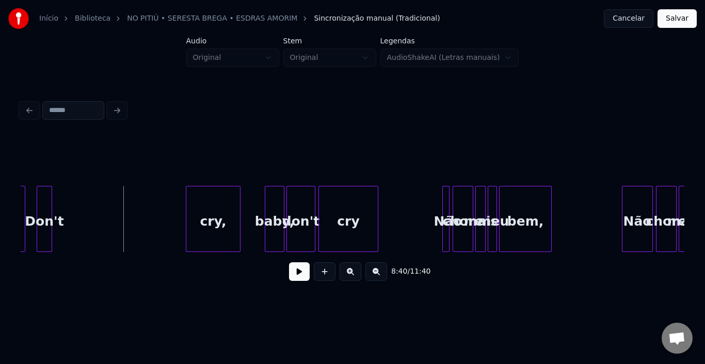
click at [222, 219] on div "cry," at bounding box center [213, 221] width 54 height 70
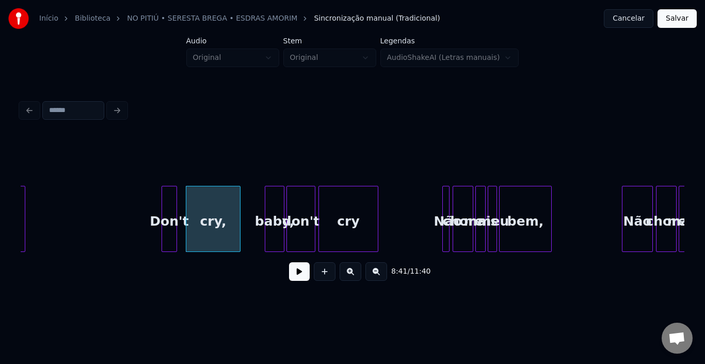
click at [170, 214] on div "Don't" at bounding box center [169, 221] width 14 height 70
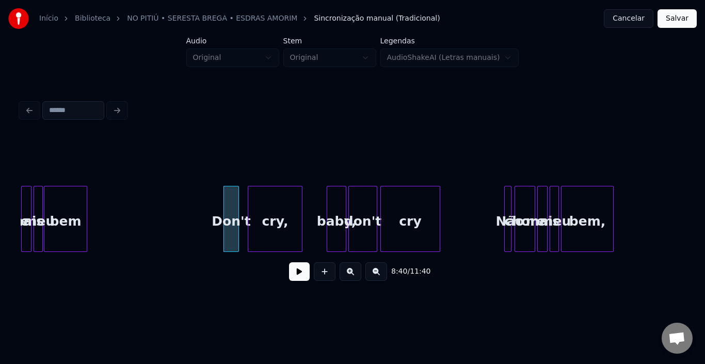
scroll to position [0, 26627]
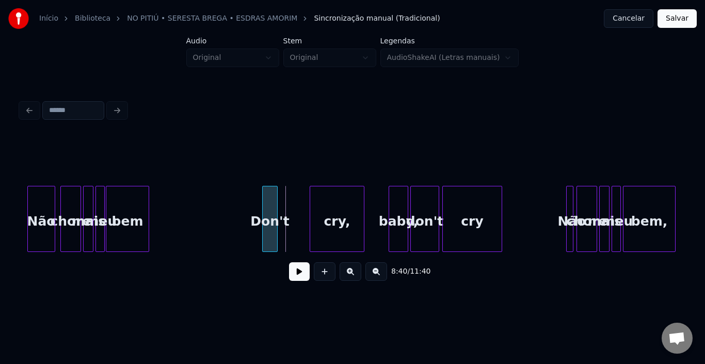
click at [272, 203] on div "Don't" at bounding box center [270, 221] width 14 height 70
click at [298, 273] on button at bounding box center [299, 271] width 21 height 19
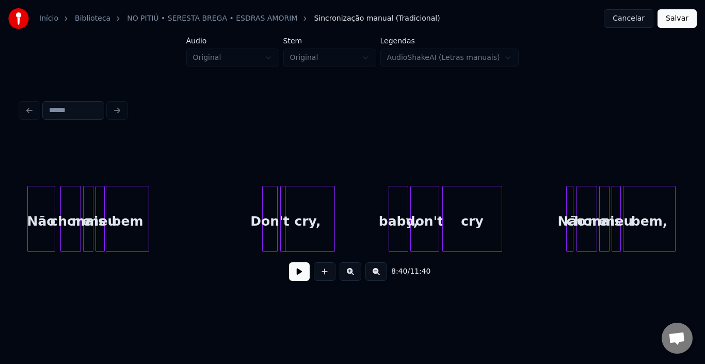
click at [306, 210] on div "cry," at bounding box center [308, 221] width 54 height 70
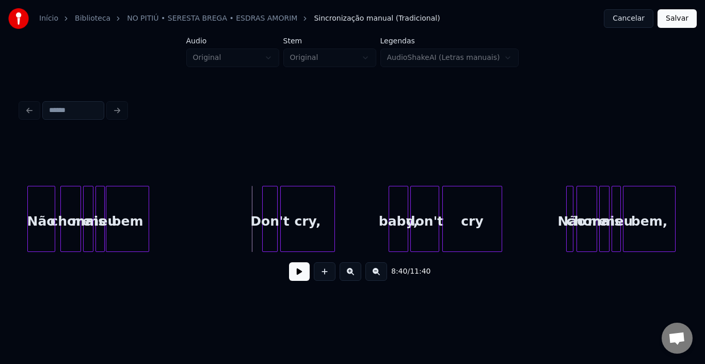
click at [305, 281] on button at bounding box center [299, 271] width 21 height 19
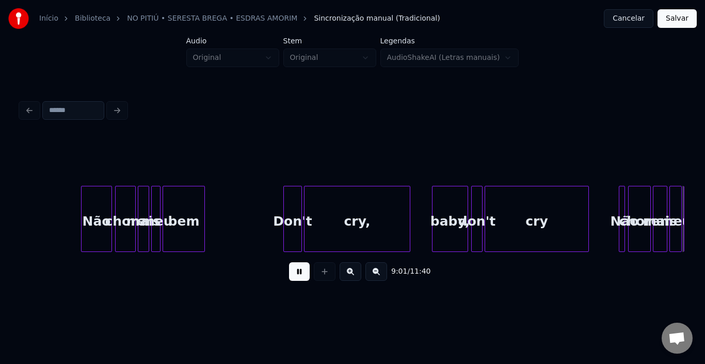
scroll to position [0, 27956]
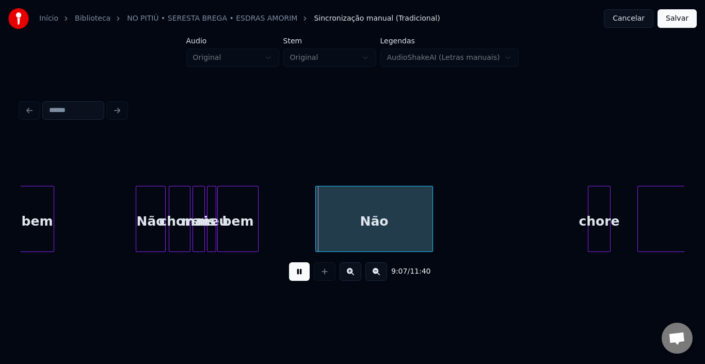
click at [305, 281] on button at bounding box center [299, 271] width 21 height 19
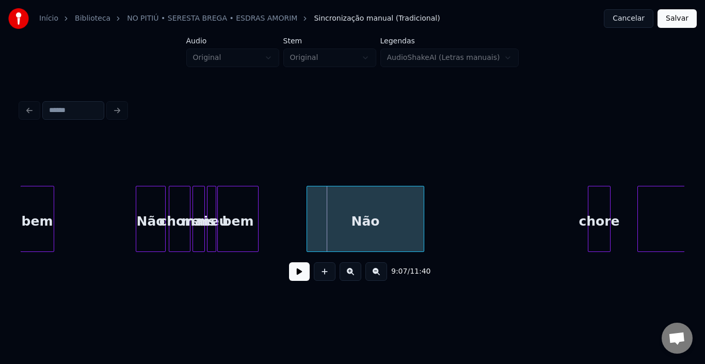
click at [355, 218] on div "Não" at bounding box center [365, 221] width 117 height 70
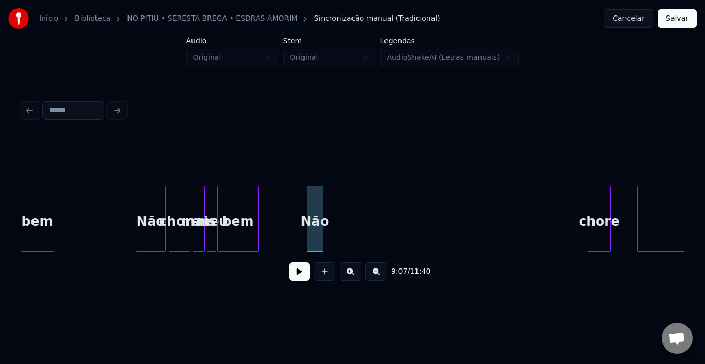
click at [321, 218] on div at bounding box center [321, 218] width 3 height 65
click at [335, 208] on div "chore" at bounding box center [337, 221] width 22 height 70
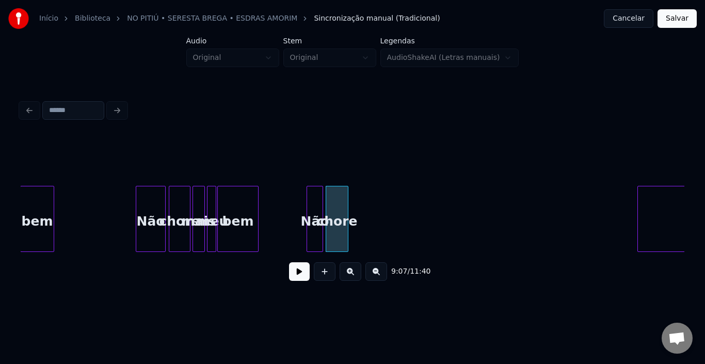
scroll to position [0, 28049]
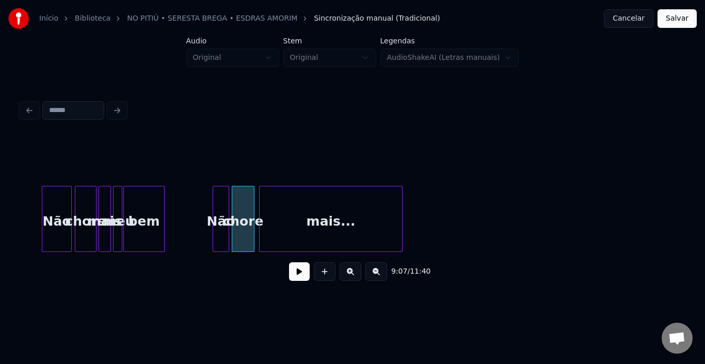
click at [366, 225] on div "mais..." at bounding box center [331, 221] width 142 height 70
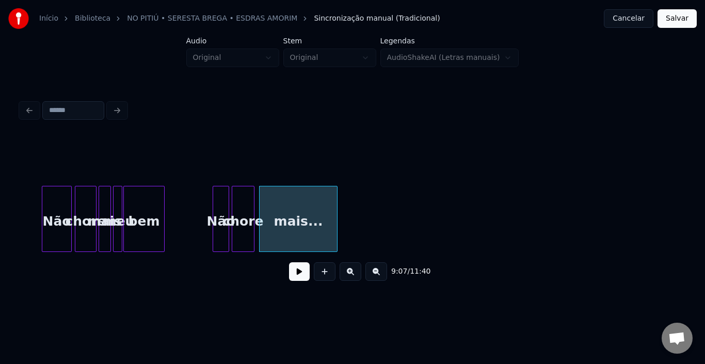
click at [337, 224] on div at bounding box center [335, 218] width 3 height 65
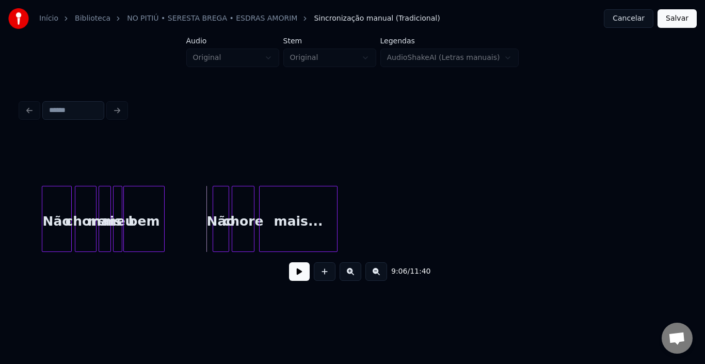
click at [299, 281] on button at bounding box center [299, 271] width 21 height 19
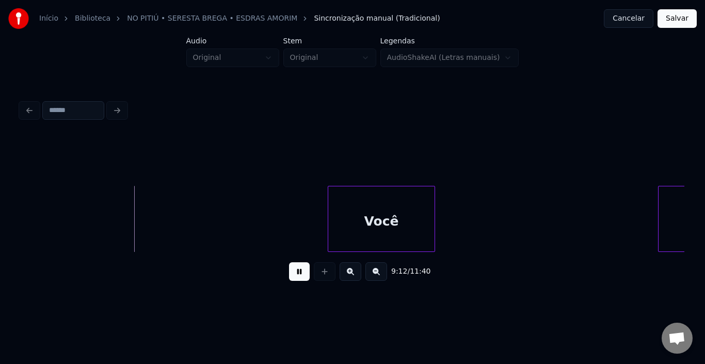
scroll to position [0, 28462]
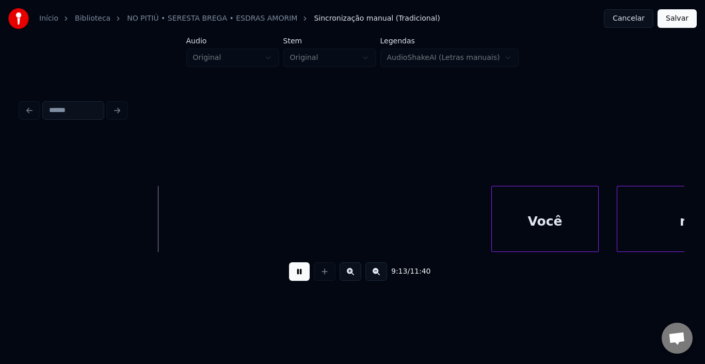
click at [566, 214] on div "Você" at bounding box center [545, 221] width 106 height 70
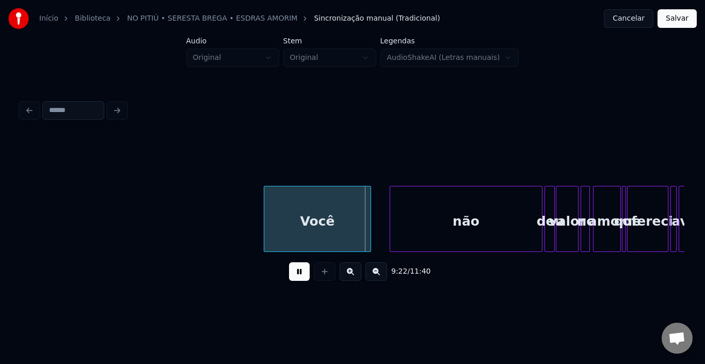
scroll to position [0, 28710]
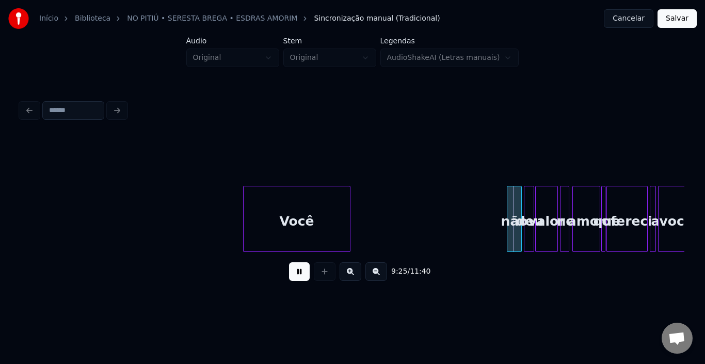
click at [510, 219] on div at bounding box center [508, 218] width 3 height 65
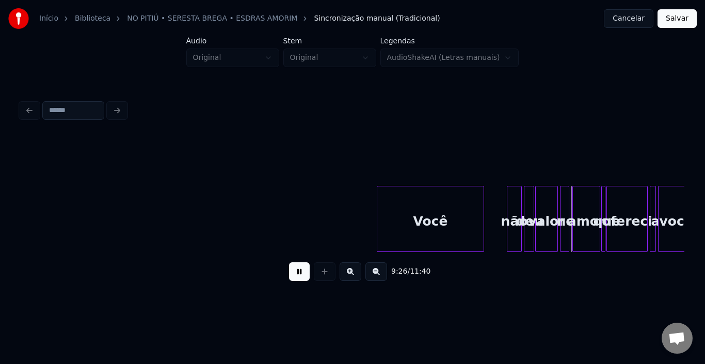
click at [436, 213] on div "Você" at bounding box center [430, 221] width 106 height 70
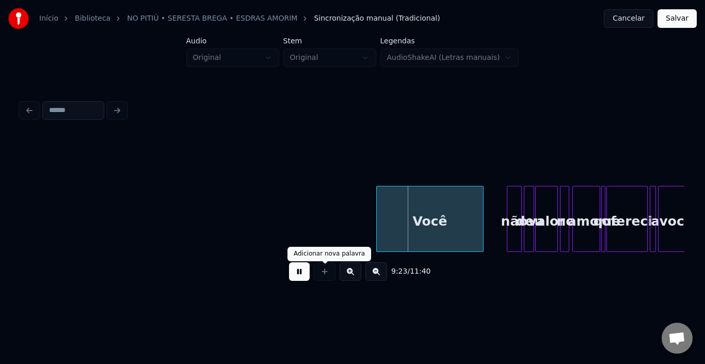
click at [302, 271] on button at bounding box center [299, 271] width 21 height 19
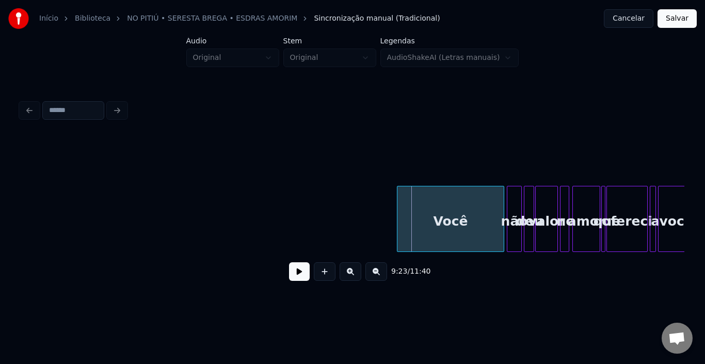
click at [459, 224] on div "Você" at bounding box center [451, 221] width 106 height 70
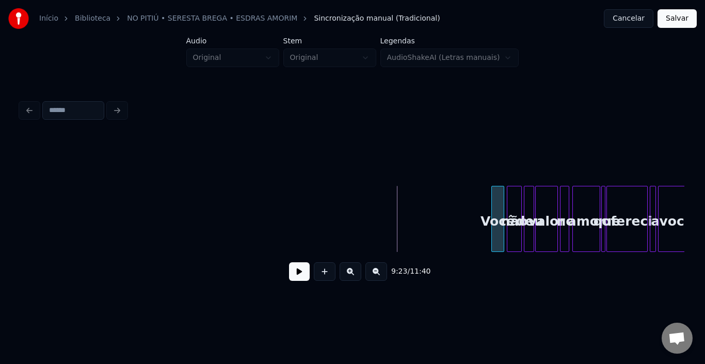
click at [494, 223] on div at bounding box center [493, 218] width 3 height 65
click at [294, 276] on button at bounding box center [299, 271] width 21 height 19
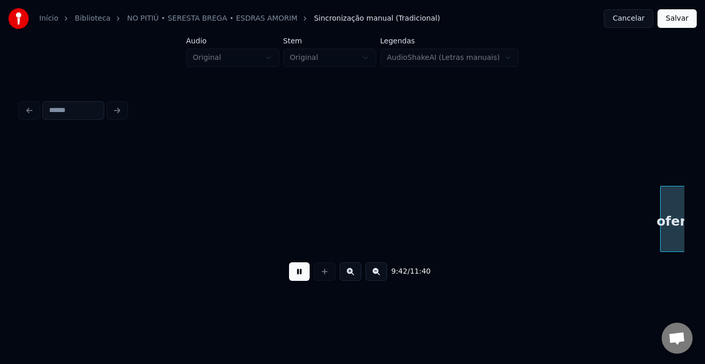
scroll to position [0, 30040]
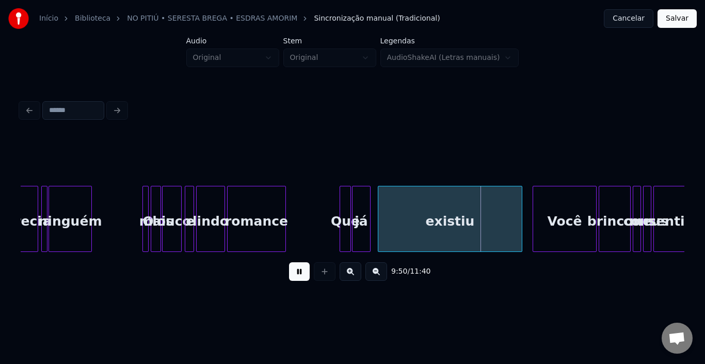
click at [308, 276] on button at bounding box center [299, 271] width 21 height 19
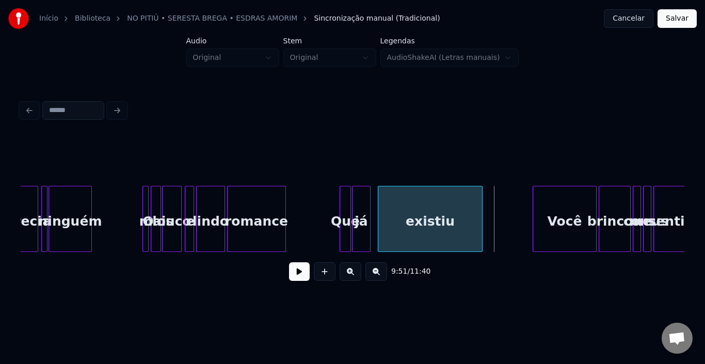
click at [482, 216] on div at bounding box center [480, 218] width 3 height 65
click at [542, 215] on div "Você" at bounding box center [564, 221] width 63 height 70
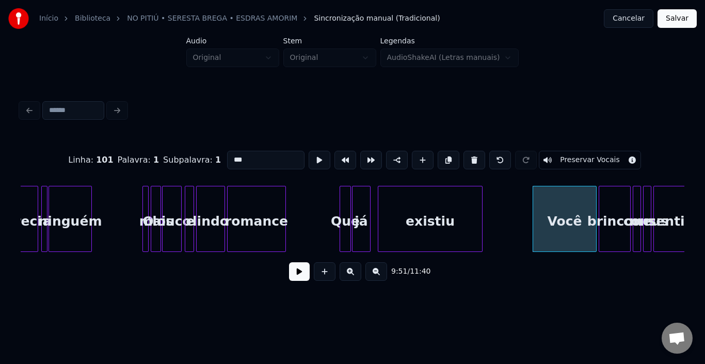
type input "****"
click at [304, 277] on button at bounding box center [299, 271] width 21 height 19
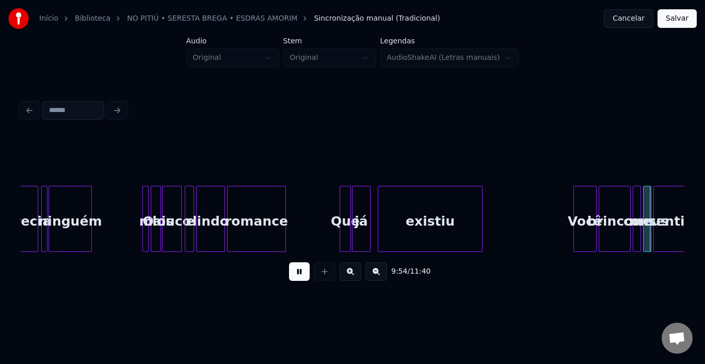
click at [576, 199] on div at bounding box center [575, 218] width 3 height 65
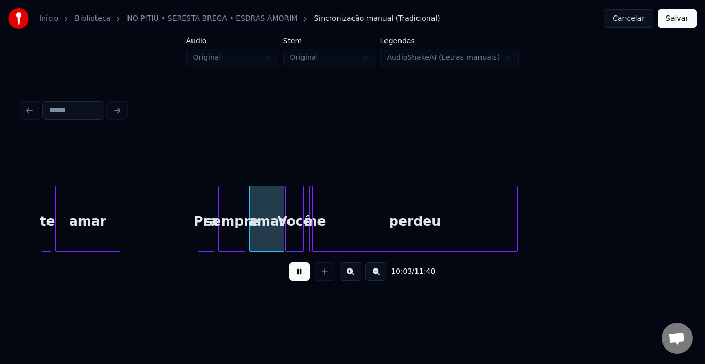
scroll to position [0, 30931]
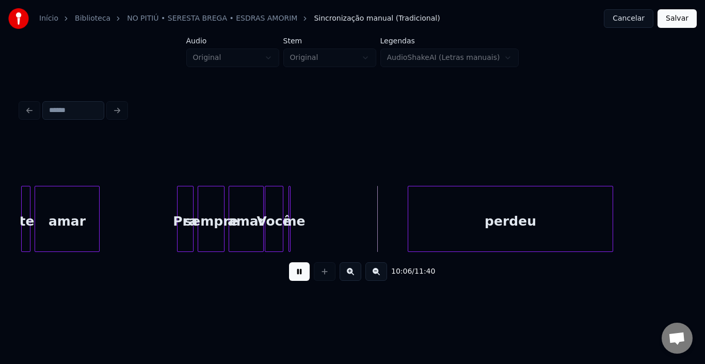
click at [516, 228] on div "perdeu" at bounding box center [510, 221] width 204 height 70
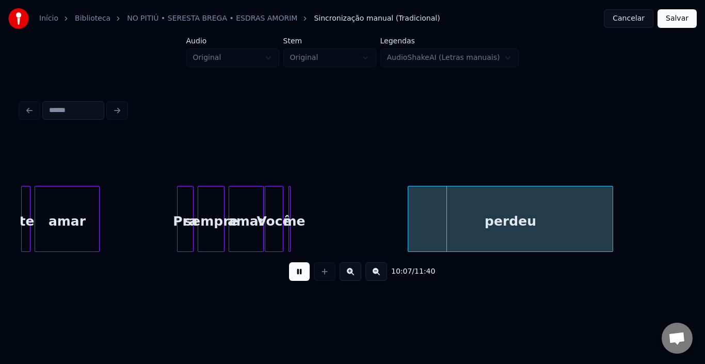
click at [300, 274] on button at bounding box center [299, 271] width 21 height 19
click at [386, 209] on div "Você" at bounding box center [383, 221] width 18 height 70
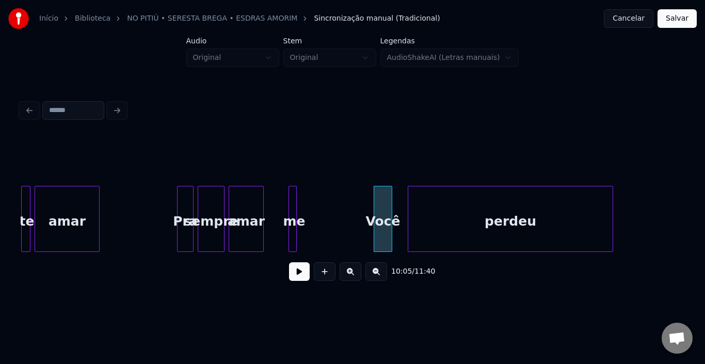
click at [295, 206] on div at bounding box center [294, 218] width 3 height 65
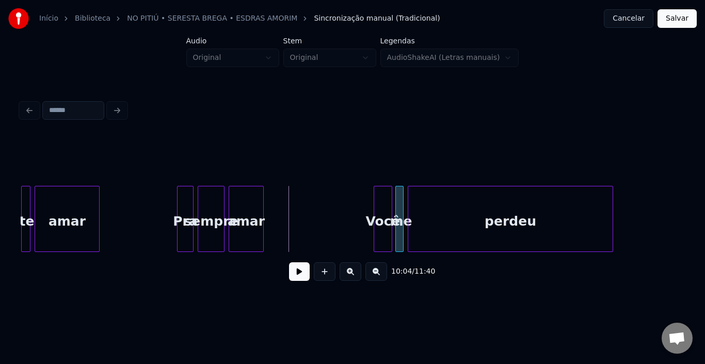
click at [399, 208] on div "me" at bounding box center [401, 221] width 10 height 70
click at [255, 213] on div "amar" at bounding box center [246, 221] width 34 height 70
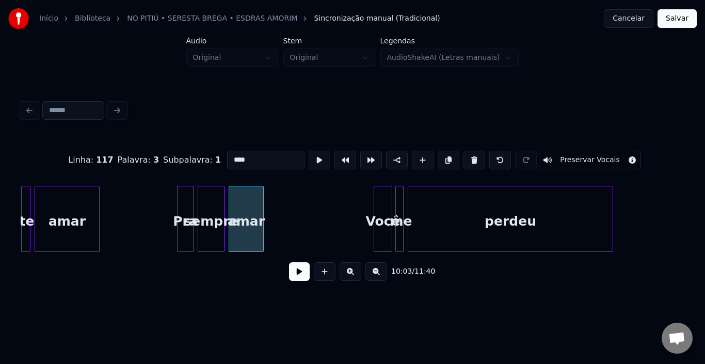
click at [298, 279] on button at bounding box center [299, 271] width 21 height 19
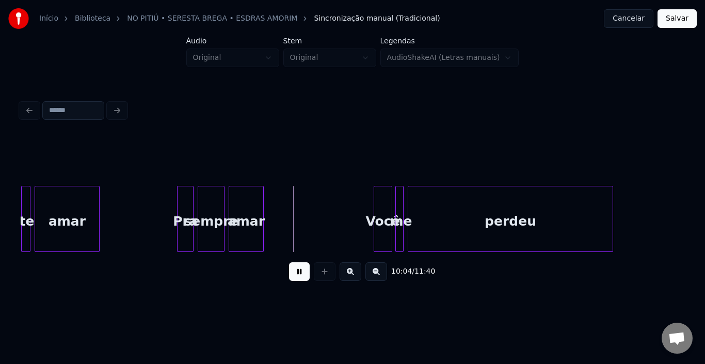
click at [298, 279] on button at bounding box center [299, 271] width 21 height 19
click at [299, 208] on div at bounding box center [299, 218] width 3 height 65
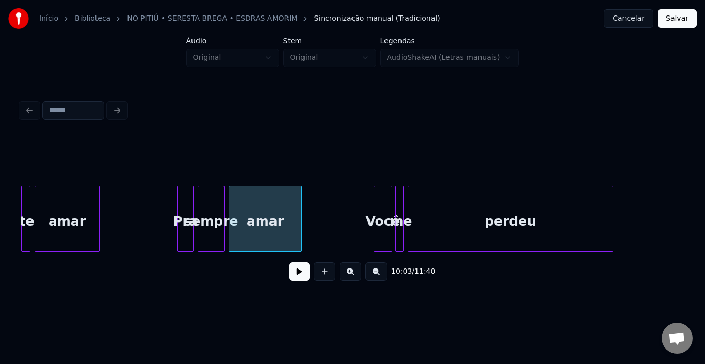
click at [298, 268] on button at bounding box center [299, 271] width 21 height 19
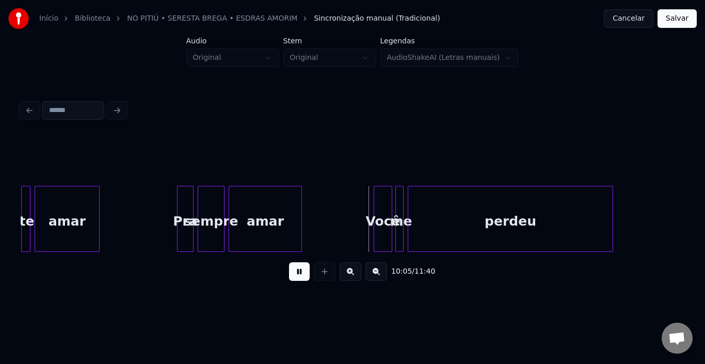
click at [298, 268] on button at bounding box center [299, 271] width 21 height 19
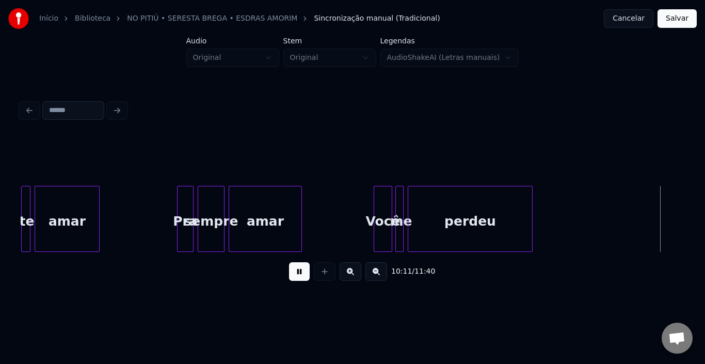
click at [531, 216] on div at bounding box center [530, 218] width 3 height 65
click at [501, 212] on div at bounding box center [500, 218] width 3 height 65
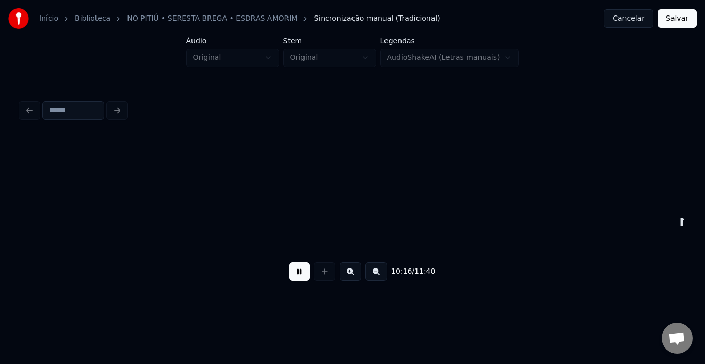
scroll to position [0, 31843]
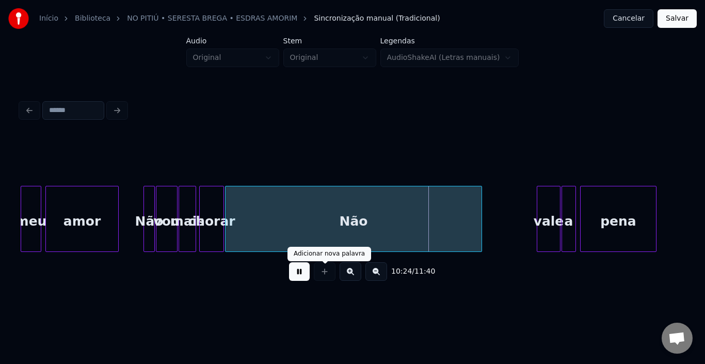
click at [301, 274] on button at bounding box center [299, 271] width 21 height 19
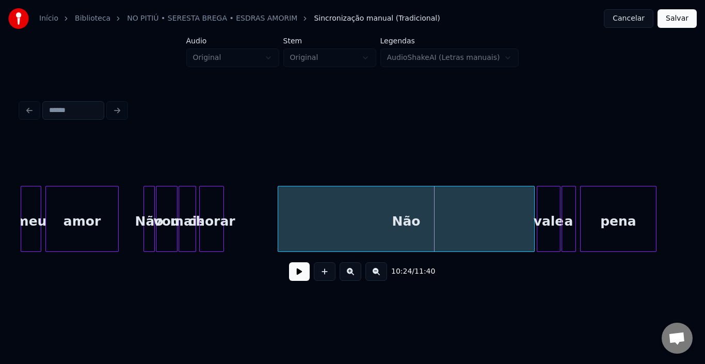
click at [303, 211] on div "Não" at bounding box center [406, 221] width 256 height 70
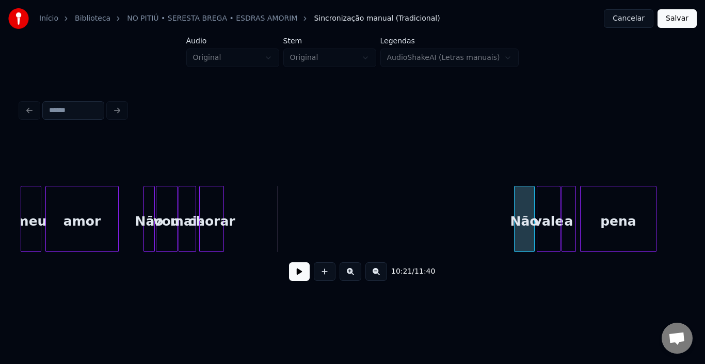
click at [515, 209] on div at bounding box center [516, 218] width 3 height 65
click at [144, 208] on div "Não" at bounding box center [149, 221] width 10 height 70
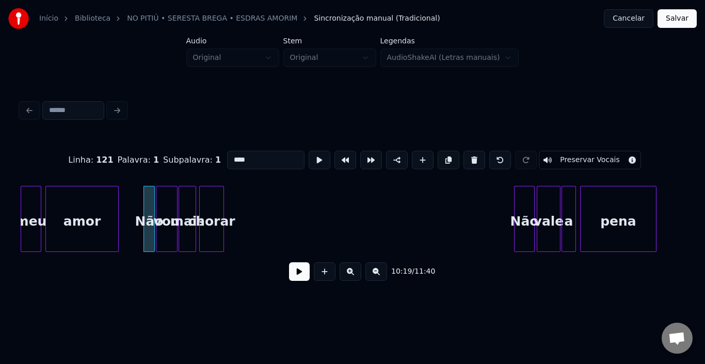
type input "***"
click at [298, 275] on button at bounding box center [299, 271] width 21 height 19
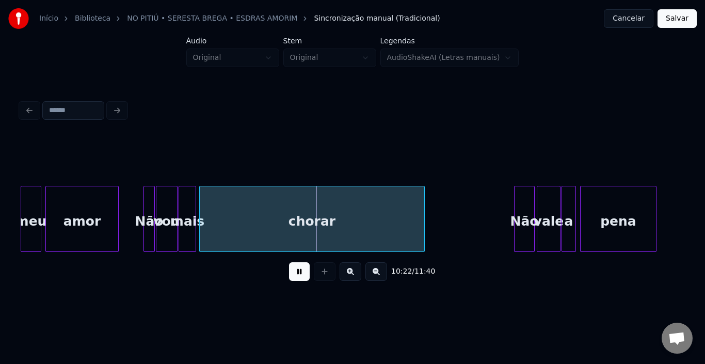
click at [422, 211] on div at bounding box center [422, 218] width 3 height 65
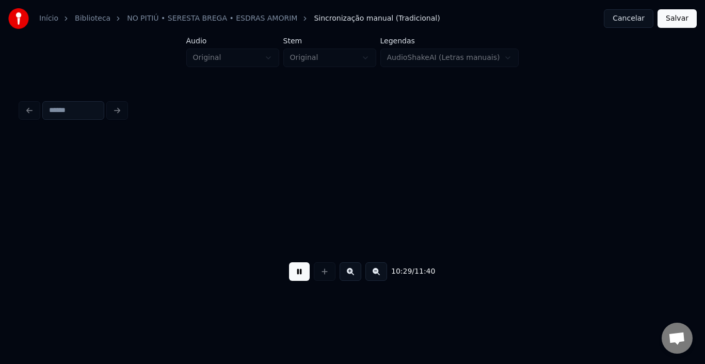
scroll to position [0, 32507]
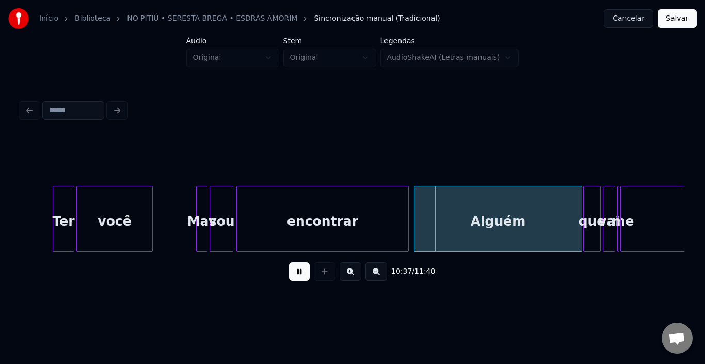
click at [305, 275] on button at bounding box center [299, 271] width 21 height 19
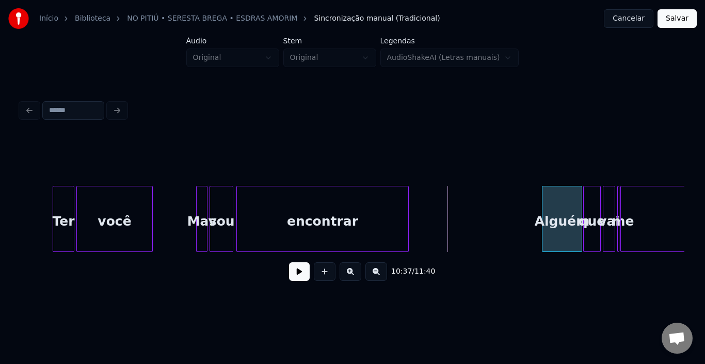
click at [544, 212] on div at bounding box center [544, 218] width 3 height 65
click at [309, 276] on button at bounding box center [299, 271] width 21 height 19
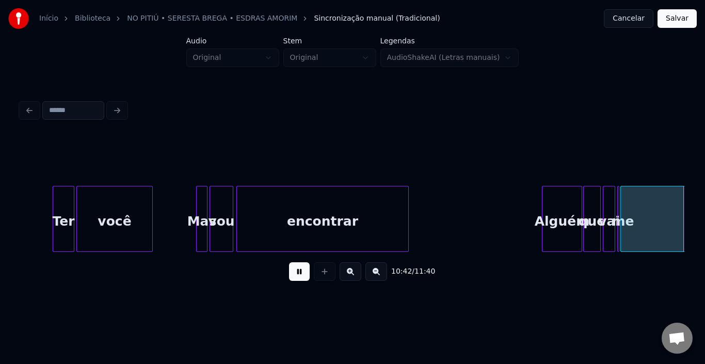
scroll to position [0, 33172]
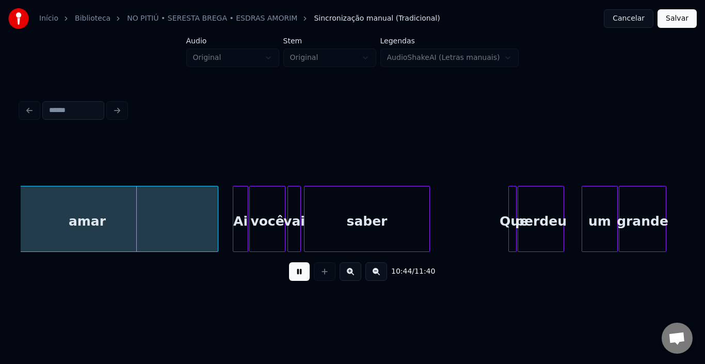
click at [306, 277] on button at bounding box center [299, 271] width 21 height 19
click at [196, 215] on div at bounding box center [195, 218] width 3 height 65
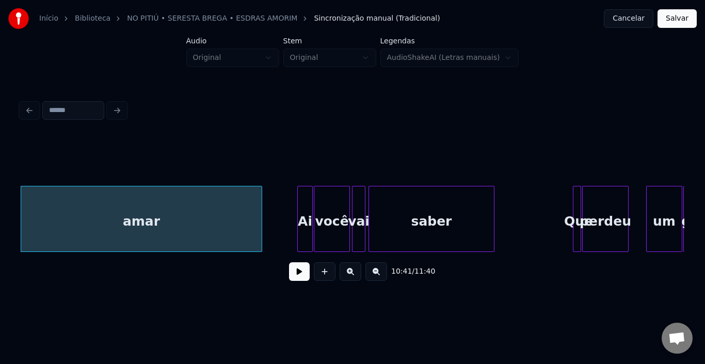
click at [304, 275] on button at bounding box center [299, 271] width 21 height 19
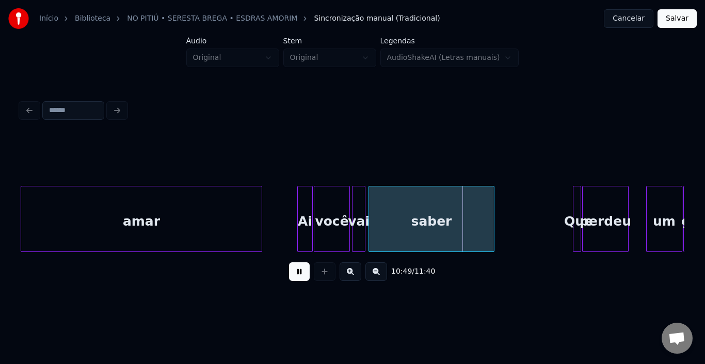
click at [304, 275] on button at bounding box center [299, 271] width 21 height 19
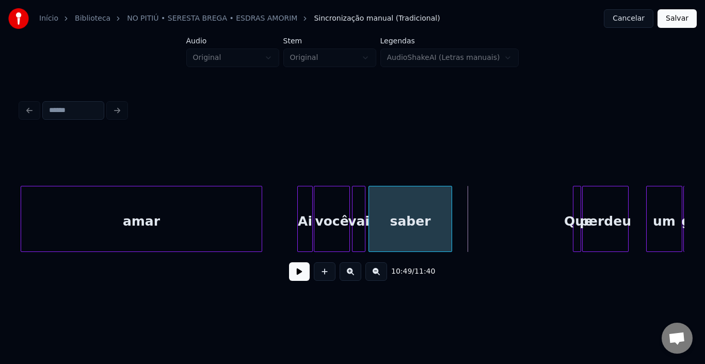
click at [451, 210] on div at bounding box center [450, 218] width 3 height 65
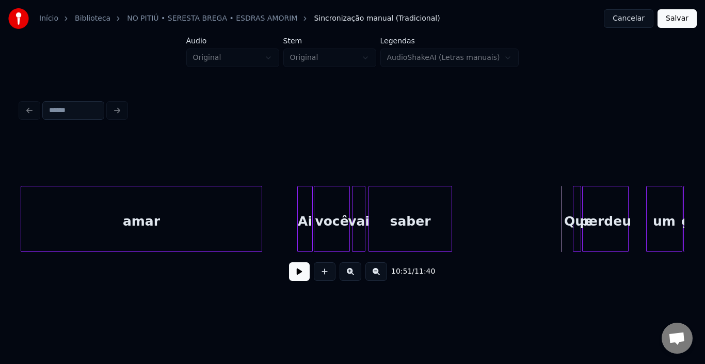
click at [304, 278] on button at bounding box center [299, 271] width 21 height 19
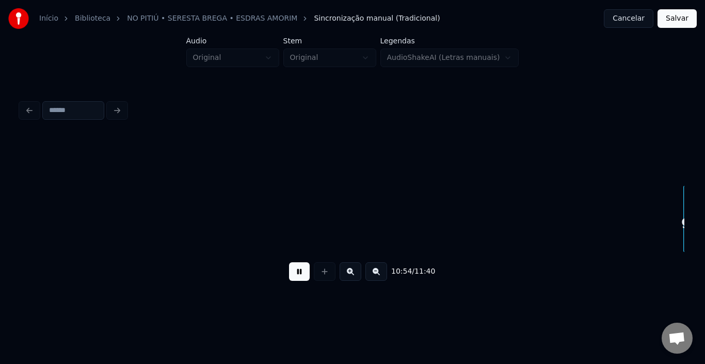
scroll to position [0, 33772]
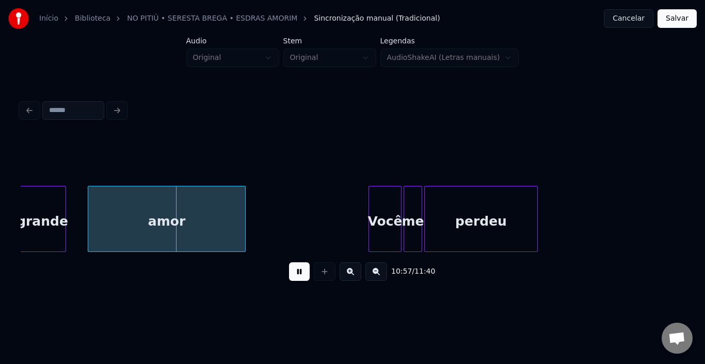
click at [300, 278] on button at bounding box center [299, 271] width 21 height 19
click at [231, 217] on div at bounding box center [232, 218] width 3 height 65
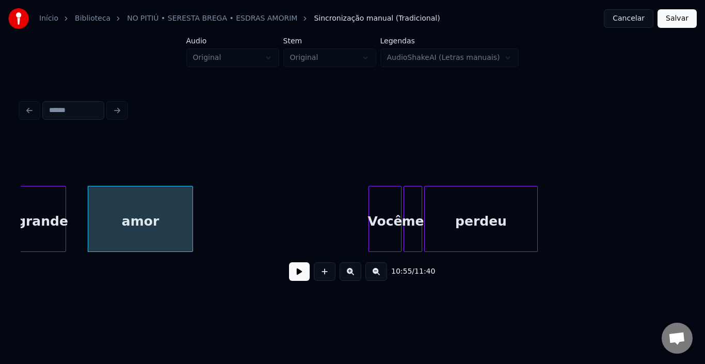
click at [298, 276] on button at bounding box center [299, 271] width 21 height 19
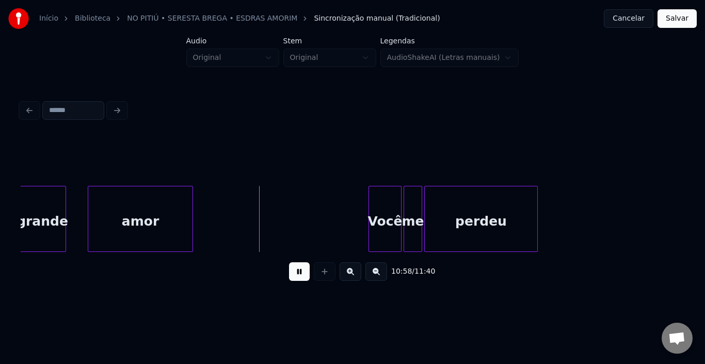
click at [191, 215] on div "amor" at bounding box center [140, 219] width 105 height 66
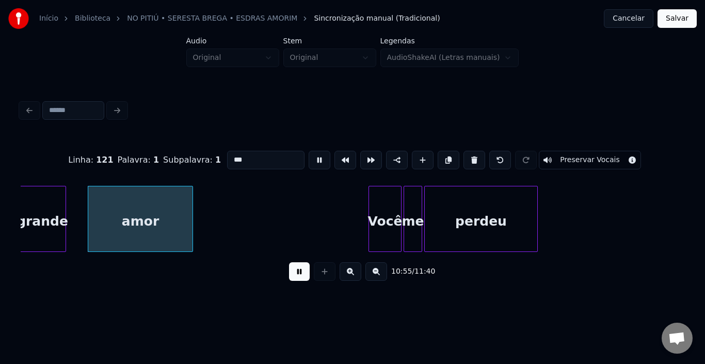
type input "****"
click at [162, 216] on div at bounding box center [163, 218] width 3 height 65
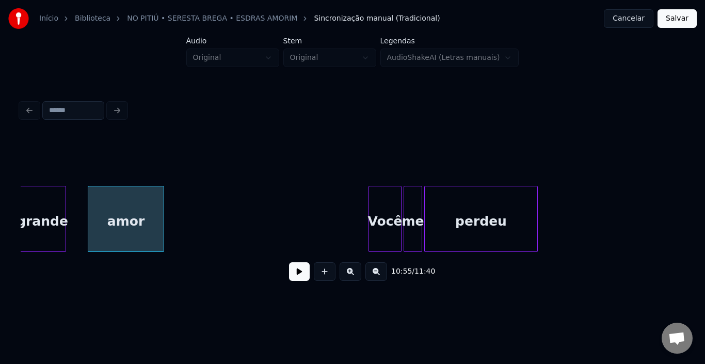
click at [296, 273] on button at bounding box center [299, 271] width 21 height 19
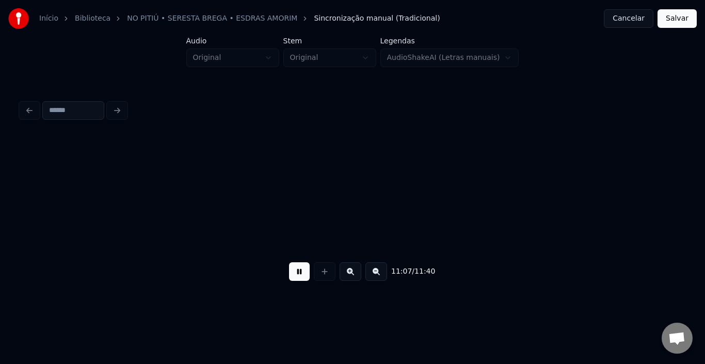
scroll to position [0, 34436]
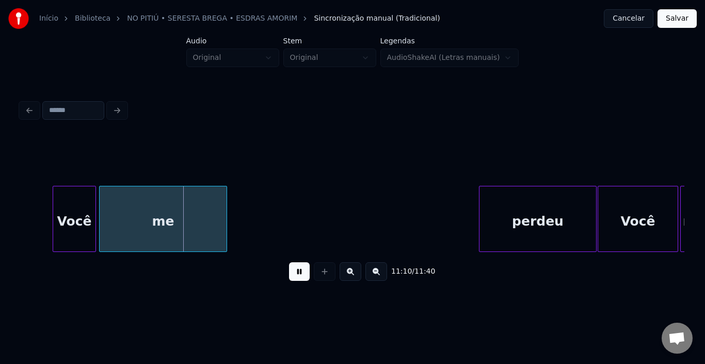
click at [305, 277] on button at bounding box center [299, 271] width 21 height 19
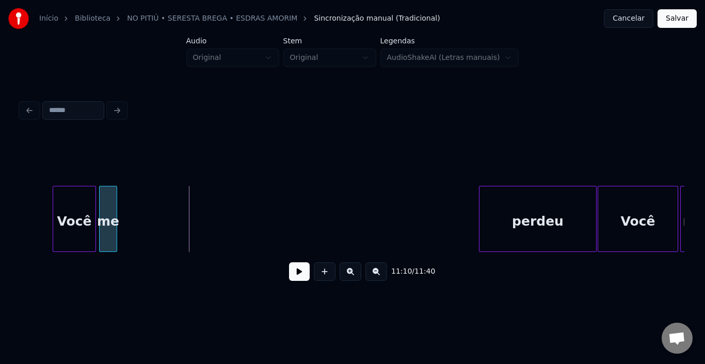
click at [115, 224] on div at bounding box center [115, 218] width 3 height 65
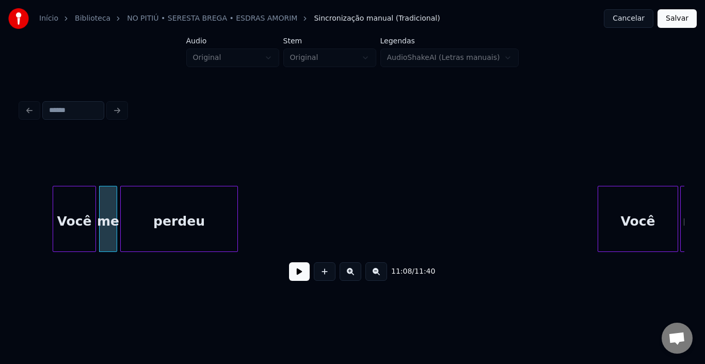
click at [141, 213] on div "perdeu" at bounding box center [179, 221] width 117 height 70
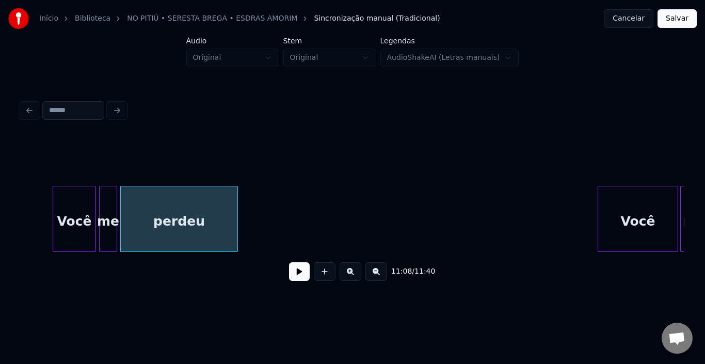
click at [297, 276] on button at bounding box center [299, 271] width 21 height 19
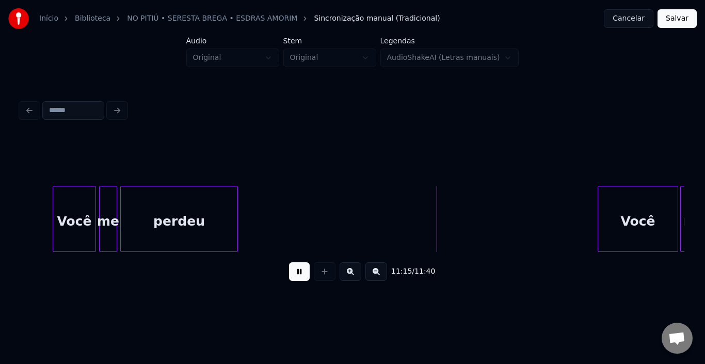
click at [297, 275] on button at bounding box center [299, 271] width 21 height 19
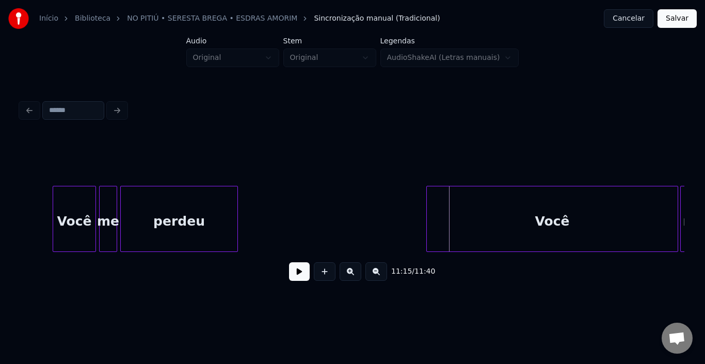
click at [427, 203] on div at bounding box center [428, 218] width 3 height 65
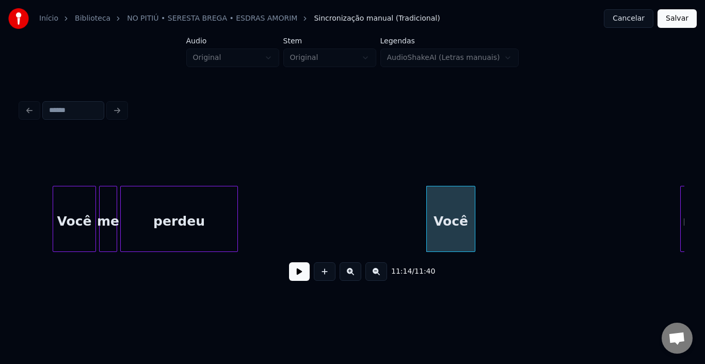
click at [474, 209] on div at bounding box center [473, 218] width 3 height 65
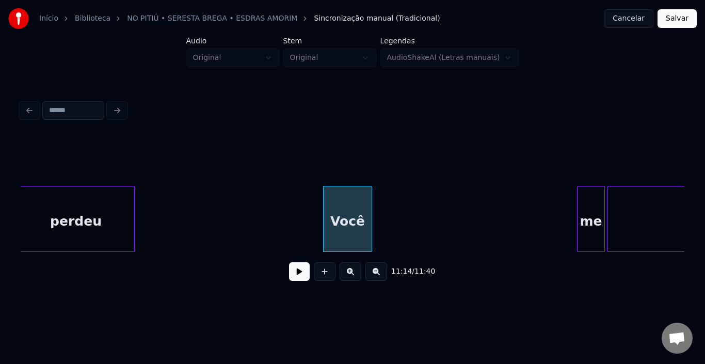
scroll to position [0, 34601]
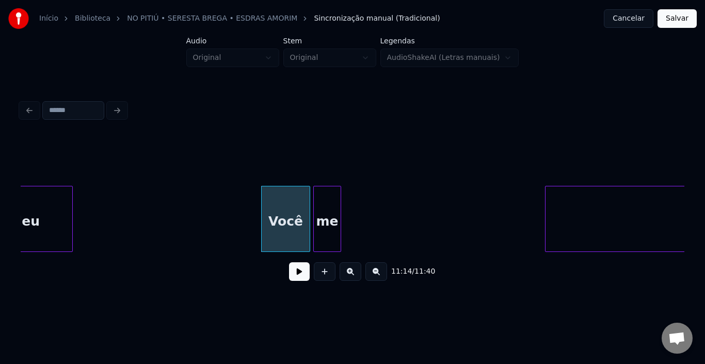
click at [325, 211] on div "me" at bounding box center [327, 221] width 27 height 70
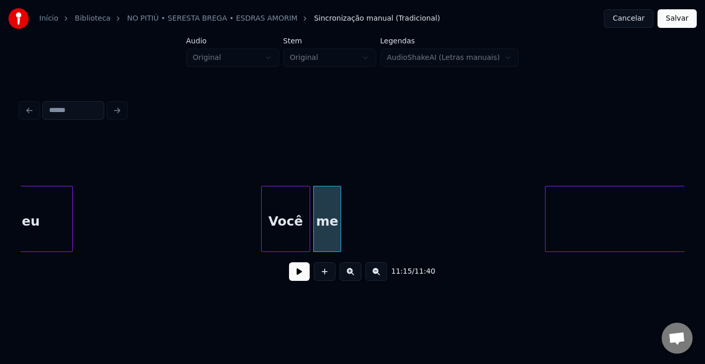
click at [274, 214] on div "Você" at bounding box center [286, 221] width 48 height 70
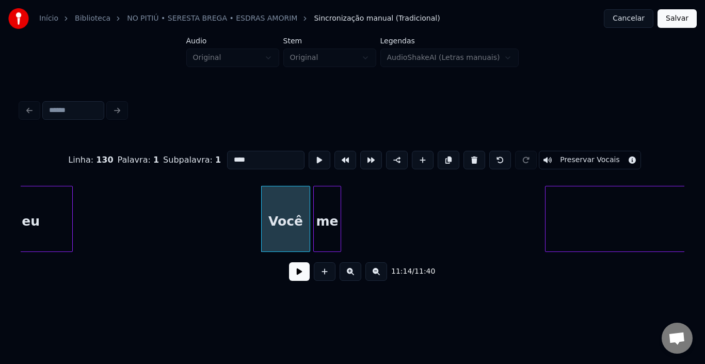
type input "****"
click at [299, 272] on button at bounding box center [299, 271] width 21 height 19
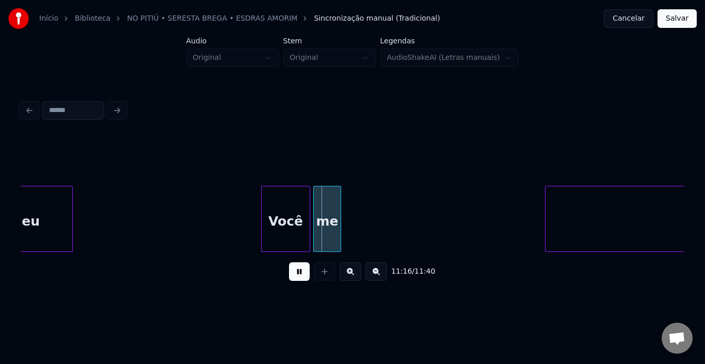
click at [299, 272] on button at bounding box center [299, 271] width 21 height 19
click at [298, 209] on div at bounding box center [298, 218] width 3 height 65
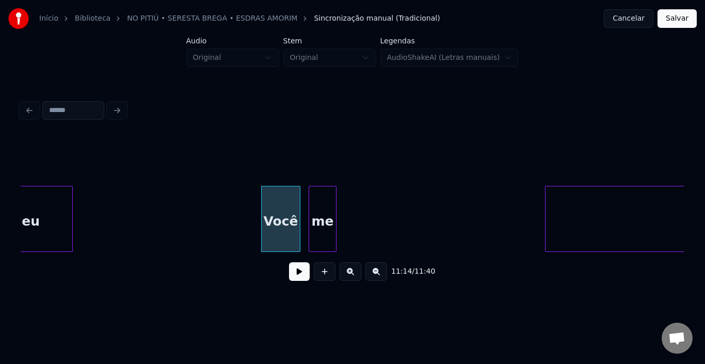
click at [314, 202] on div "me" at bounding box center [322, 221] width 27 height 70
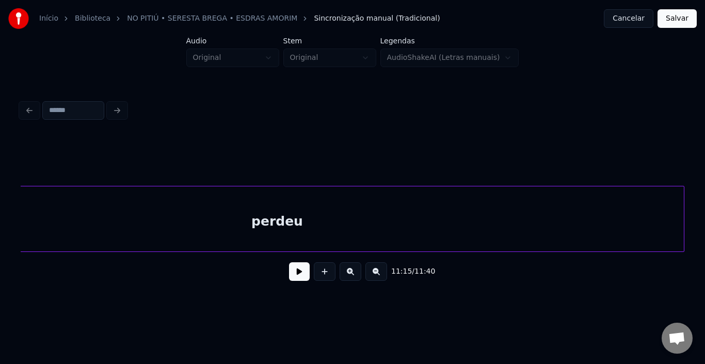
click at [402, 212] on div "perdeu" at bounding box center [277, 221] width 814 height 70
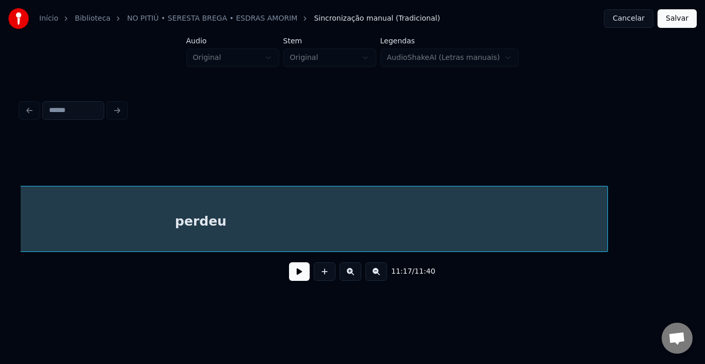
scroll to position [0, 35282]
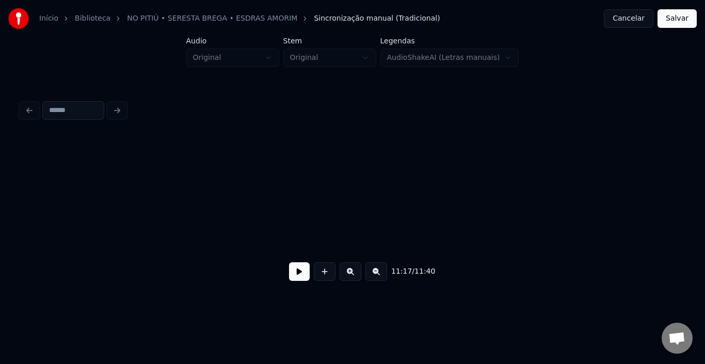
click at [2, 214] on div "Início Biblioteca NO PITIÚ • SERESTA BREGA • ESDRAS AMORIM Sincronização manual…" at bounding box center [352, 151] width 705 height 302
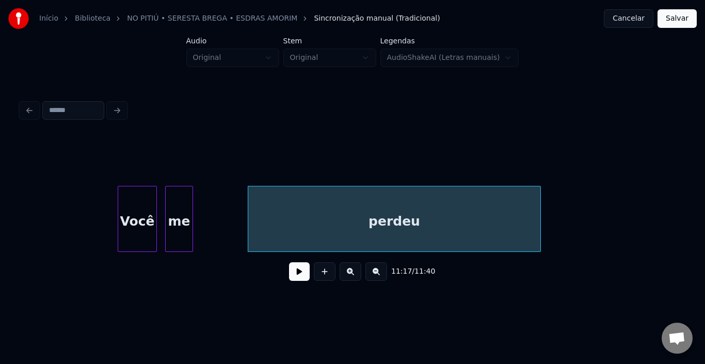
scroll to position [0, 34724]
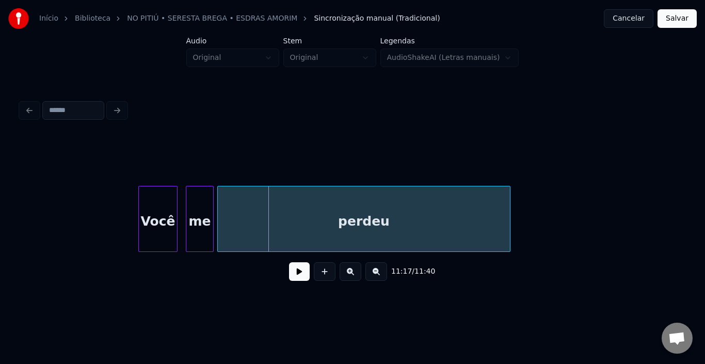
click at [269, 226] on div "perdeu" at bounding box center [364, 221] width 292 height 70
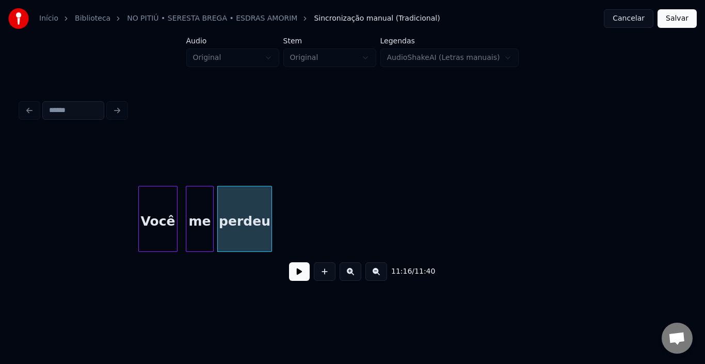
click at [269, 215] on div at bounding box center [269, 218] width 3 height 65
click at [145, 208] on div "Você" at bounding box center [158, 221] width 38 height 70
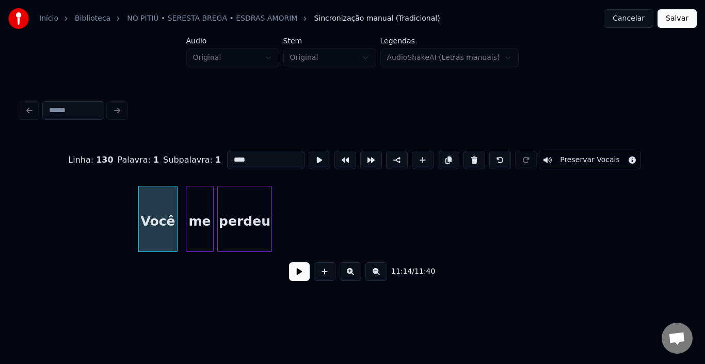
click at [303, 276] on button at bounding box center [299, 271] width 21 height 19
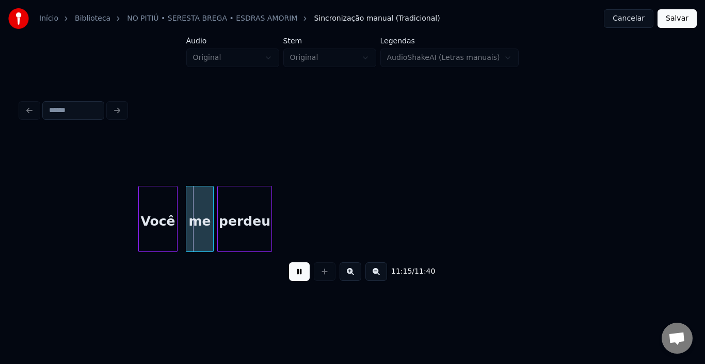
click at [303, 276] on button at bounding box center [299, 271] width 21 height 19
click at [163, 217] on div at bounding box center [163, 218] width 3 height 65
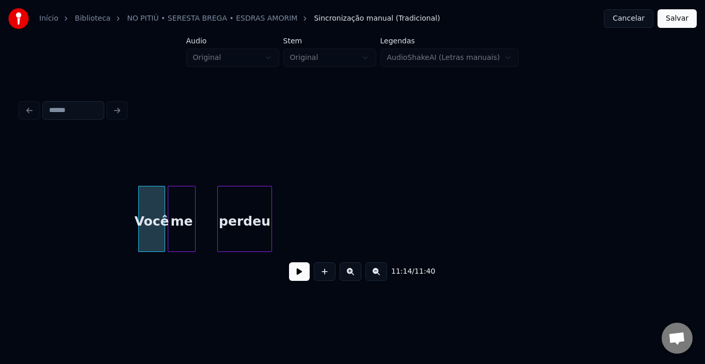
click at [181, 212] on div "me" at bounding box center [181, 221] width 27 height 70
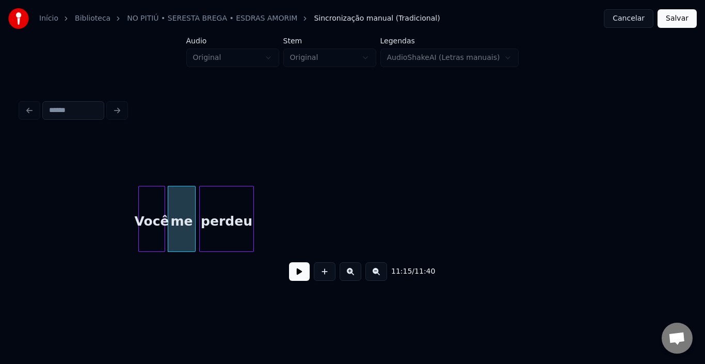
click at [229, 211] on div "perdeu" at bounding box center [227, 221] width 54 height 70
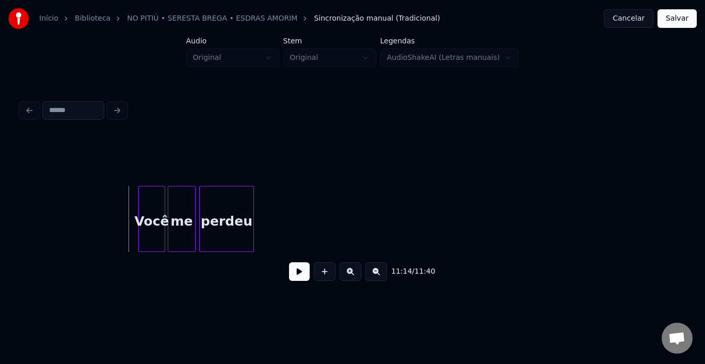
click at [301, 273] on button at bounding box center [299, 271] width 21 height 19
click at [298, 272] on button at bounding box center [299, 271] width 21 height 19
click at [185, 214] on div at bounding box center [184, 218] width 3 height 65
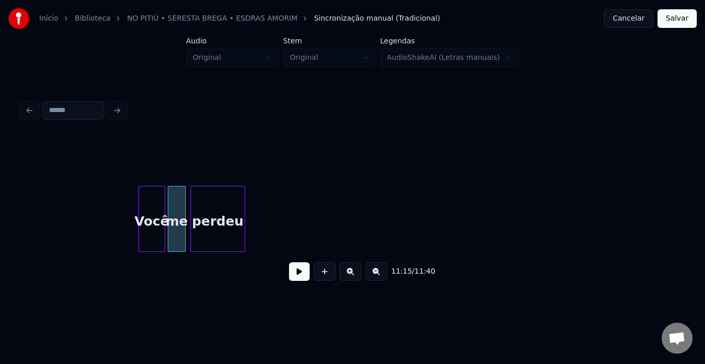
click at [213, 215] on div "perdeu" at bounding box center [218, 221] width 54 height 70
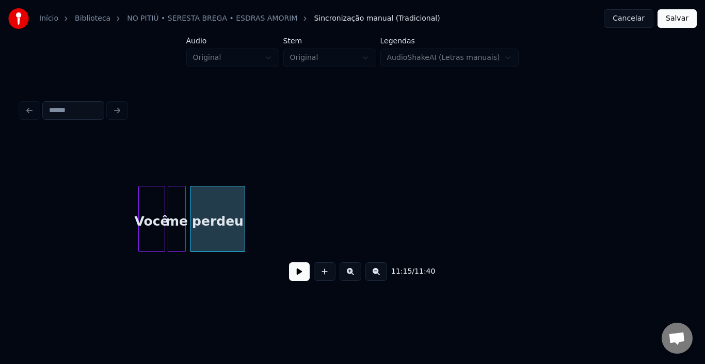
click at [304, 276] on button at bounding box center [299, 271] width 21 height 19
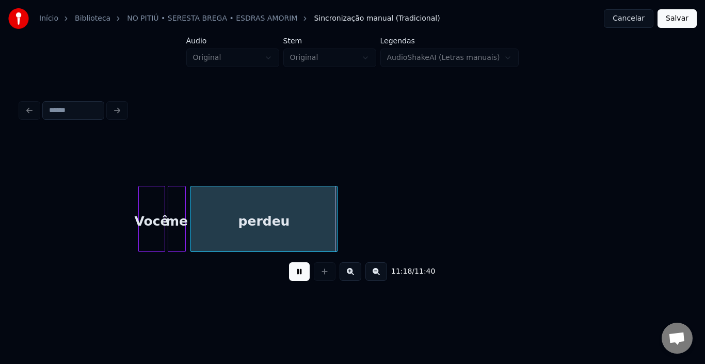
click at [334, 215] on div at bounding box center [335, 218] width 3 height 65
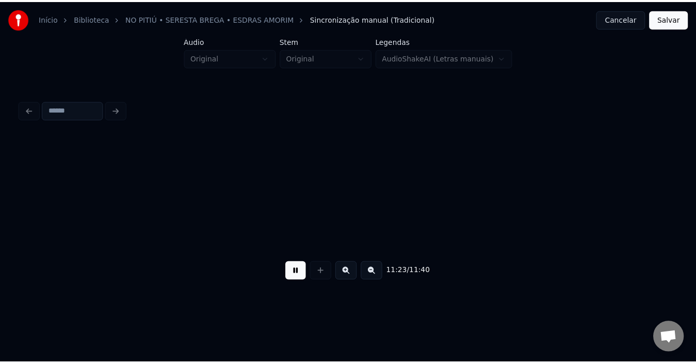
scroll to position [0, 35285]
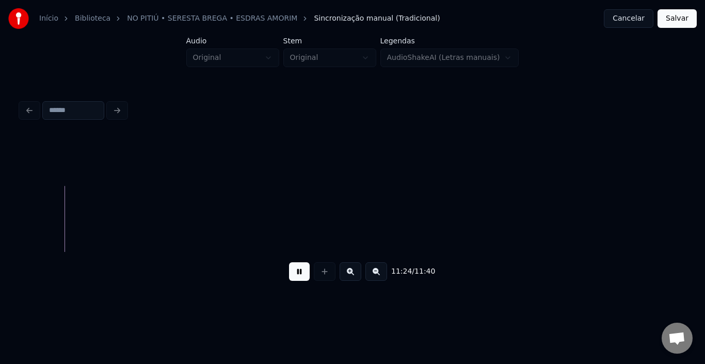
click at [681, 24] on button "Salvar" at bounding box center [677, 18] width 39 height 19
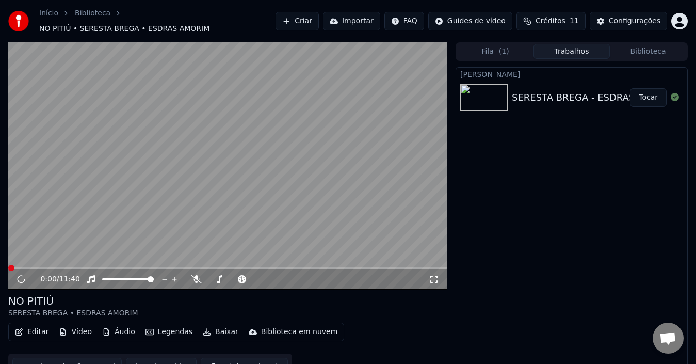
click at [25, 329] on button "Editar" at bounding box center [32, 332] width 42 height 14
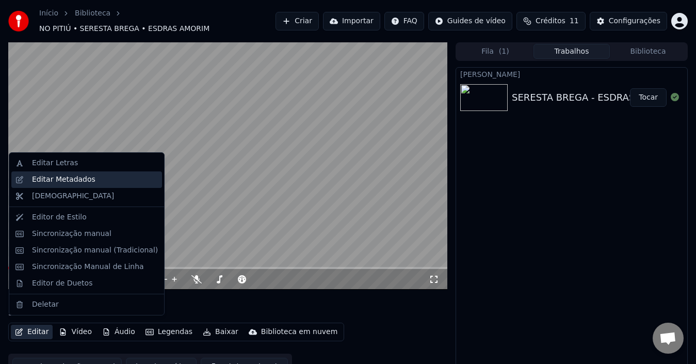
click at [57, 181] on div "Editar Metadados" at bounding box center [63, 179] width 63 height 10
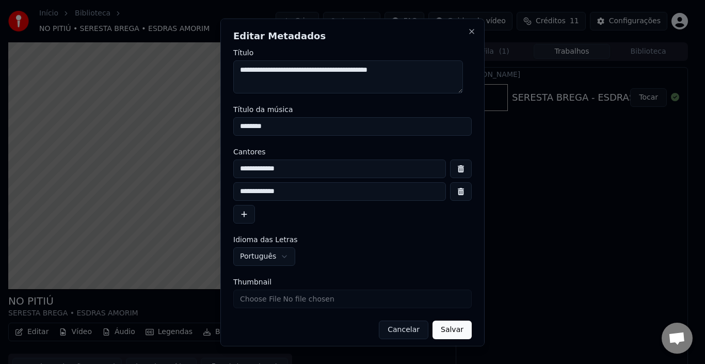
click at [278, 70] on textarea "**********" at bounding box center [348, 76] width 230 height 33
click at [275, 63] on textarea "**********" at bounding box center [348, 76] width 230 height 33
type textarea "**********"
drag, startPoint x: 291, startPoint y: 129, endPoint x: 164, endPoint y: 130, distance: 127.0
click at [164, 130] on body "**********" at bounding box center [348, 182] width 696 height 364
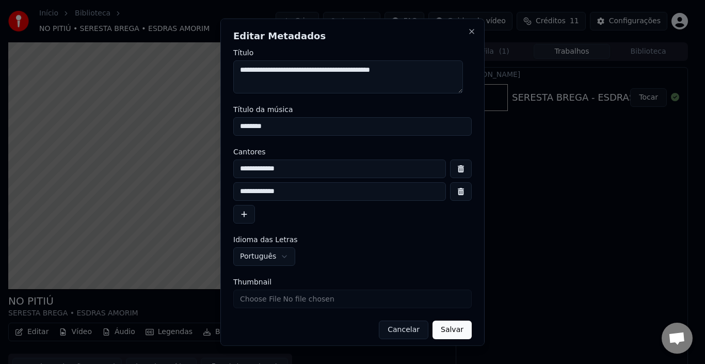
paste input "***"
paste input "**********"
click at [407, 129] on input "**********" at bounding box center [352, 126] width 239 height 19
drag, startPoint x: 278, startPoint y: 70, endPoint x: 434, endPoint y: 69, distance: 155.9
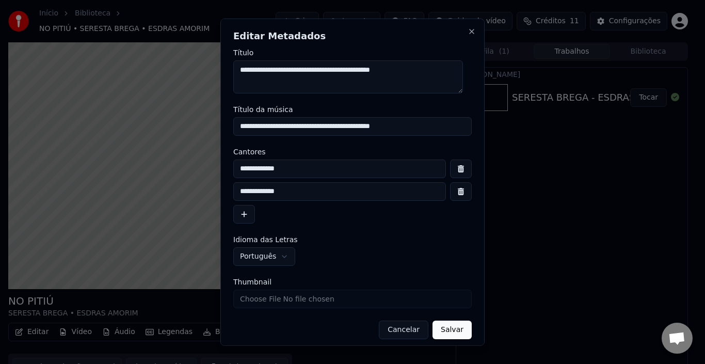
click at [434, 69] on textarea "**********" at bounding box center [348, 76] width 230 height 33
drag, startPoint x: 375, startPoint y: 124, endPoint x: 78, endPoint y: 117, distance: 296.4
click at [78, 117] on body "**********" at bounding box center [348, 182] width 696 height 364
paste input
type input "**********"
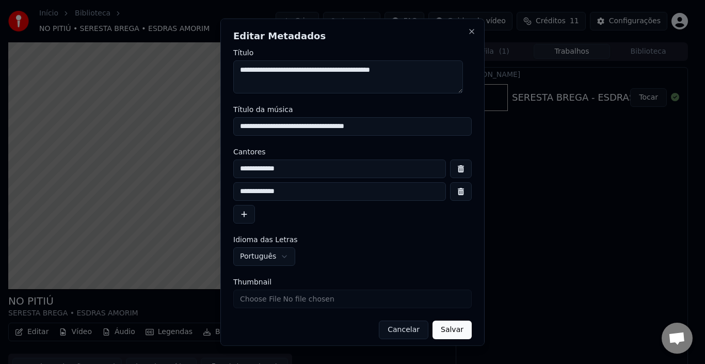
click at [444, 330] on button "Salvar" at bounding box center [452, 329] width 39 height 19
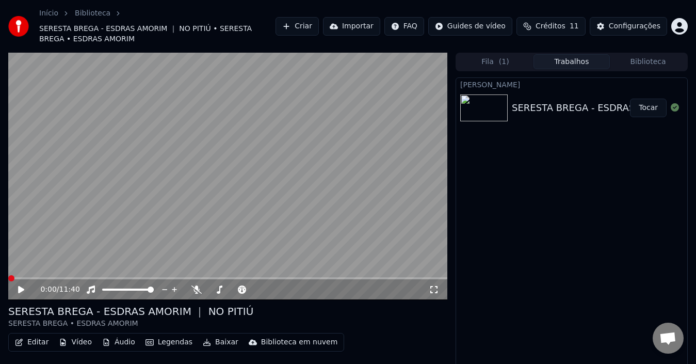
scroll to position [27, 0]
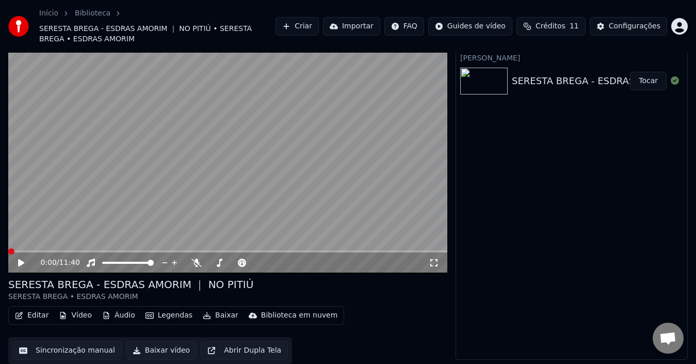
click at [148, 353] on button "Baixar vídeo" at bounding box center [161, 350] width 71 height 19
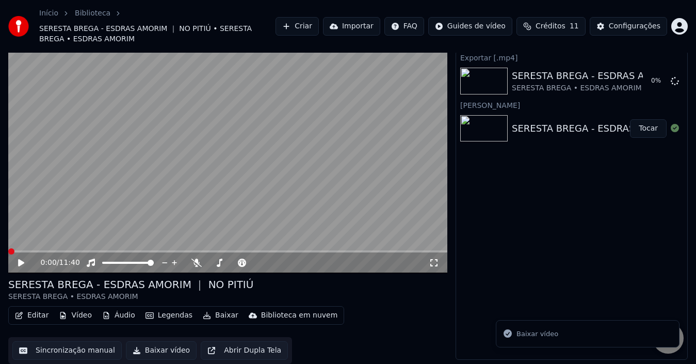
click at [31, 317] on button "Editar" at bounding box center [32, 315] width 42 height 14
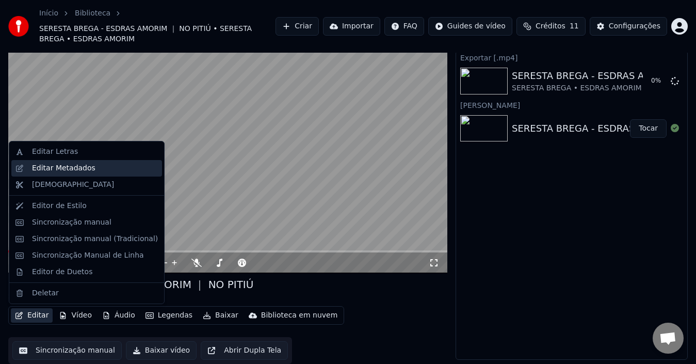
click at [41, 169] on div "Editar Metadados" at bounding box center [63, 168] width 63 height 10
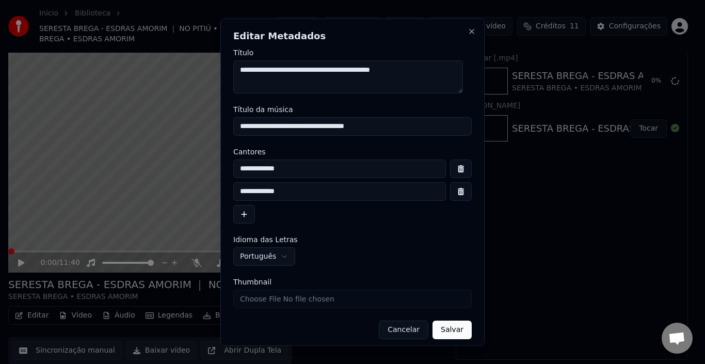
drag, startPoint x: 273, startPoint y: 71, endPoint x: 244, endPoint y: 70, distance: 29.0
click at [244, 70] on textarea "**********" at bounding box center [348, 76] width 230 height 33
type textarea "**********"
click at [440, 326] on button "Salvar" at bounding box center [452, 329] width 39 height 19
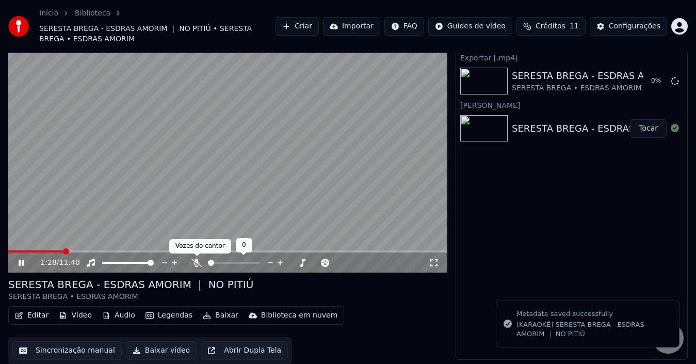
click at [198, 264] on icon at bounding box center [197, 263] width 10 height 8
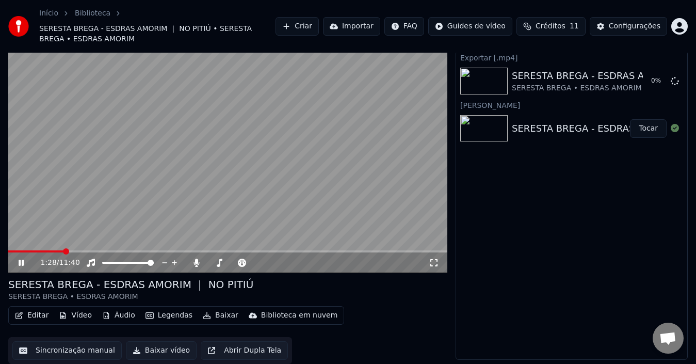
click at [146, 350] on button "Baixar vídeo" at bounding box center [161, 350] width 71 height 19
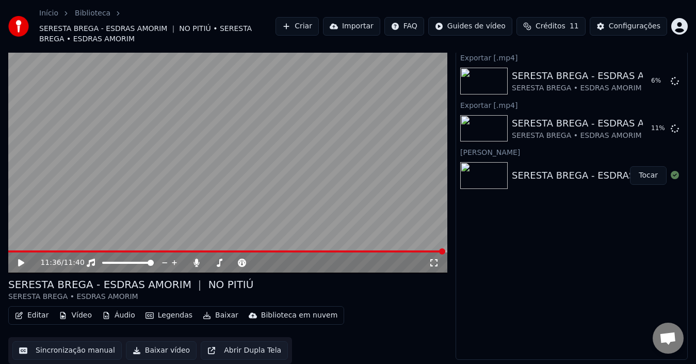
scroll to position [0, 0]
